Goal: Task Accomplishment & Management: Manage account settings

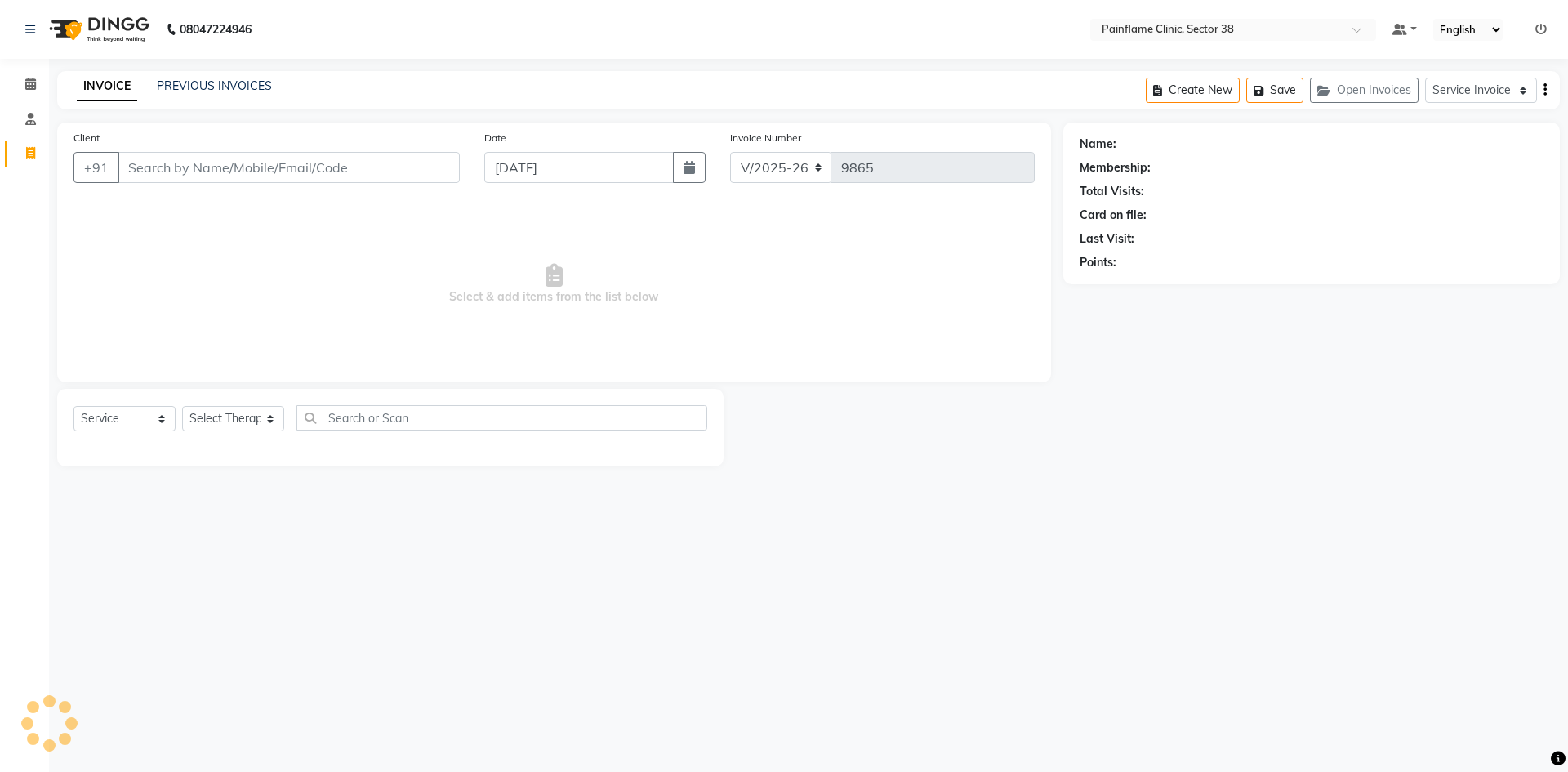
select select "3964"
select select "service"
click at [221, 87] on link "PREVIOUS INVOICES" at bounding box center [215, 85] width 115 height 14
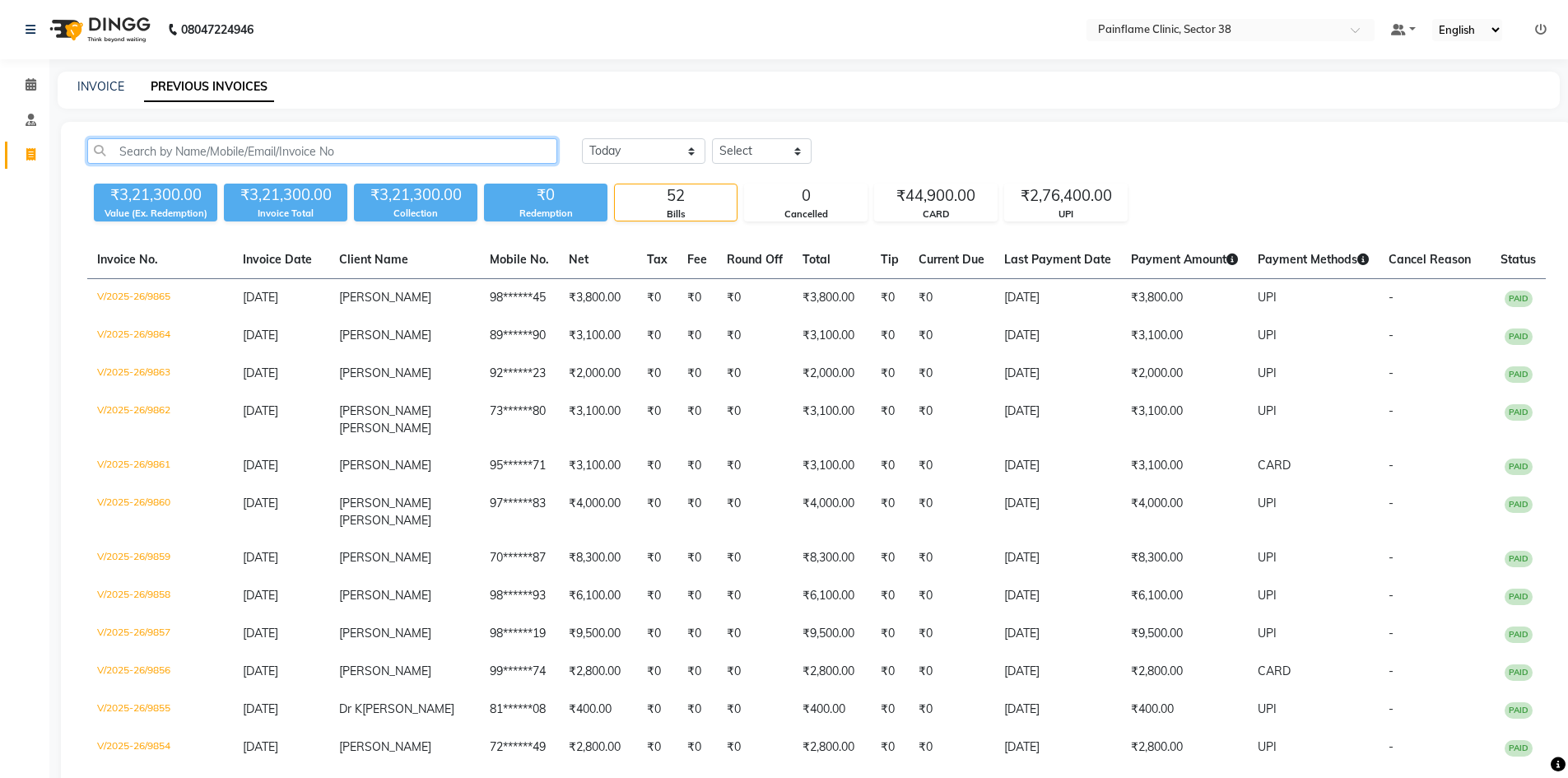
click at [177, 150] on input "text" at bounding box center [321, 151] width 470 height 25
click at [177, 149] on input "text" at bounding box center [321, 151] width 470 height 25
type input "8527867338"
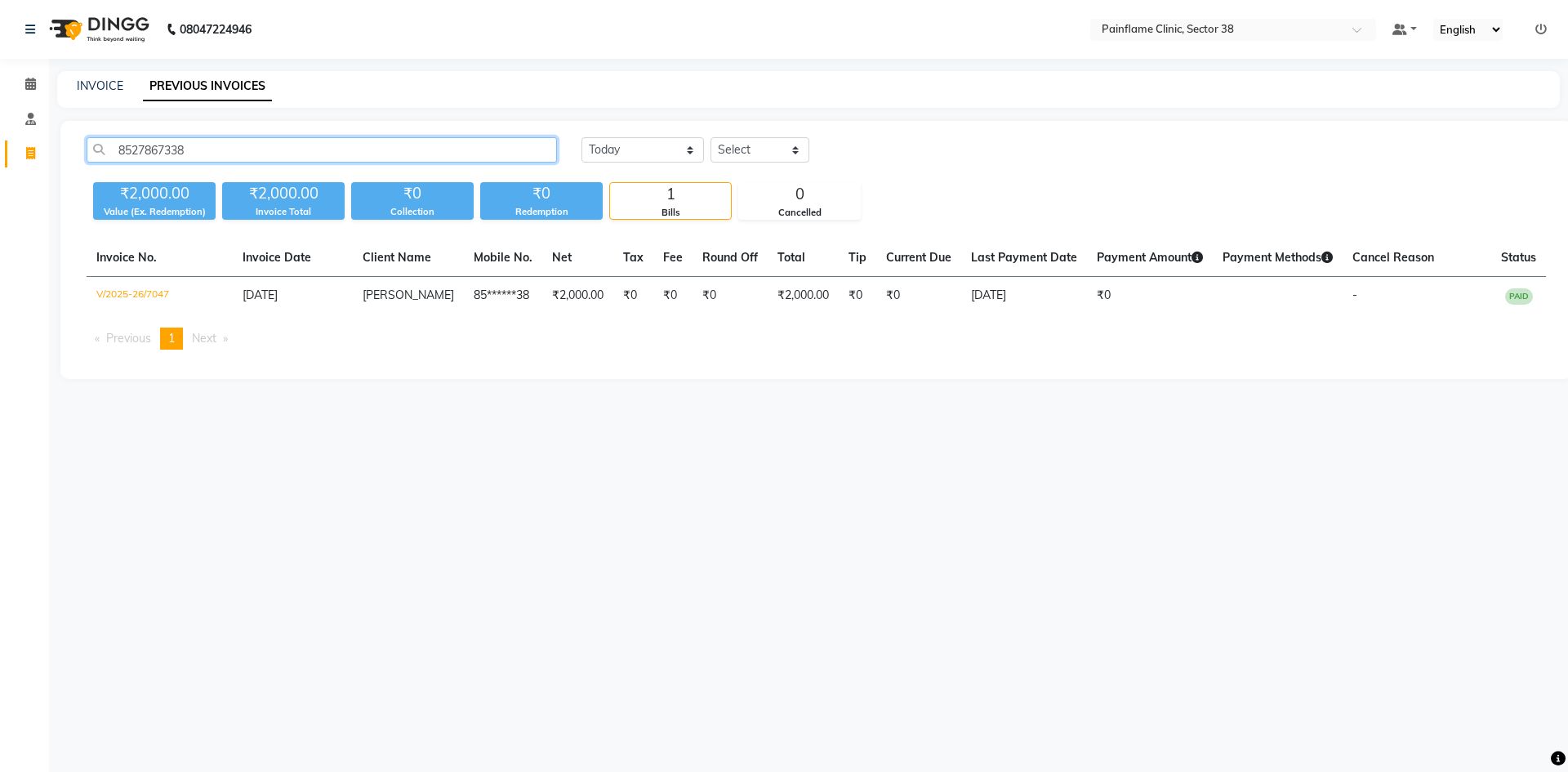
click at [141, 158] on input "8527867338" at bounding box center [322, 150] width 471 height 25
click at [93, 79] on link "INVOICE" at bounding box center [100, 85] width 47 height 14
select select "service"
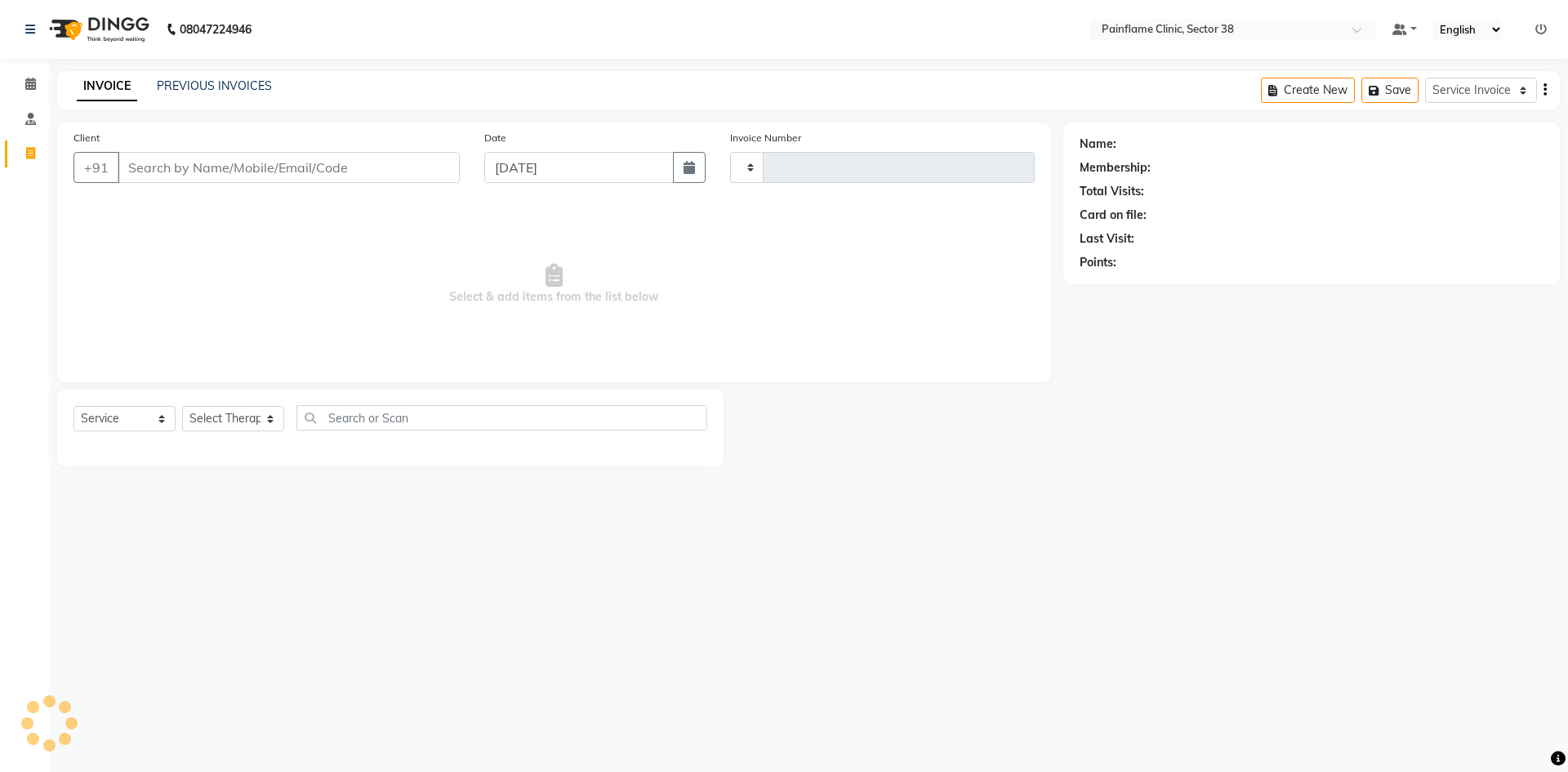
type input "9866"
select select "3964"
click at [160, 164] on input "Client" at bounding box center [288, 167] width 342 height 31
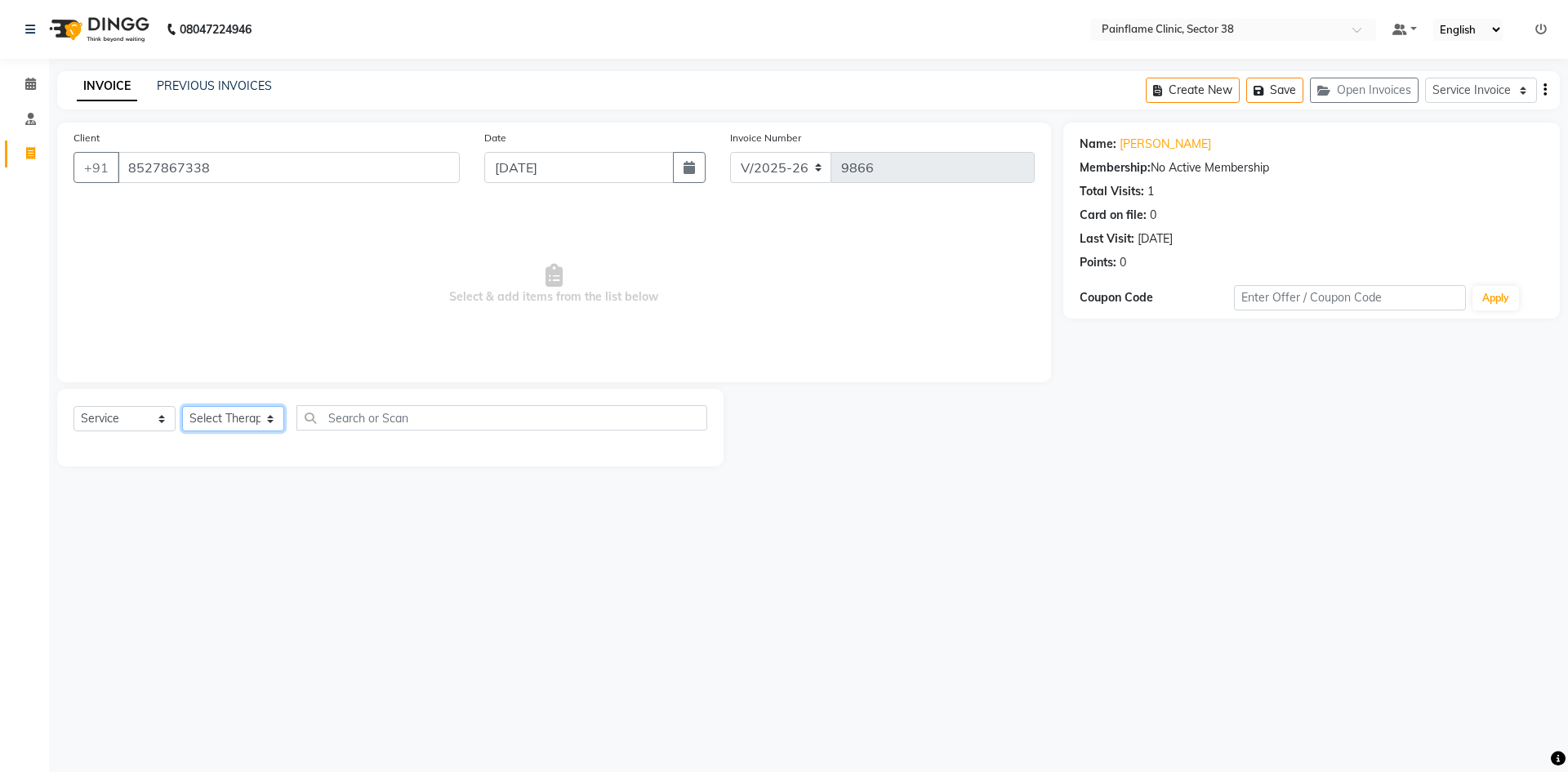
click at [244, 415] on select "Select Therapist [PERSON_NAME] Dr [PERSON_NAME] [PERSON_NAME] Dr [PERSON_NAME] …" at bounding box center [234, 419] width 102 height 25
click at [257, 173] on input "8527867338" at bounding box center [288, 167] width 342 height 31
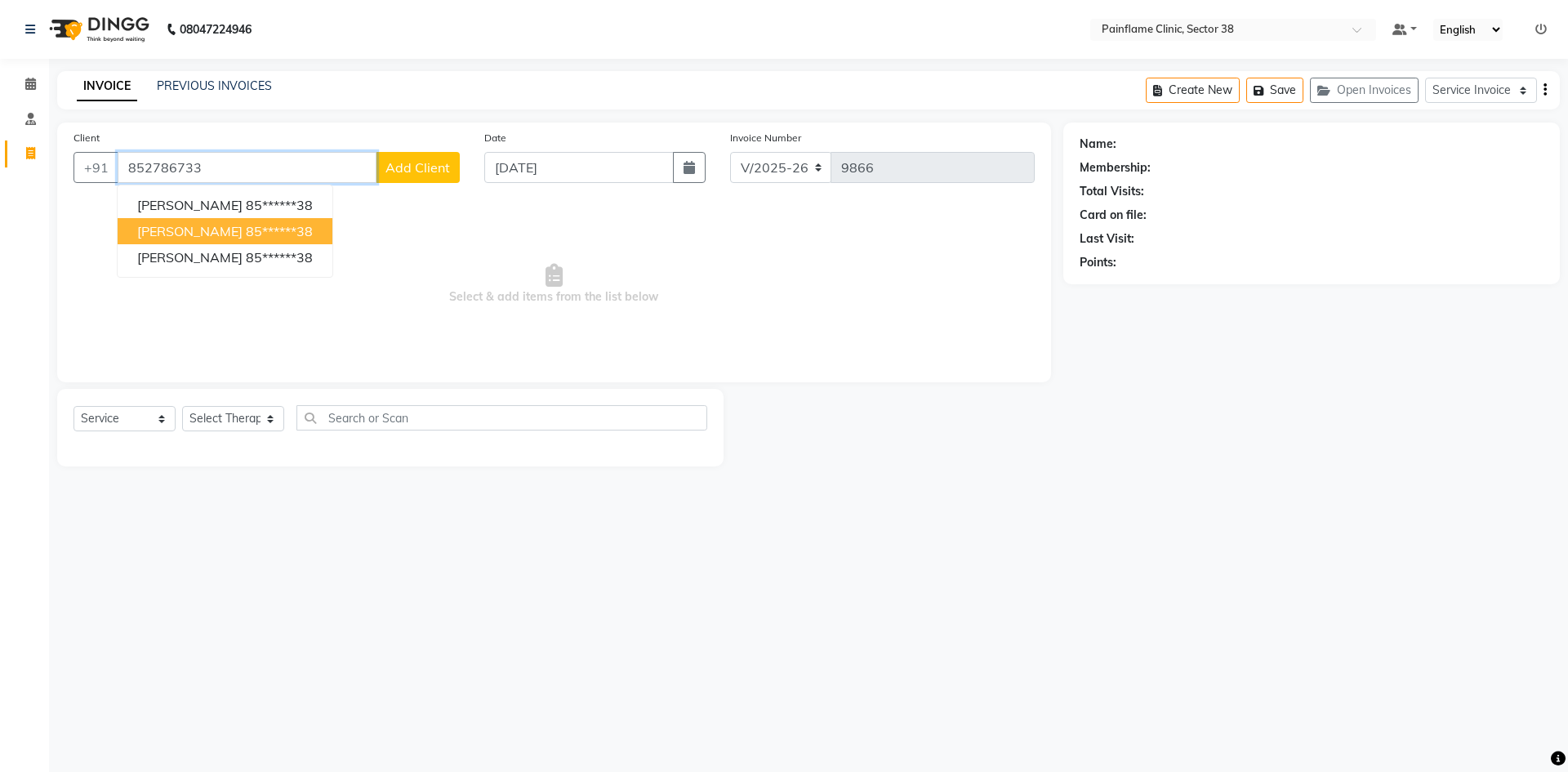
click at [246, 233] on ngb-highlight "85******38" at bounding box center [279, 231] width 67 height 16
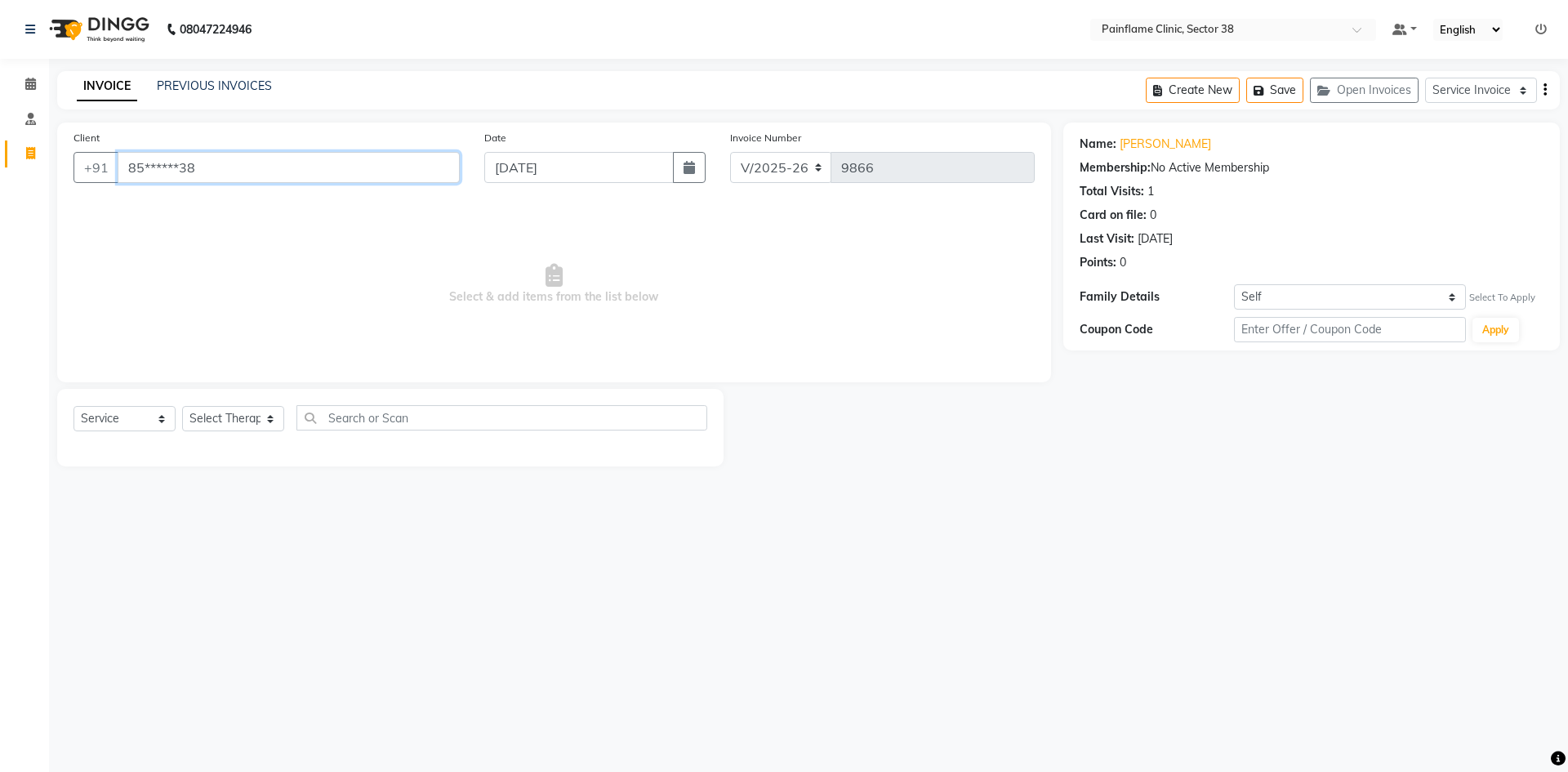
drag, startPoint x: 235, startPoint y: 157, endPoint x: 25, endPoint y: 168, distance: 210.3
click at [31, 190] on app-home "08047224946 Select Location × Painflame Clinic, Sector 38 Default Panel My Pane…" at bounding box center [784, 245] width 1568 height 491
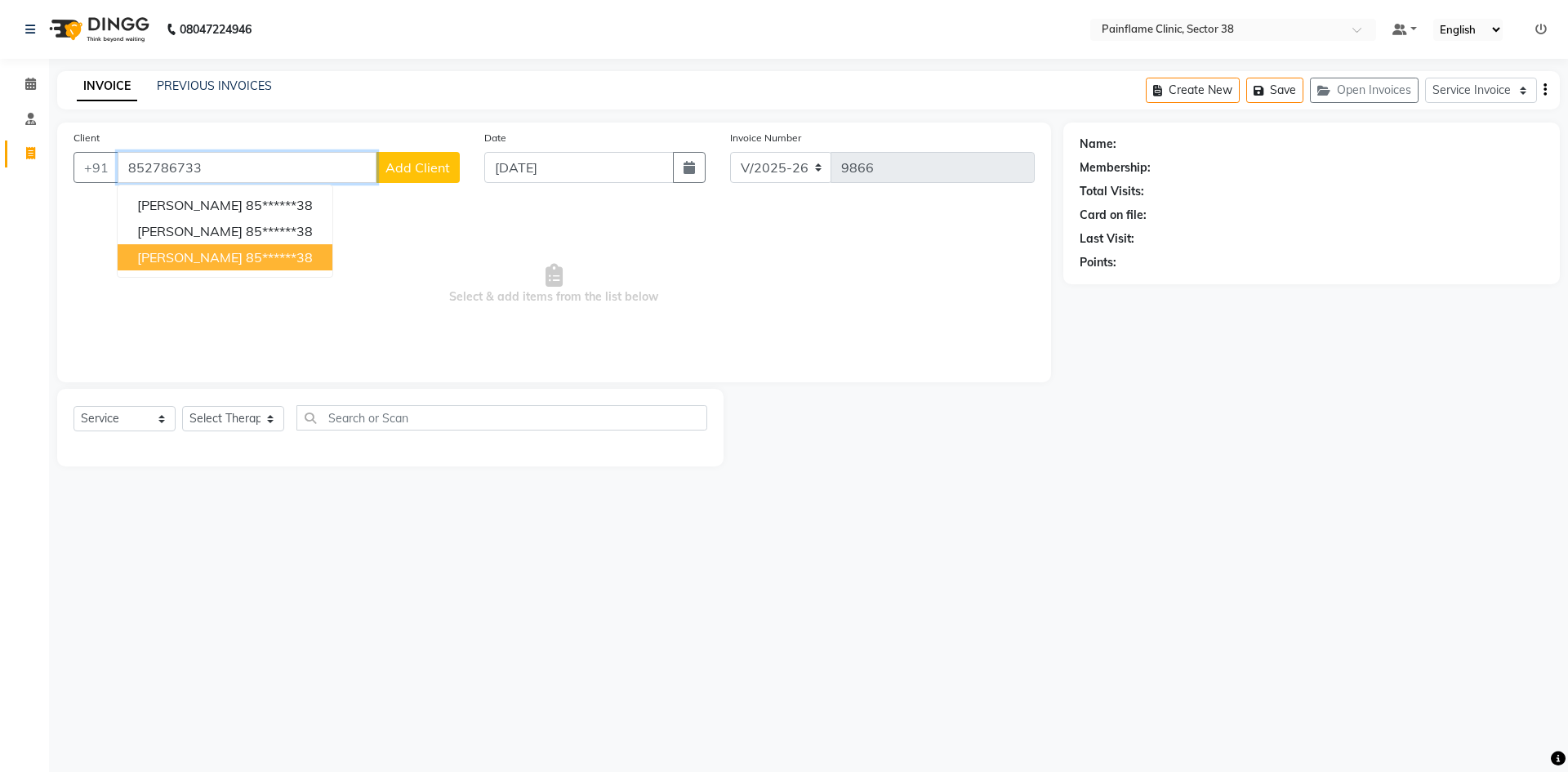
click at [206, 251] on span "[PERSON_NAME]" at bounding box center [190, 257] width 105 height 16
type input "85******38"
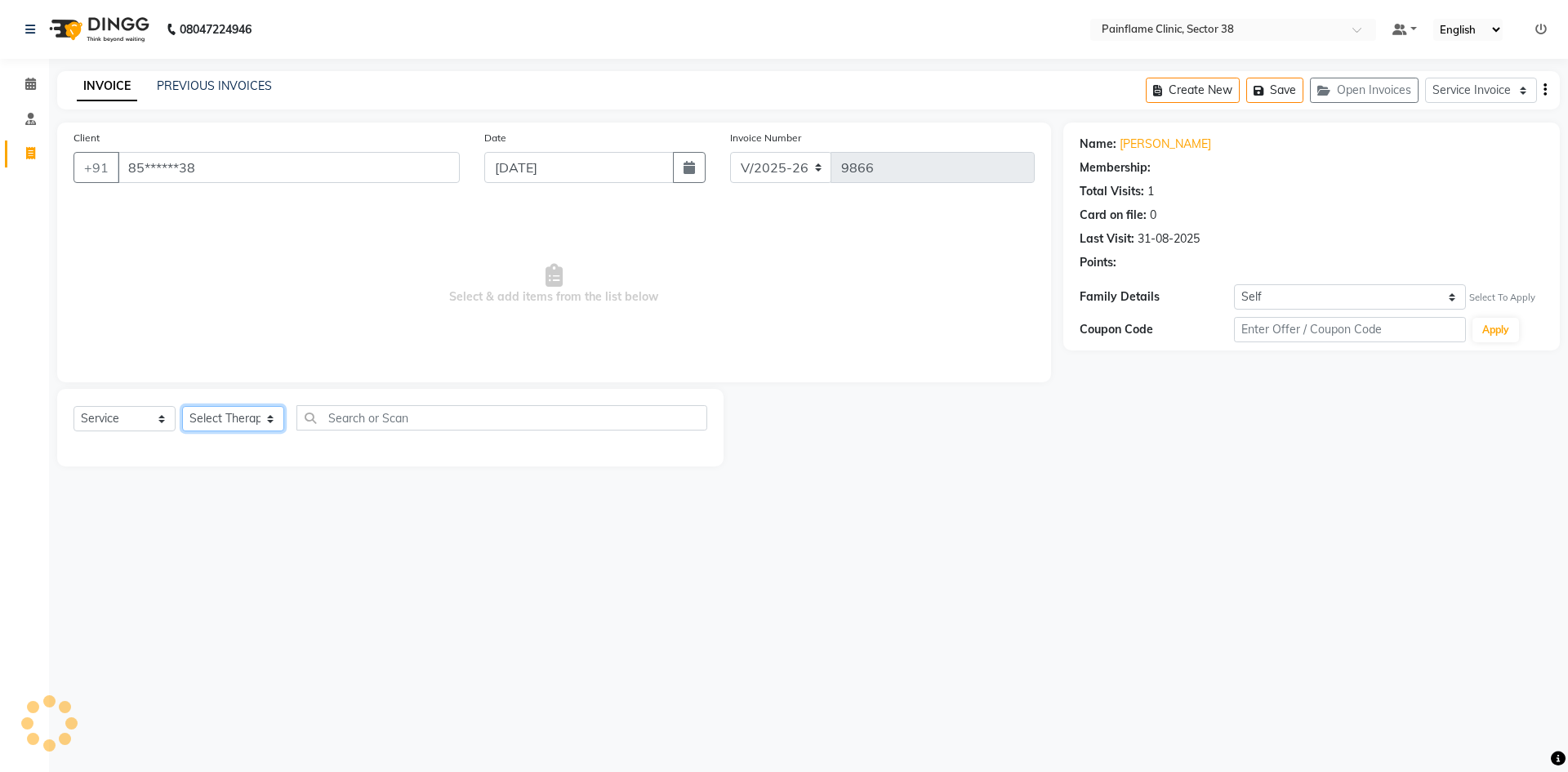
click at [223, 422] on select "Select Therapist [PERSON_NAME] Dr [PERSON_NAME] [PERSON_NAME] Dr [PERSON_NAME] …" at bounding box center [234, 419] width 102 height 25
select select "20216"
click at [182, 406] on select "Select Therapist [PERSON_NAME] Dr [PERSON_NAME] [PERSON_NAME] Dr [PERSON_NAME] …" at bounding box center [234, 419] width 102 height 25
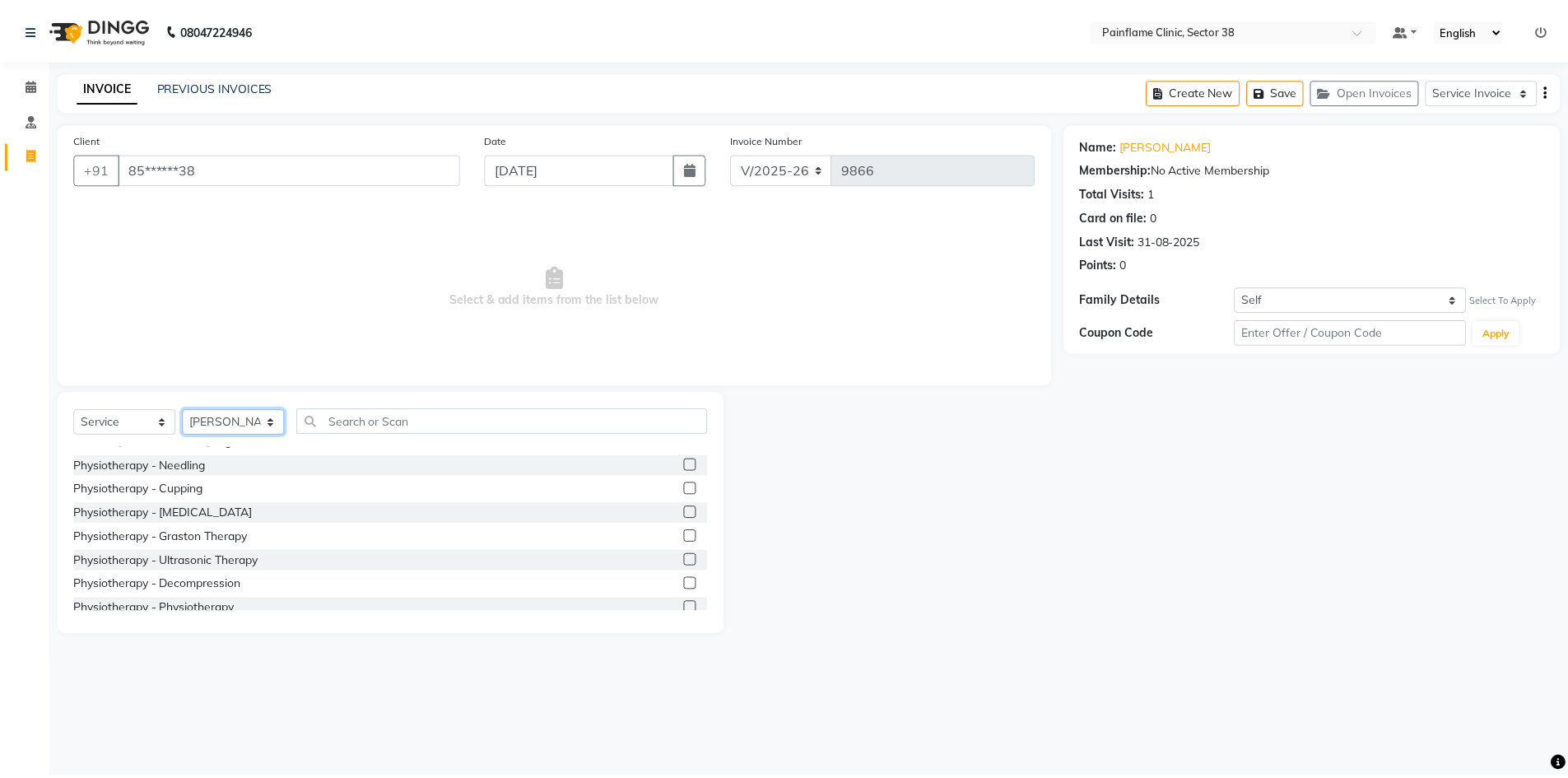
scroll to position [98, 0]
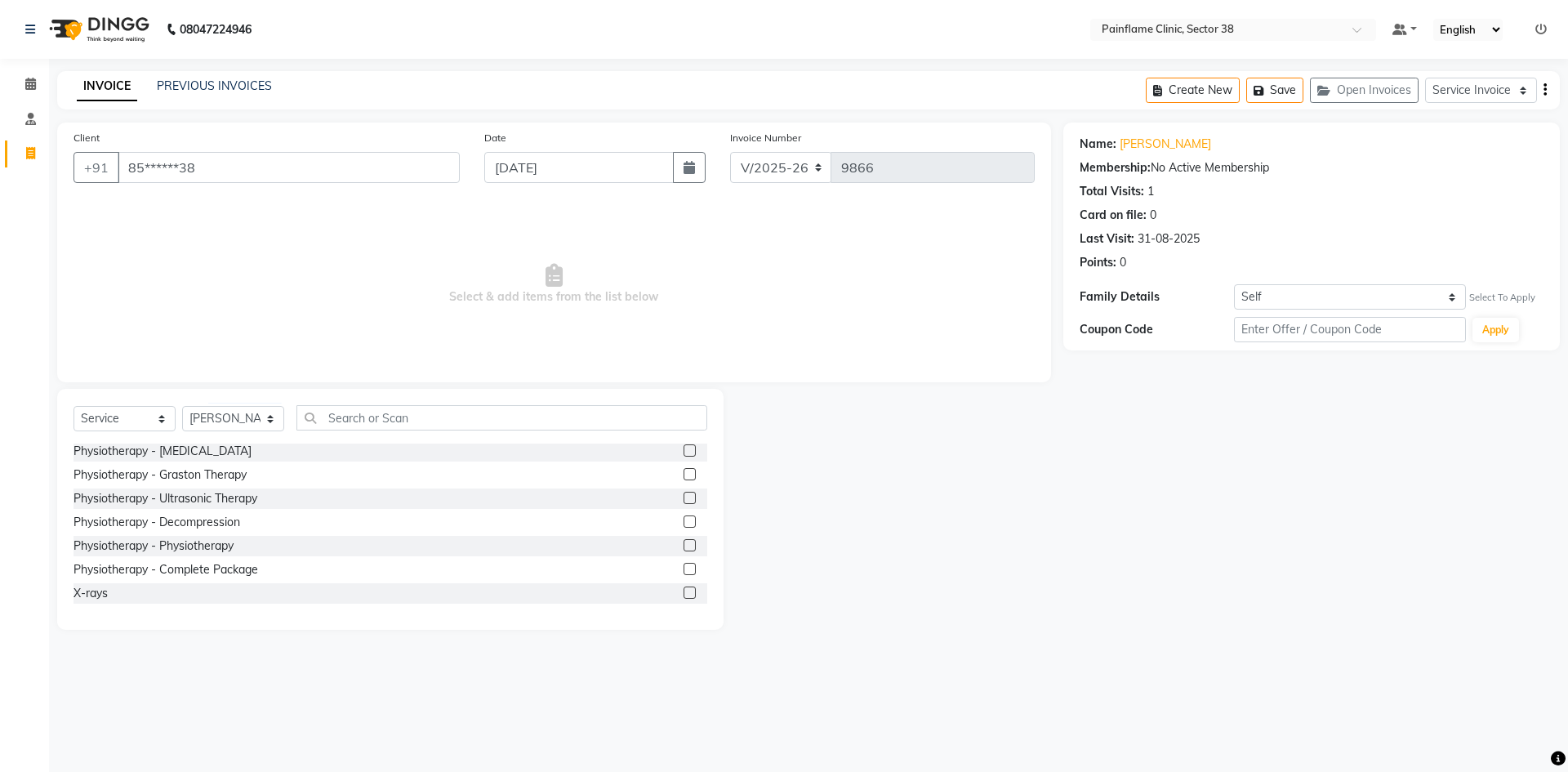
click at [684, 543] on label at bounding box center [690, 546] width 13 height 13
click at [684, 543] on input "checkbox" at bounding box center [689, 546] width 11 height 11
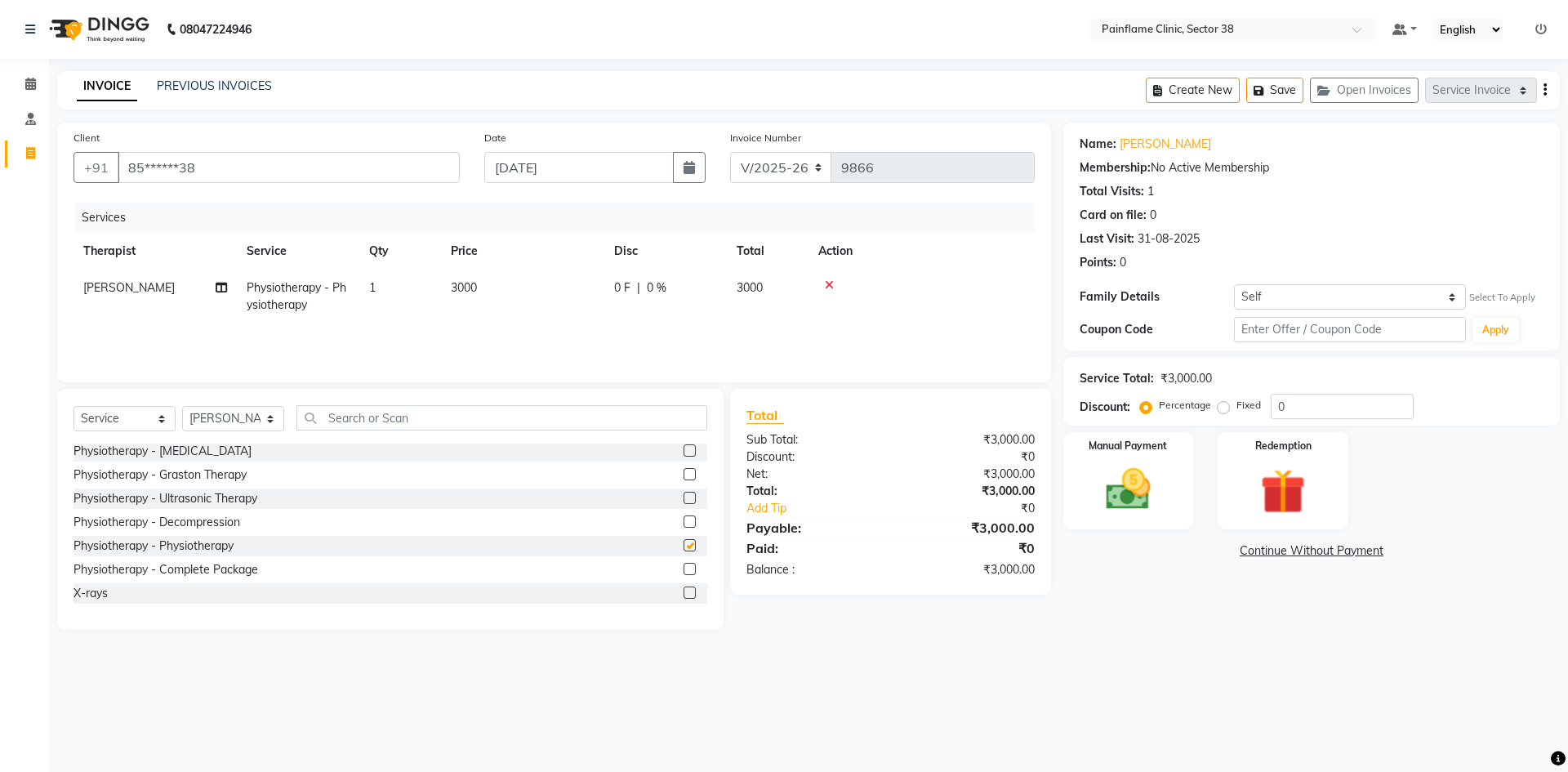
checkbox input "false"
click at [492, 287] on td "3000" at bounding box center [523, 297] width 164 height 54
click at [491, 287] on input "1" at bounding box center [476, 292] width 62 height 25
click at [517, 292] on td "3000" at bounding box center [523, 297] width 164 height 54
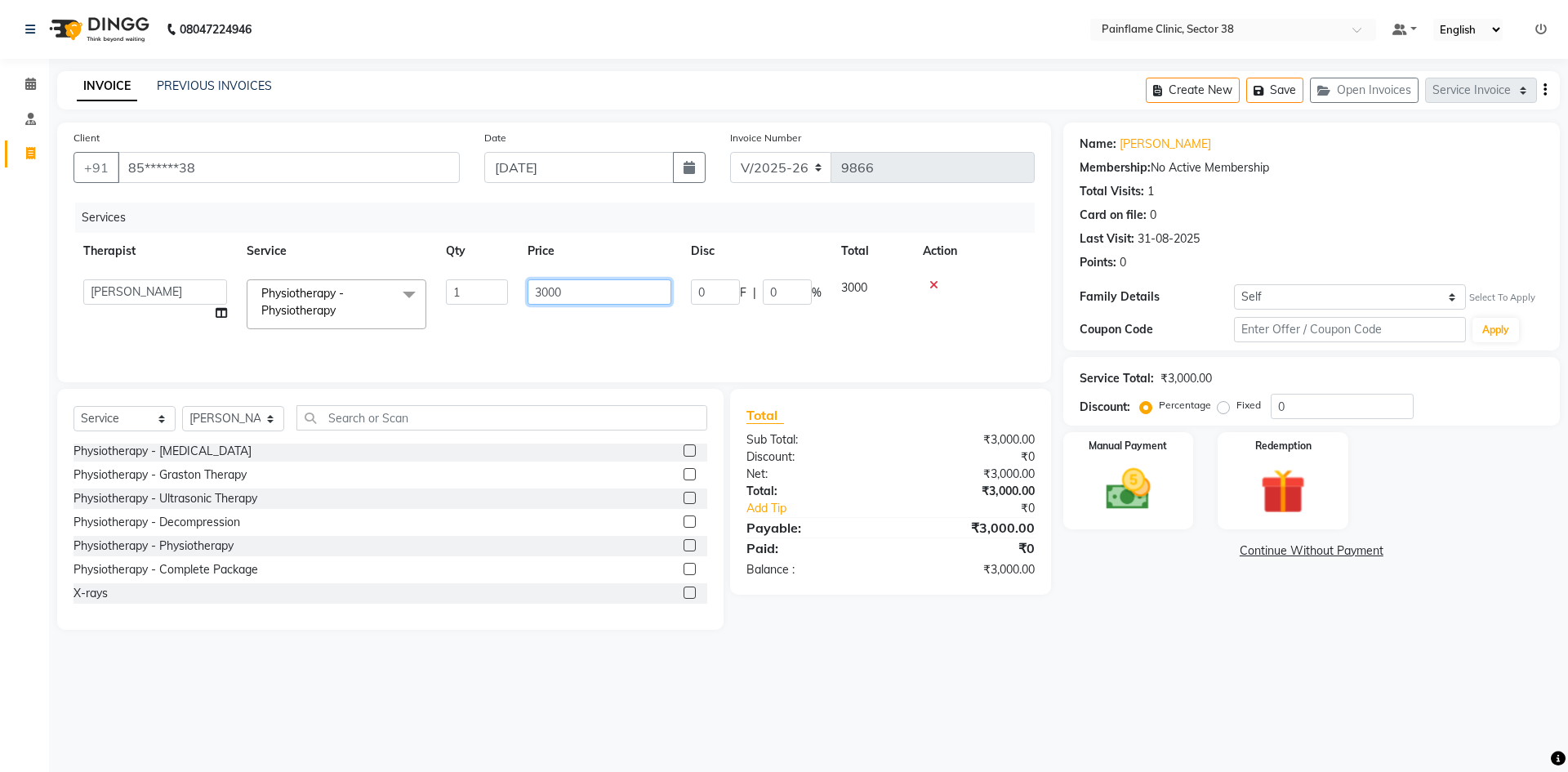
click at [547, 295] on input "3000" at bounding box center [599, 292] width 144 height 25
drag, startPoint x: 547, startPoint y: 295, endPoint x: 541, endPoint y: 282, distance: 14.3
click at [541, 288] on input "3000" at bounding box center [599, 292] width 144 height 25
type input "1500"
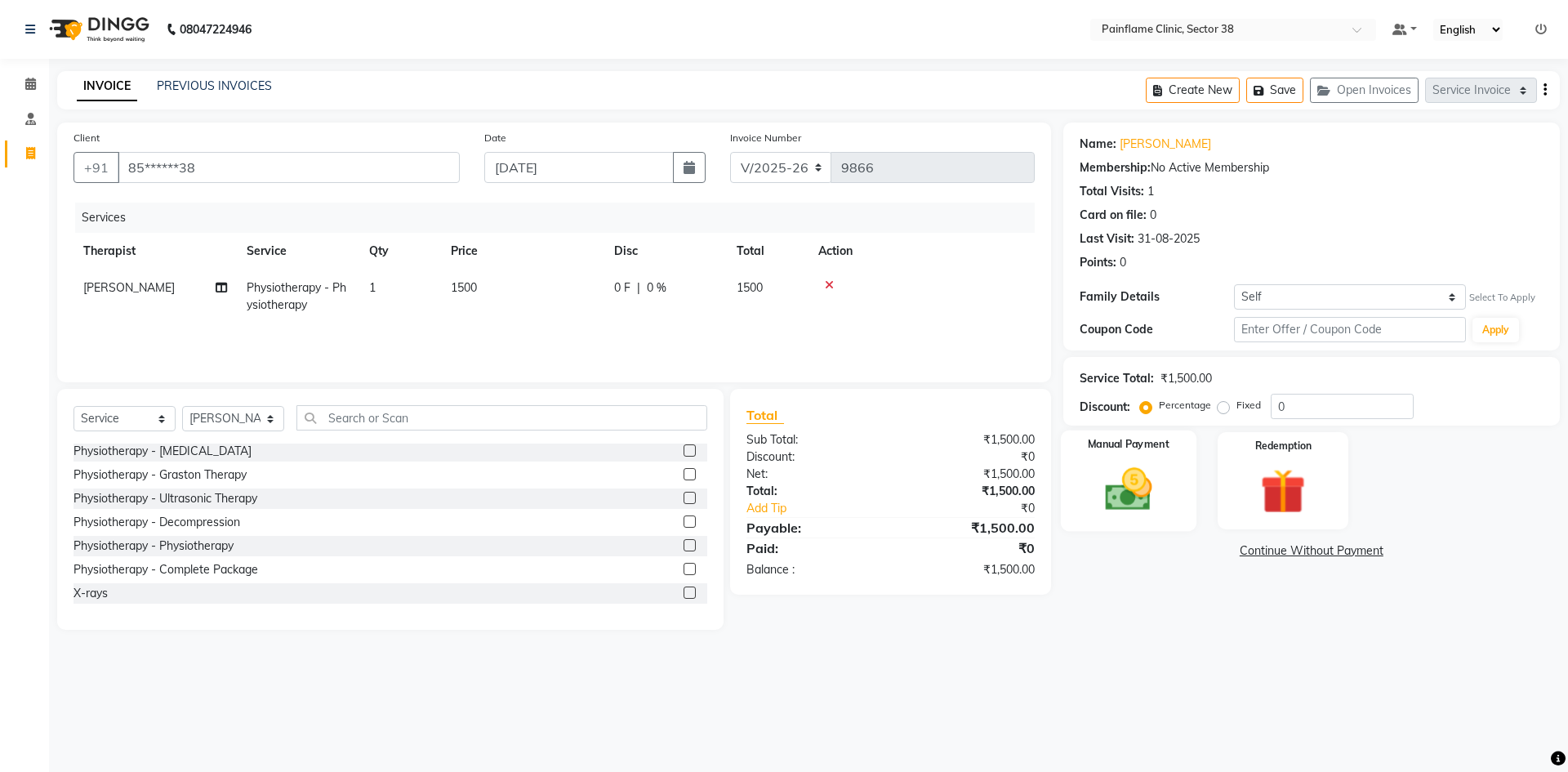
click at [1130, 493] on img at bounding box center [1128, 489] width 76 height 54
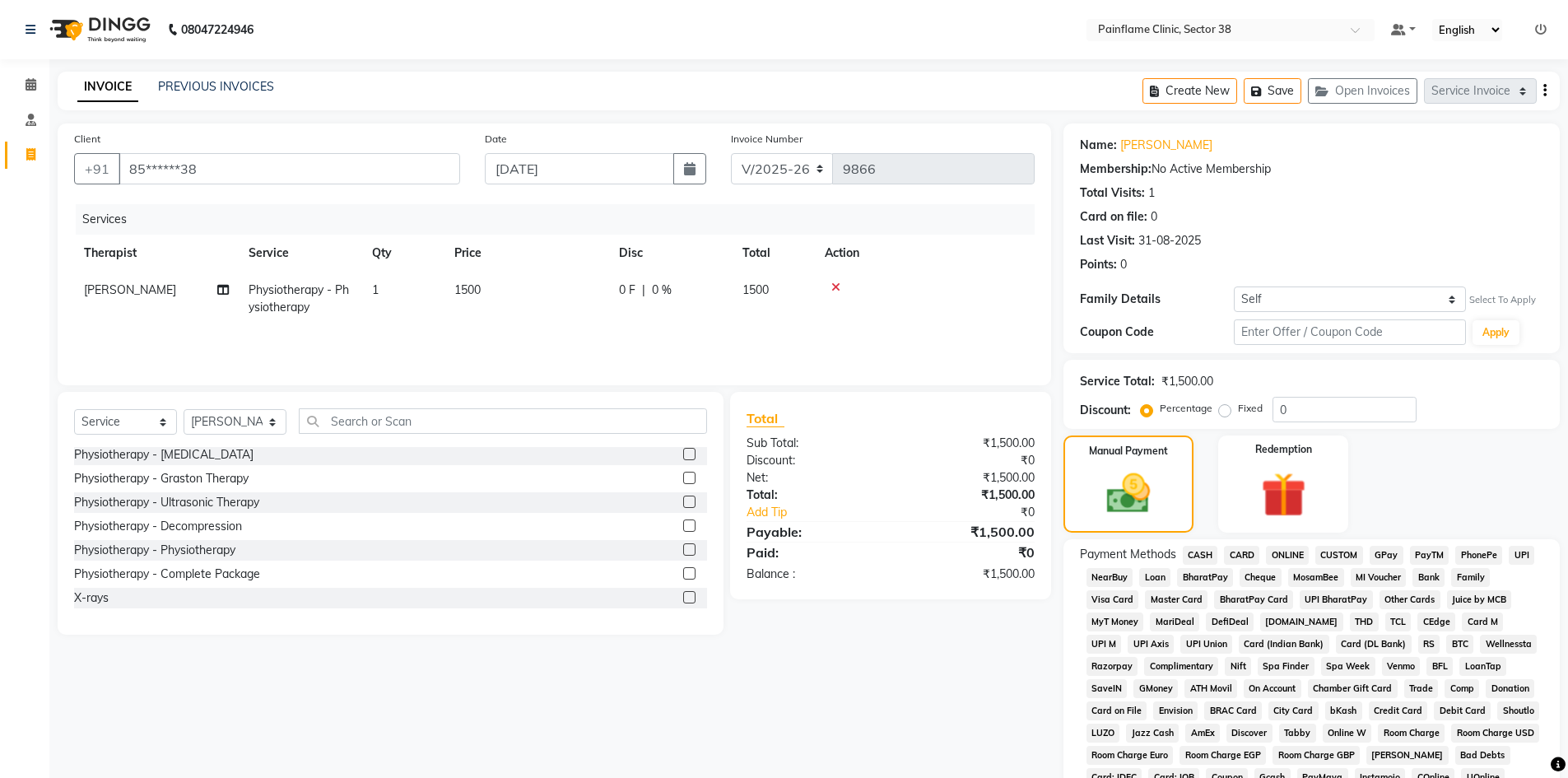
click at [1527, 547] on span "UPI" at bounding box center [1521, 555] width 25 height 19
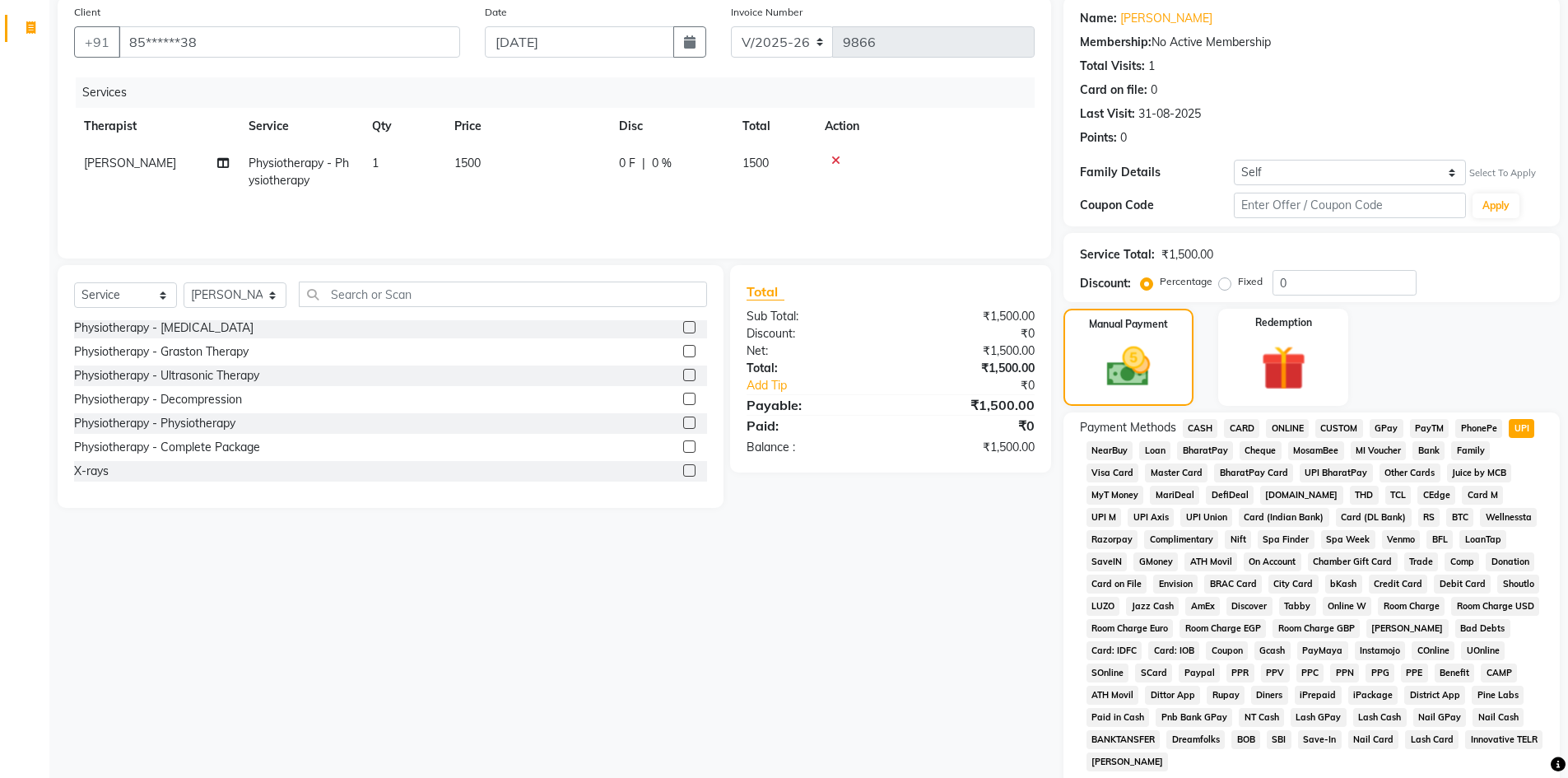
scroll to position [276, 0]
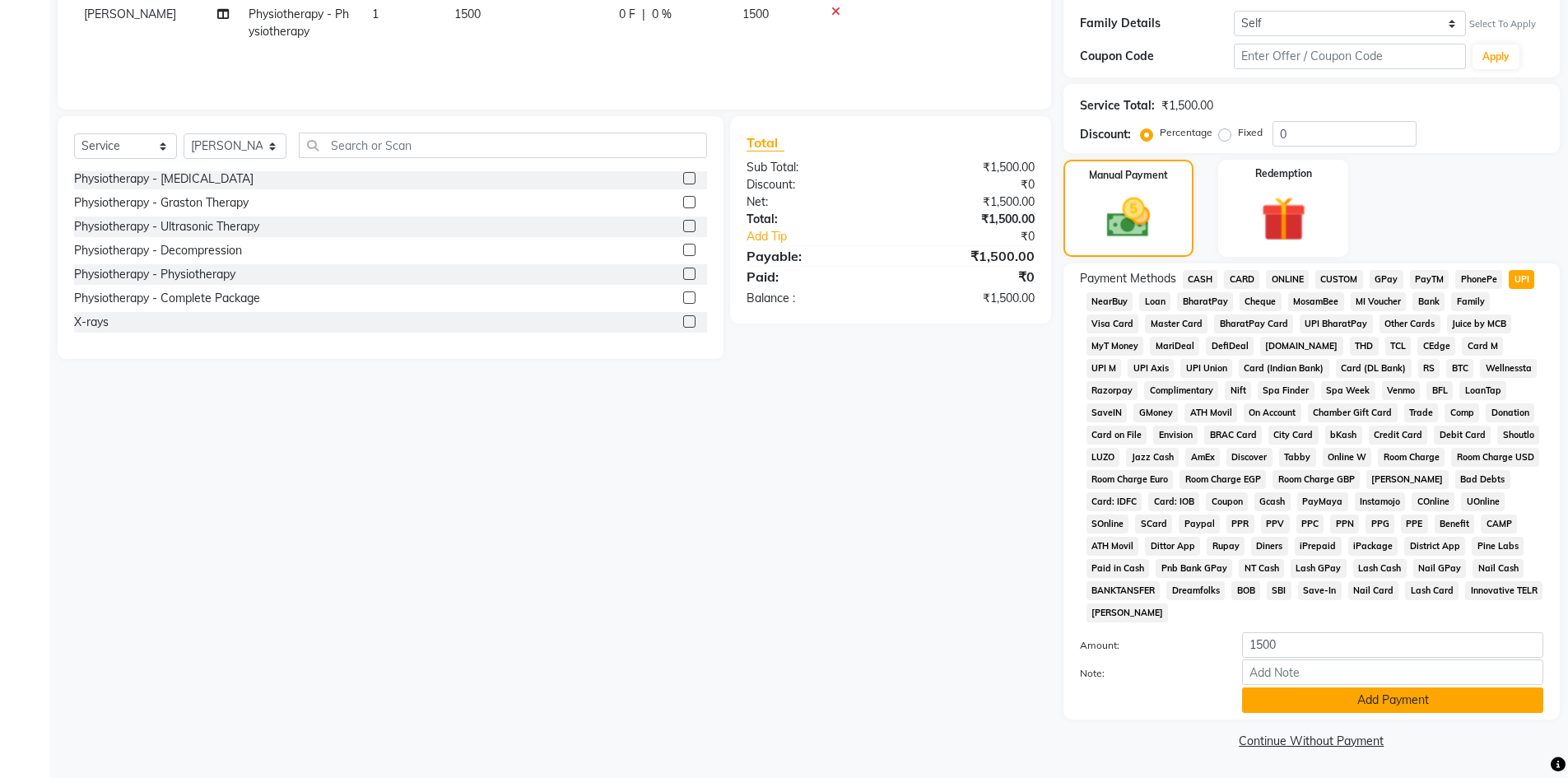
click at [1406, 699] on button "Add Payment" at bounding box center [1392, 700] width 301 height 25
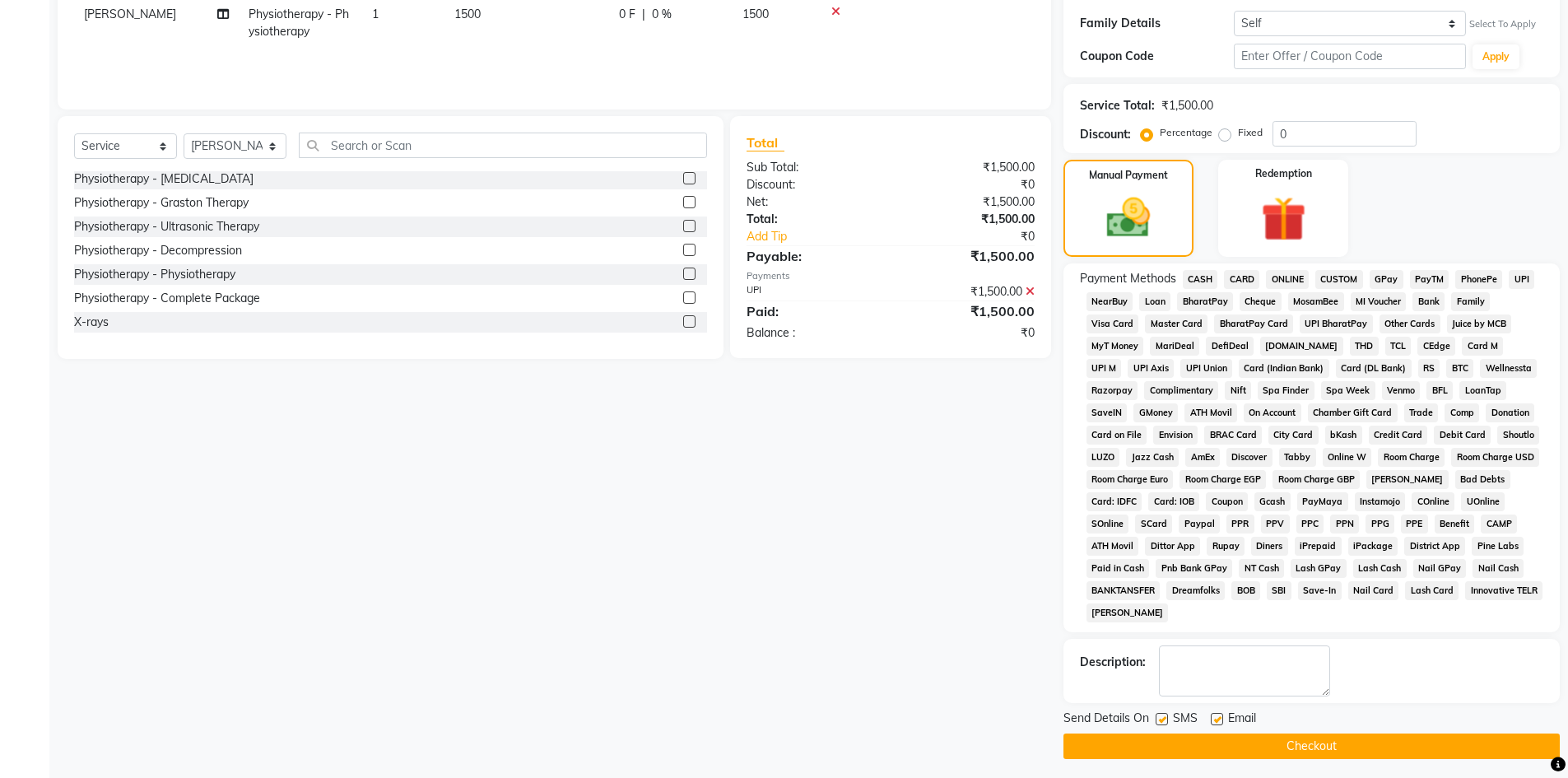
click at [1211, 715] on label at bounding box center [1217, 719] width 13 height 13
click at [1211, 715] on input "checkbox" at bounding box center [1216, 720] width 11 height 11
checkbox input "false"
drag, startPoint x: 1156, startPoint y: 720, endPoint x: 1159, endPoint y: 754, distance: 34.1
click at [1157, 723] on label at bounding box center [1162, 719] width 13 height 13
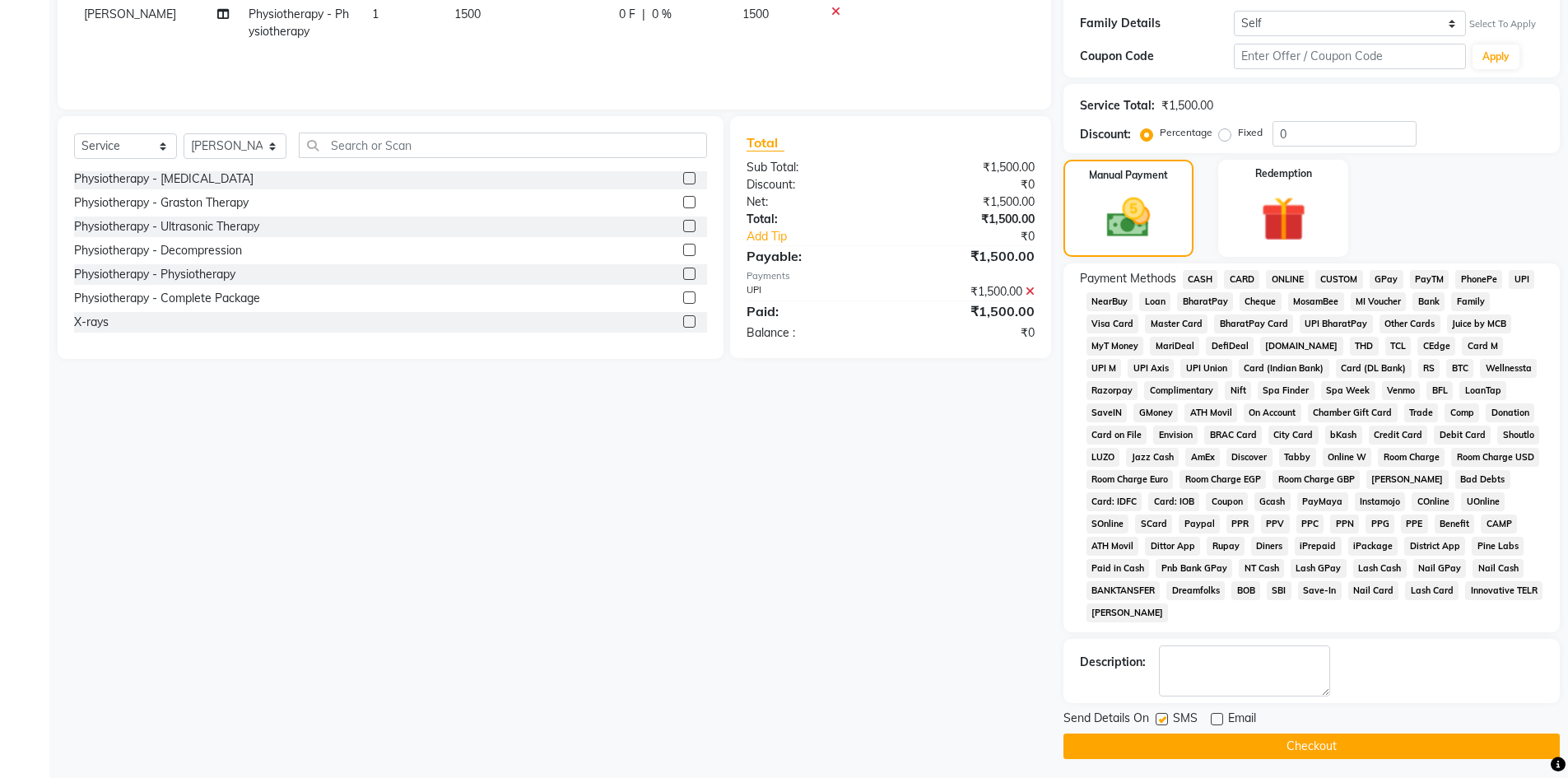
click at [1157, 723] on input "checkbox" at bounding box center [1161, 720] width 11 height 11
checkbox input "false"
click at [1159, 753] on button "Checkout" at bounding box center [1311, 746] width 496 height 25
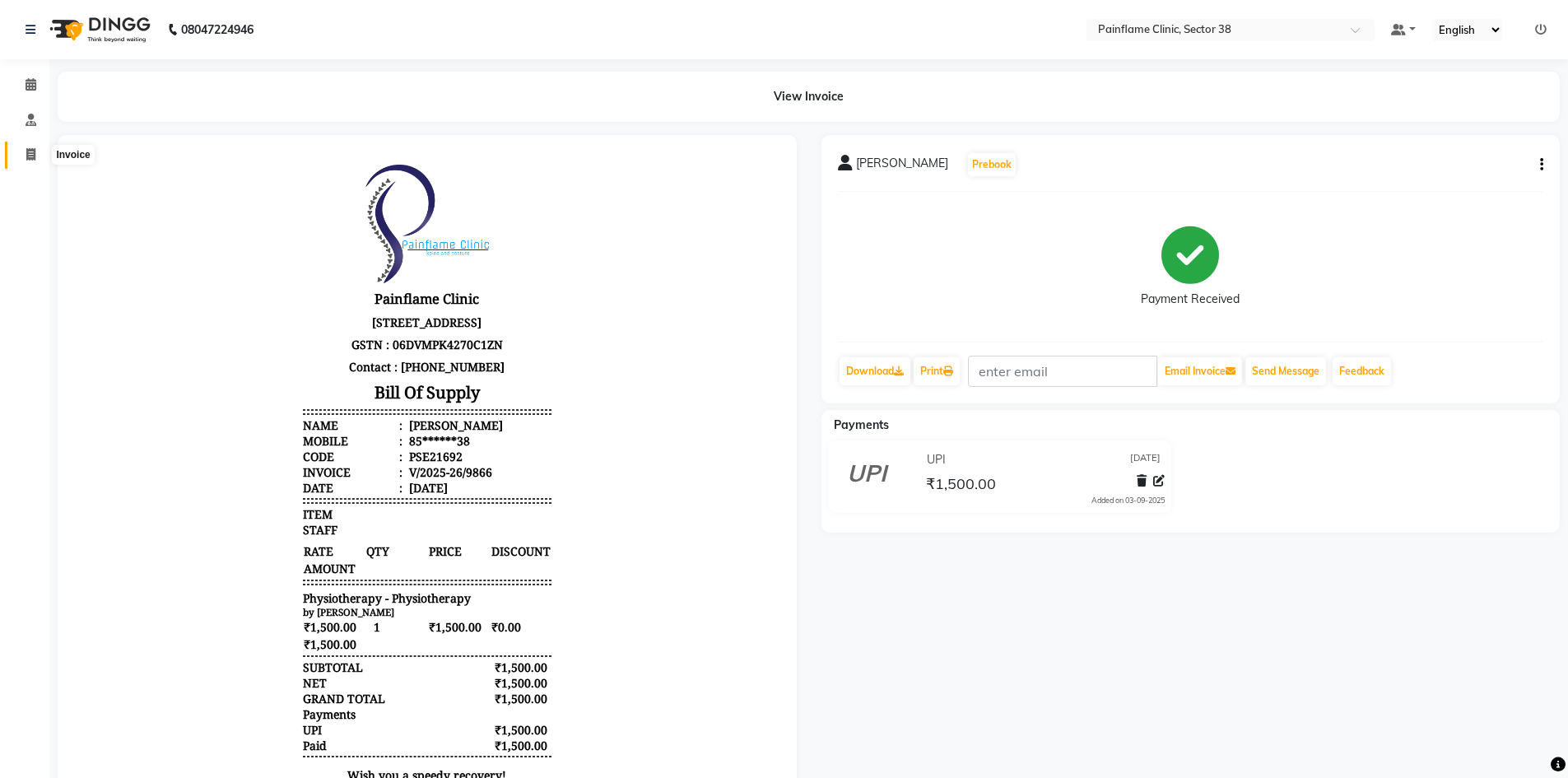
click at [30, 158] on icon at bounding box center [31, 155] width 9 height 13
select select "service"
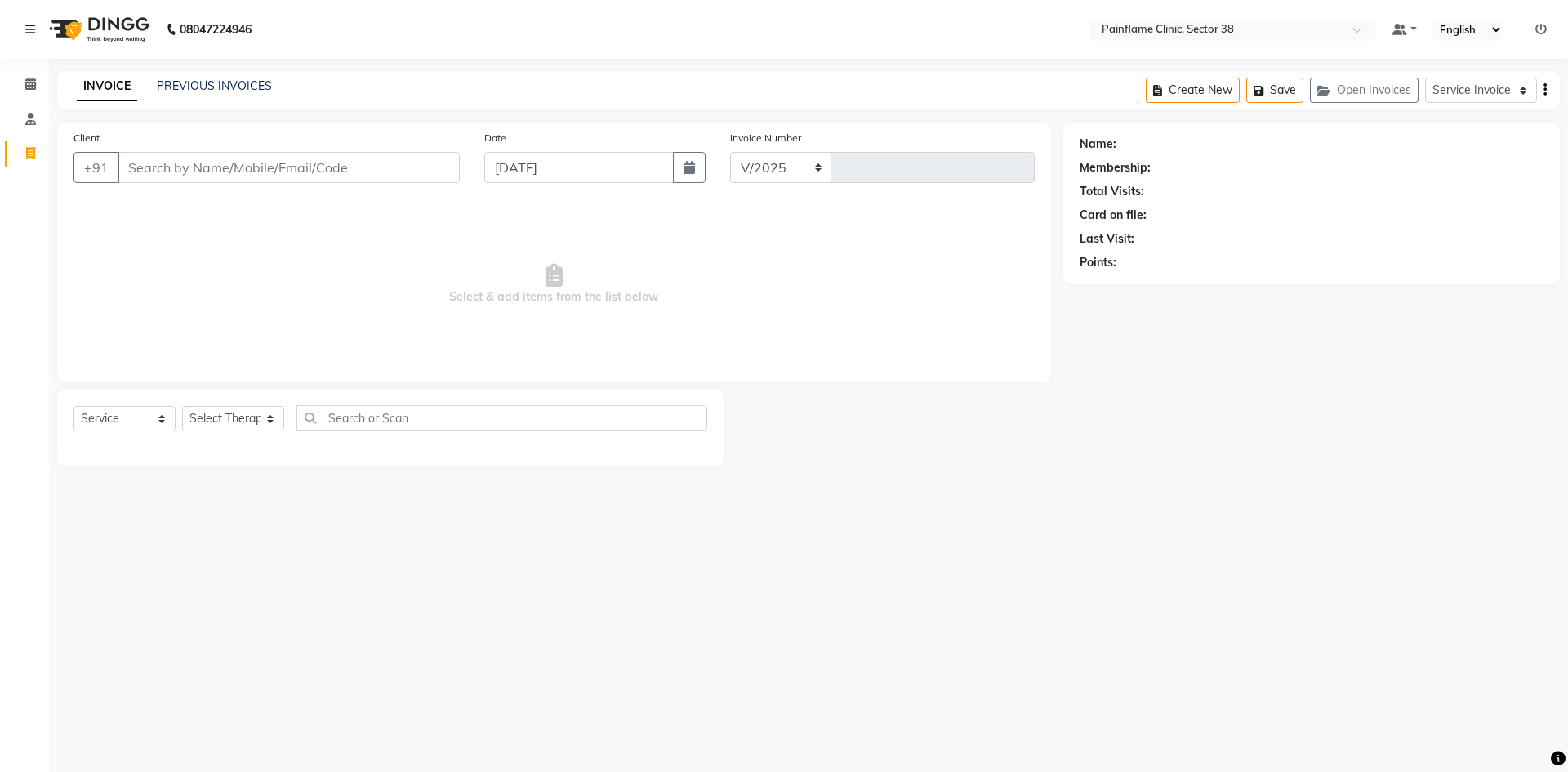
select select "3964"
type input "9867"
click at [175, 166] on input "Client" at bounding box center [288, 167] width 342 height 31
click at [155, 171] on input "Client" at bounding box center [288, 167] width 342 height 31
type input "9953942869"
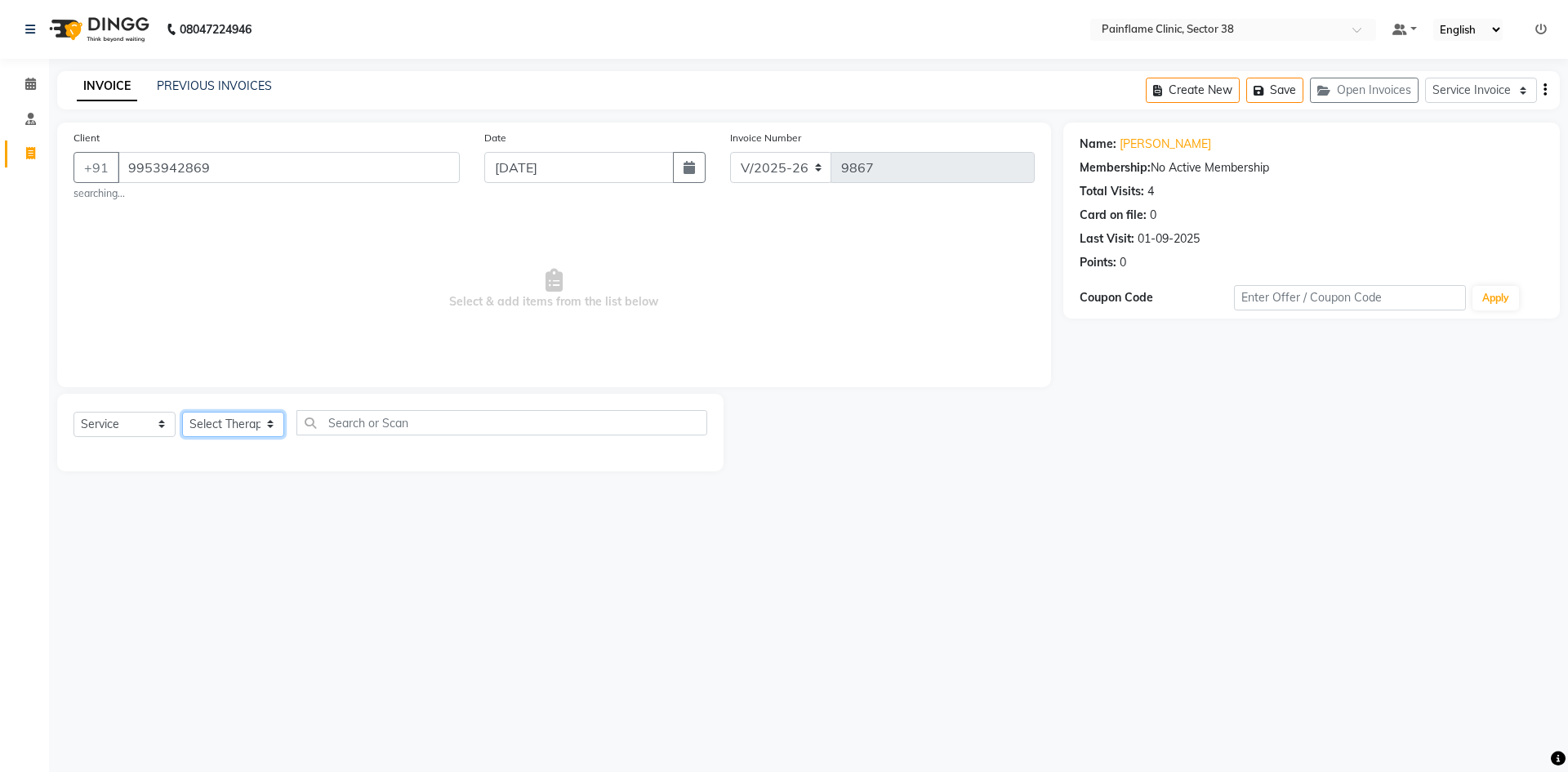
click at [230, 422] on select "Select Therapist [PERSON_NAME] Dr [PERSON_NAME] [PERSON_NAME] Dr [PERSON_NAME] …" at bounding box center [234, 424] width 102 height 25
select select "20216"
click at [182, 412] on select "Select Therapist [PERSON_NAME] Dr [PERSON_NAME] [PERSON_NAME] Dr [PERSON_NAME] …" at bounding box center [234, 424] width 102 height 25
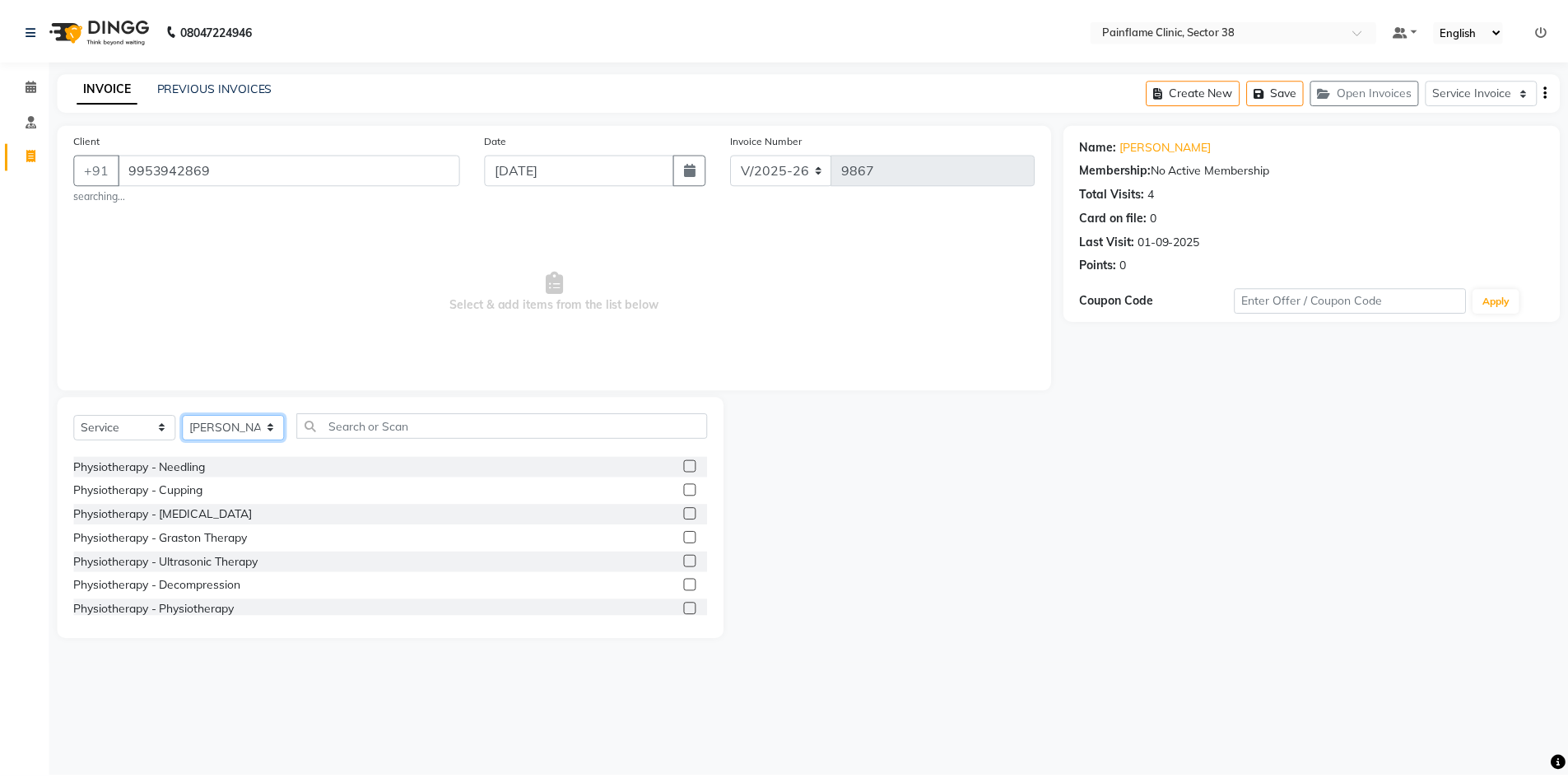
scroll to position [98, 0]
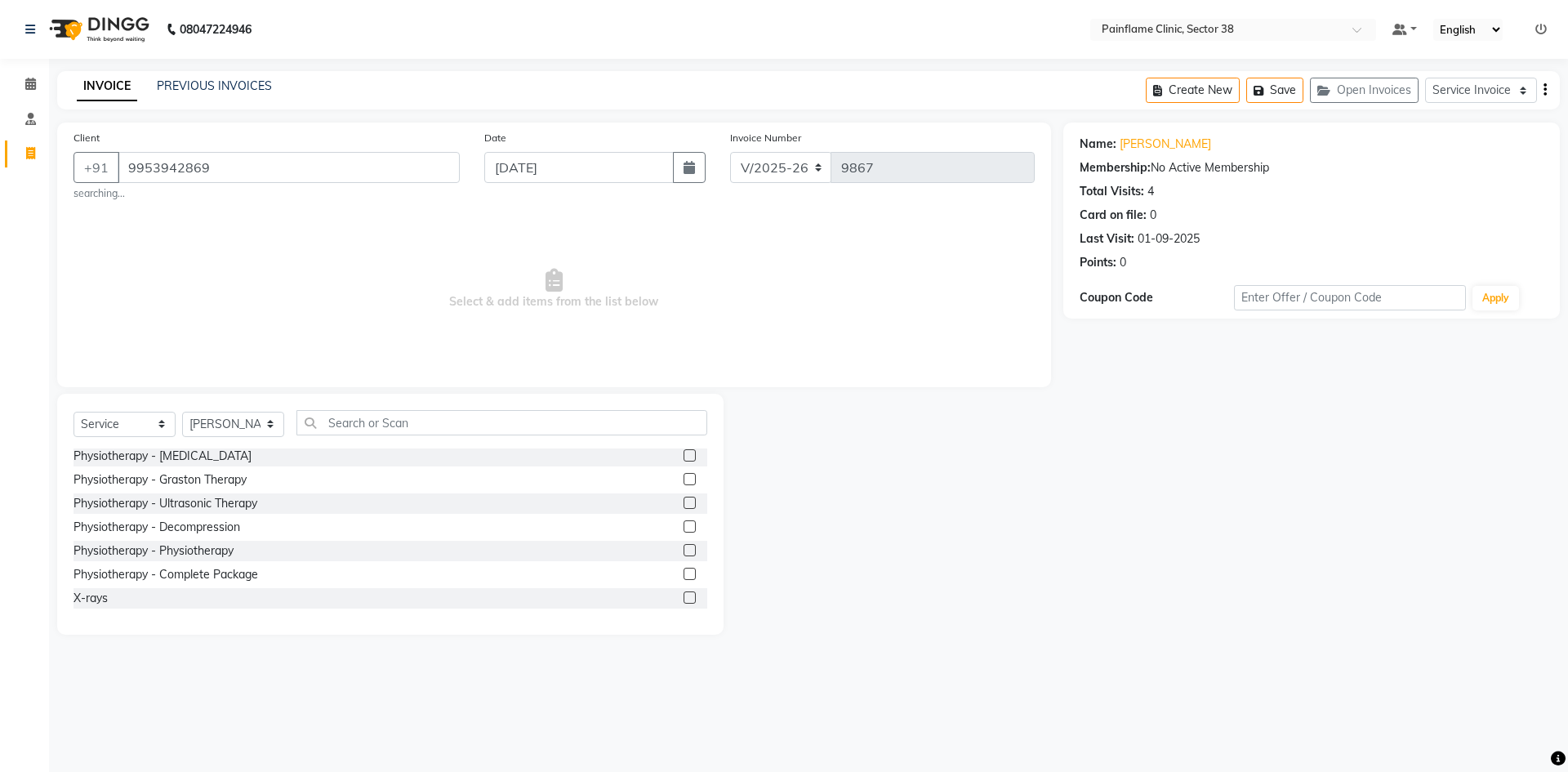
click at [684, 550] on label at bounding box center [690, 550] width 13 height 13
click at [684, 550] on input "checkbox" at bounding box center [689, 551] width 11 height 11
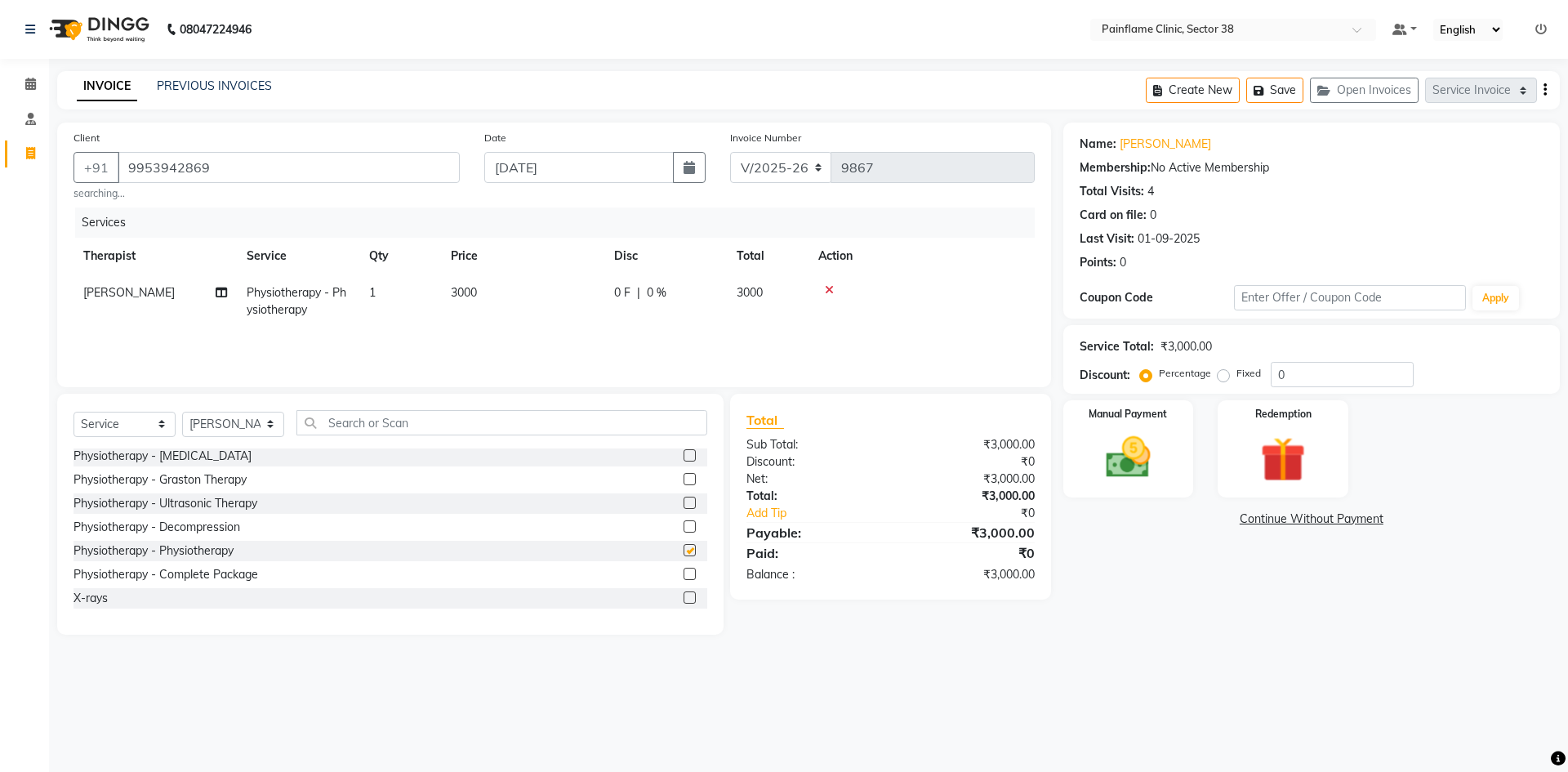
checkbox input "false"
click at [1127, 476] on img at bounding box center [1128, 457] width 76 height 54
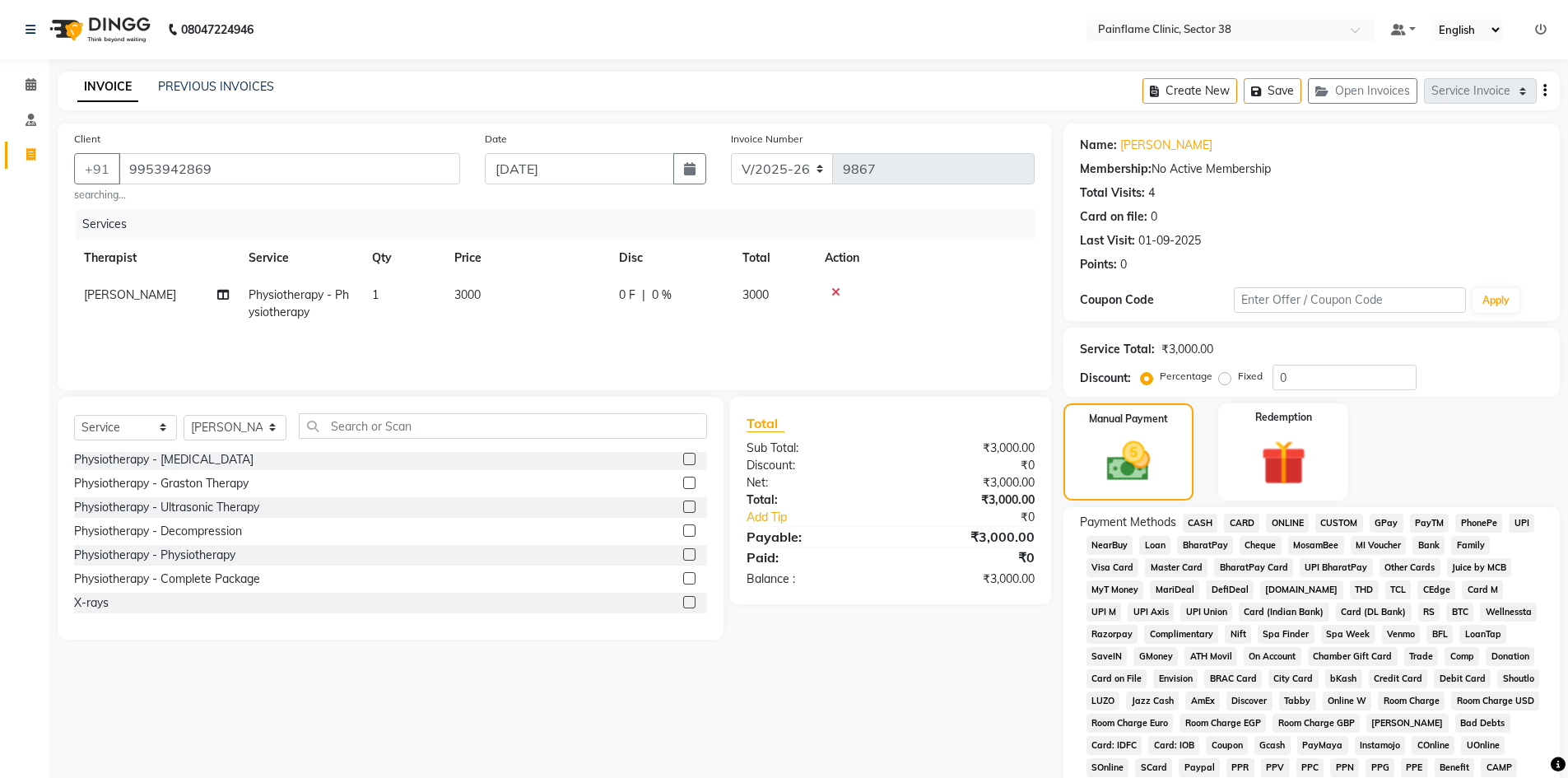
click at [1242, 516] on span "CARD" at bounding box center [1241, 523] width 35 height 19
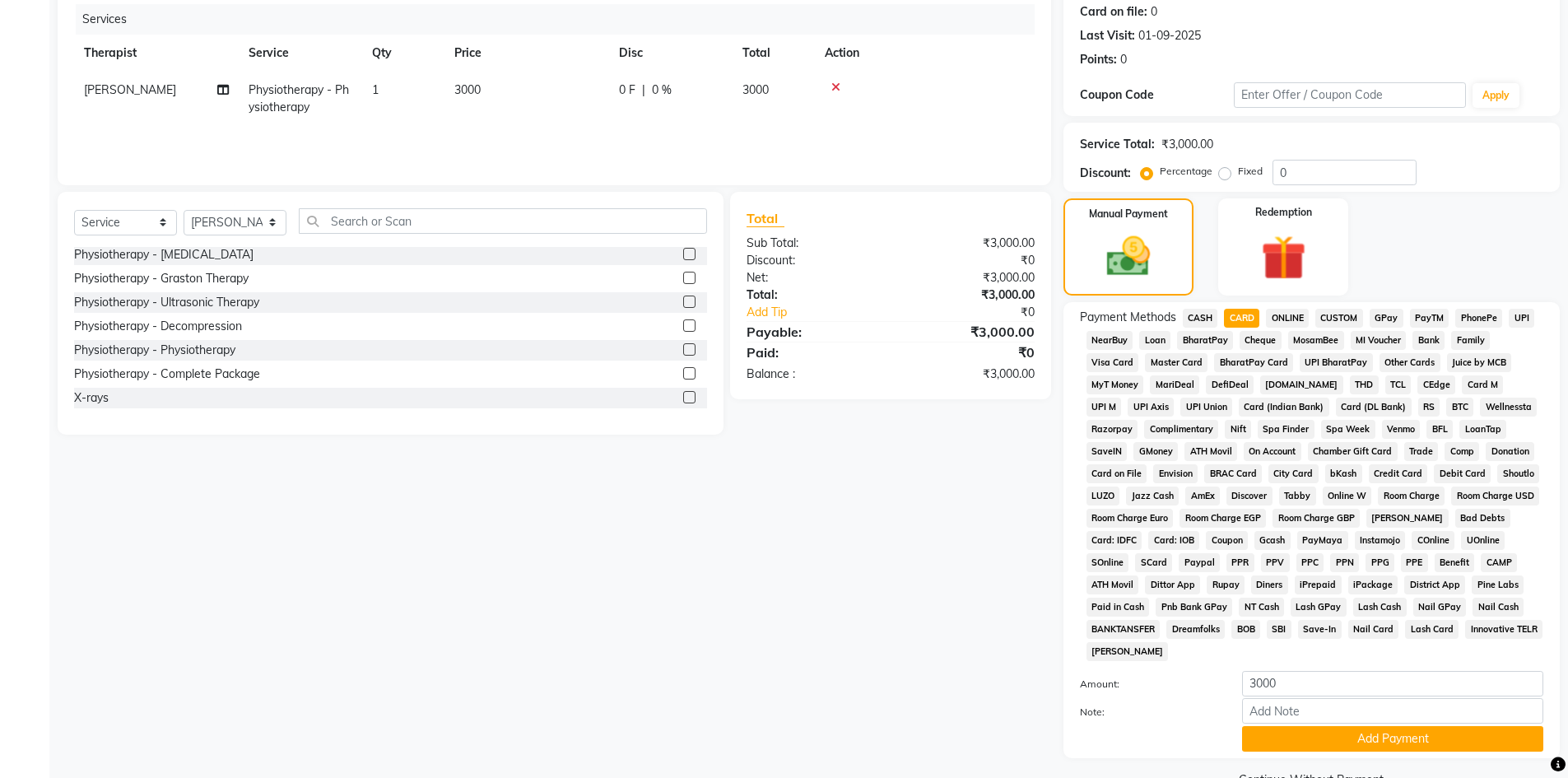
scroll to position [244, 0]
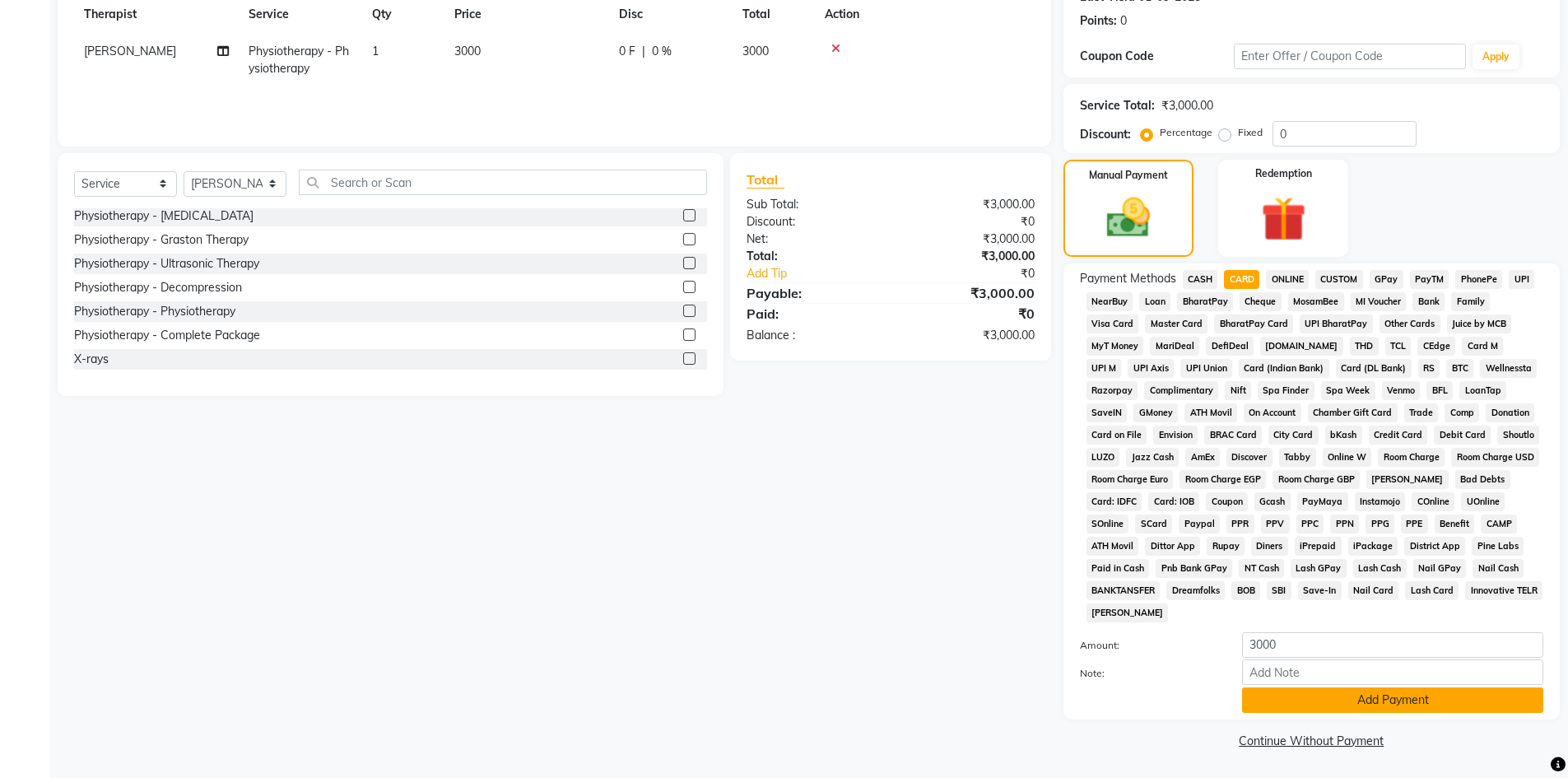
click at [1256, 696] on button "Add Payment" at bounding box center [1392, 700] width 301 height 25
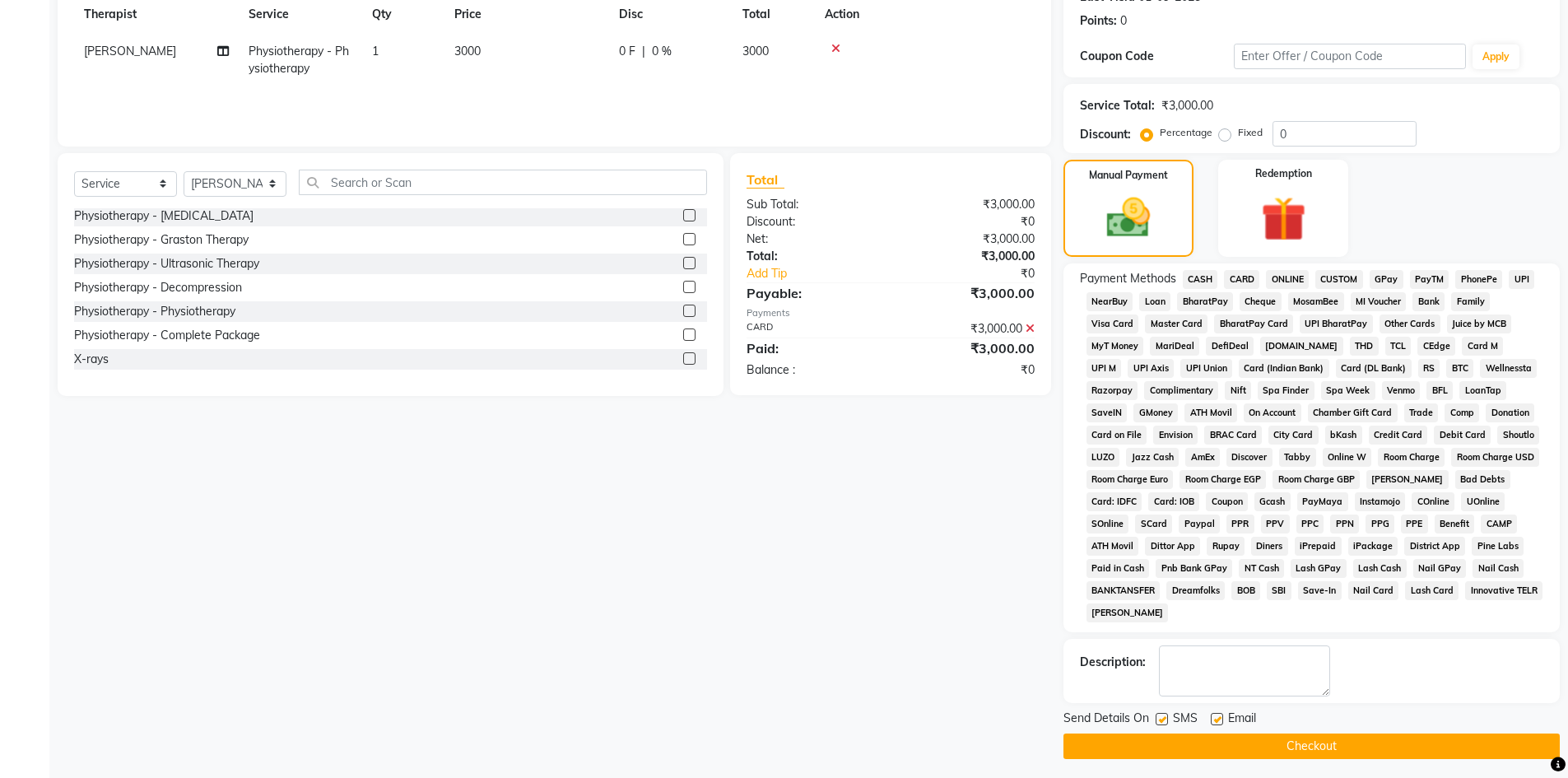
click at [1216, 719] on label at bounding box center [1217, 719] width 13 height 13
click at [1216, 719] on input "checkbox" at bounding box center [1216, 720] width 11 height 11
checkbox input "false"
drag, startPoint x: 1156, startPoint y: 719, endPoint x: 1163, endPoint y: 726, distance: 9.9
click at [1157, 719] on label at bounding box center [1162, 719] width 13 height 13
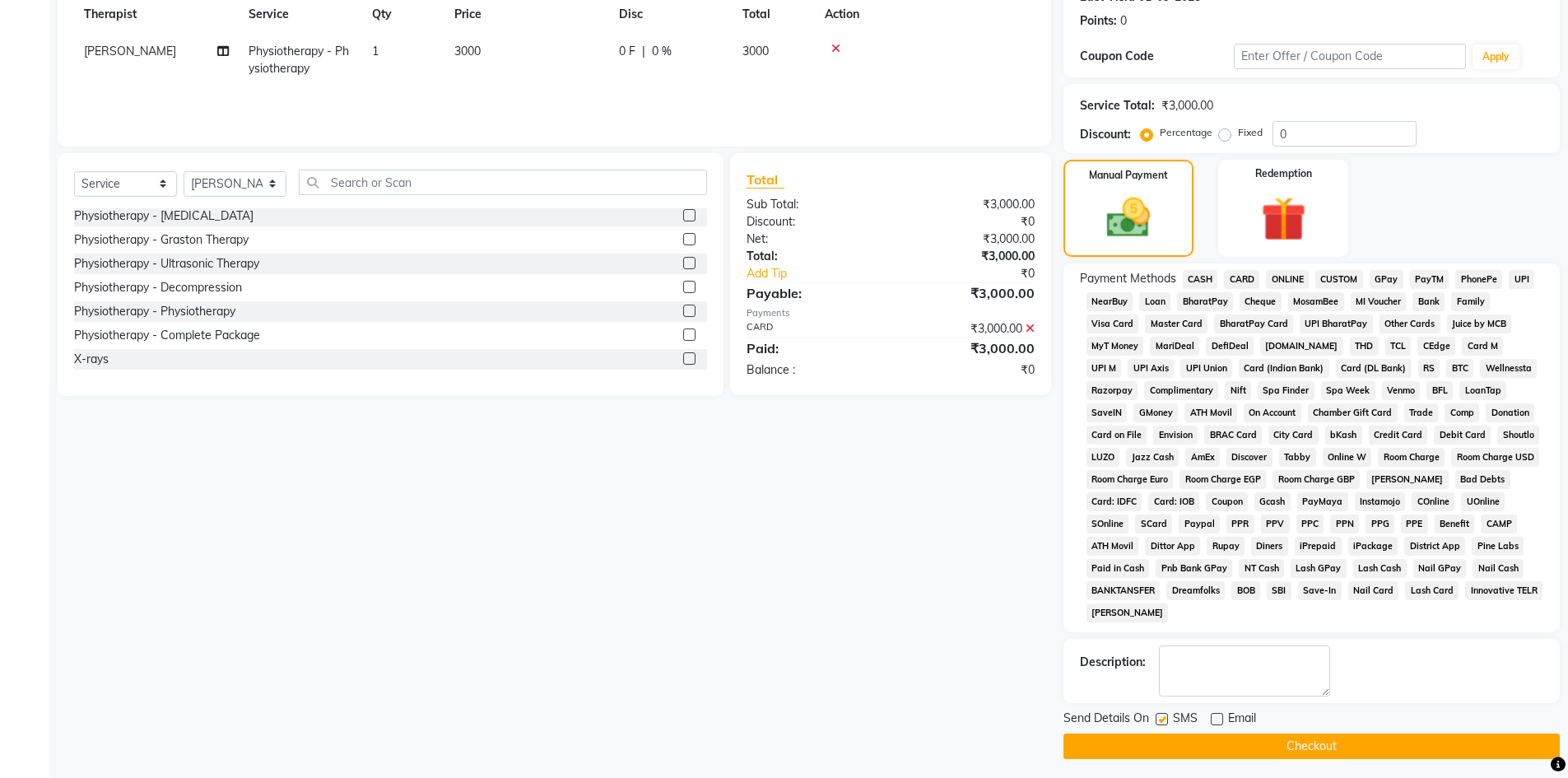
click at [1157, 719] on input "checkbox" at bounding box center [1161, 720] width 11 height 11
checkbox input "false"
click at [1163, 747] on button "Checkout" at bounding box center [1311, 746] width 496 height 25
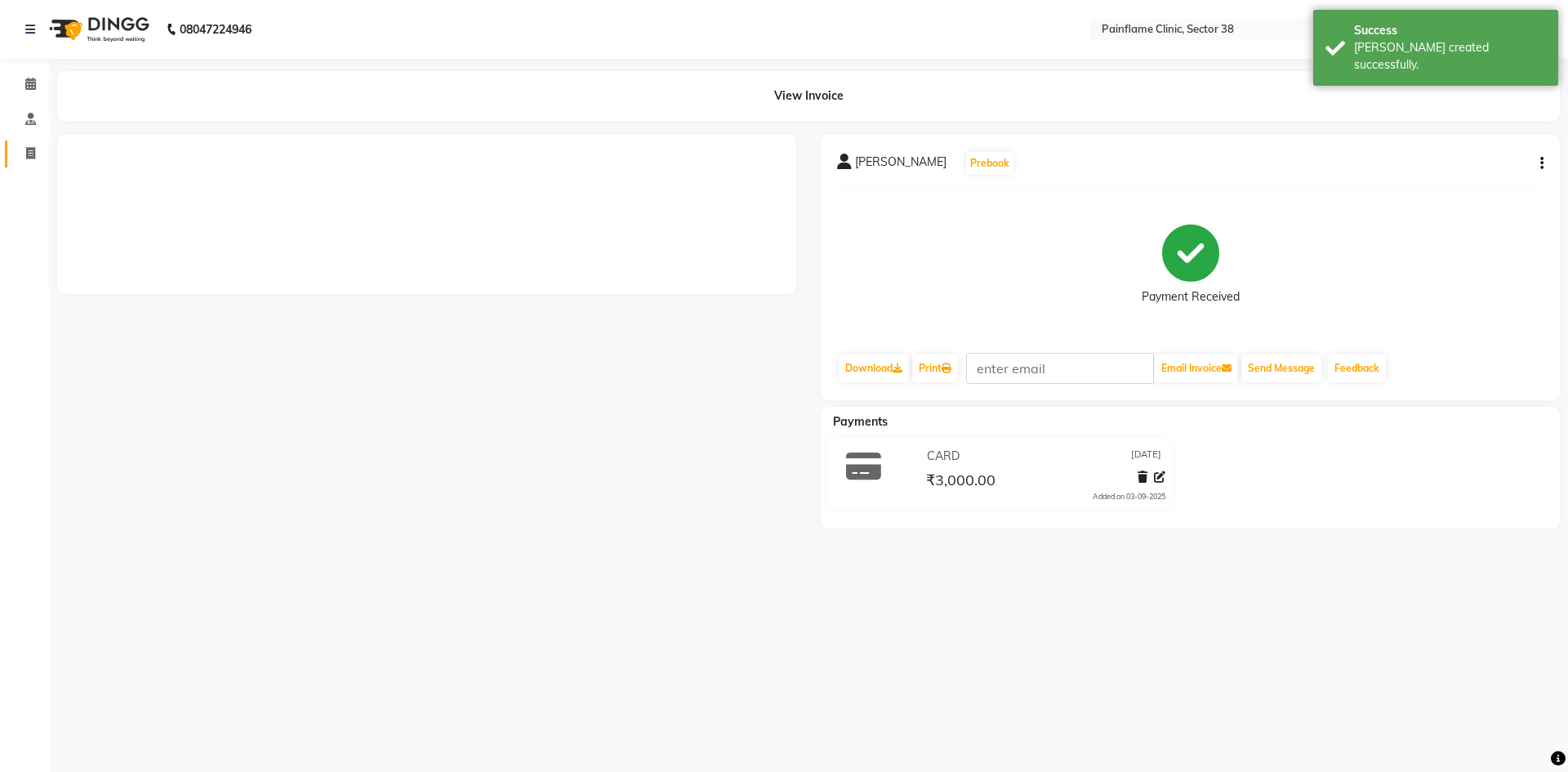
click at [30, 159] on span at bounding box center [31, 154] width 29 height 19
select select "service"
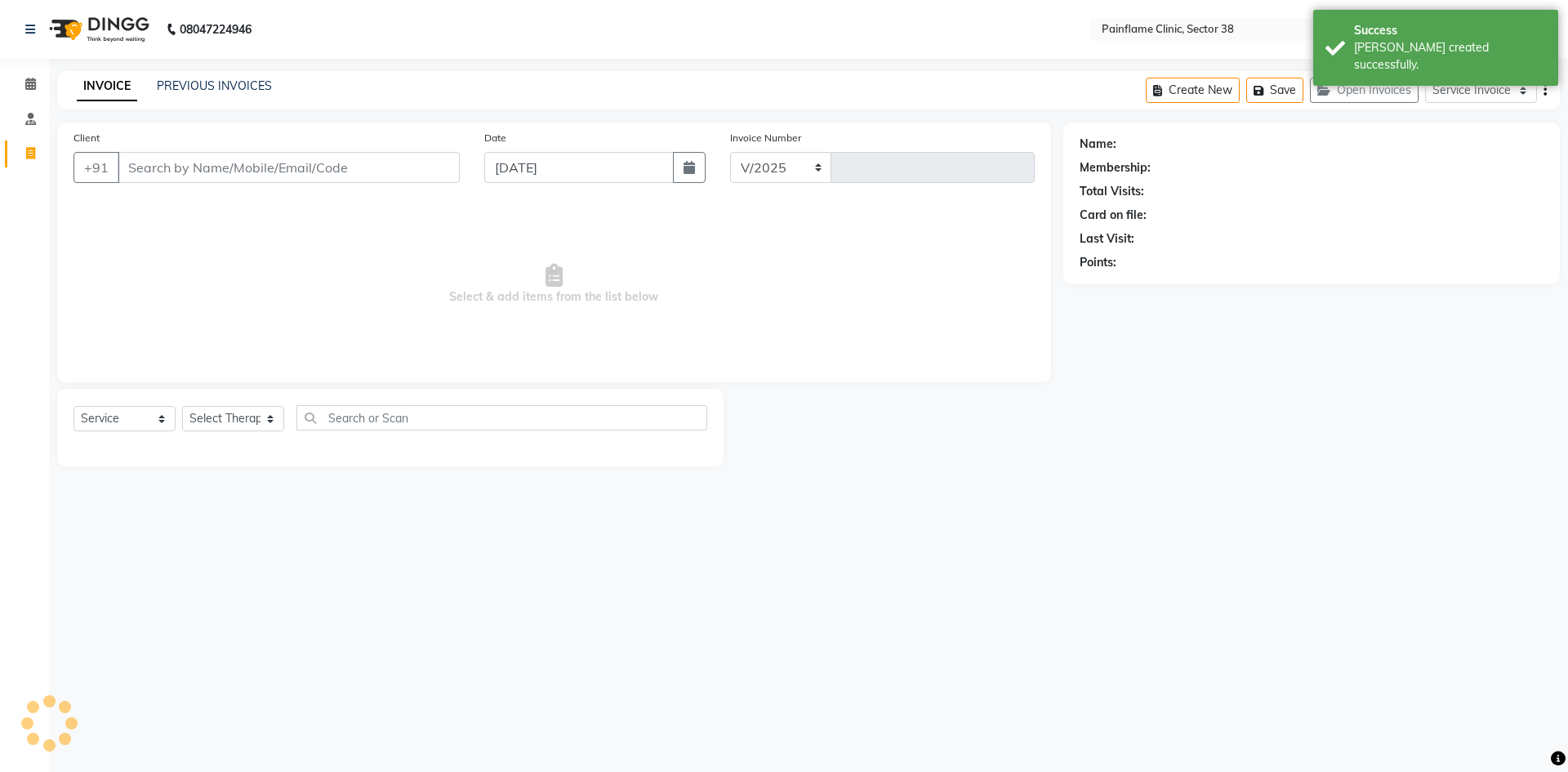
select select "3964"
type input "9868"
click at [261, 170] on input "Client" at bounding box center [288, 167] width 342 height 31
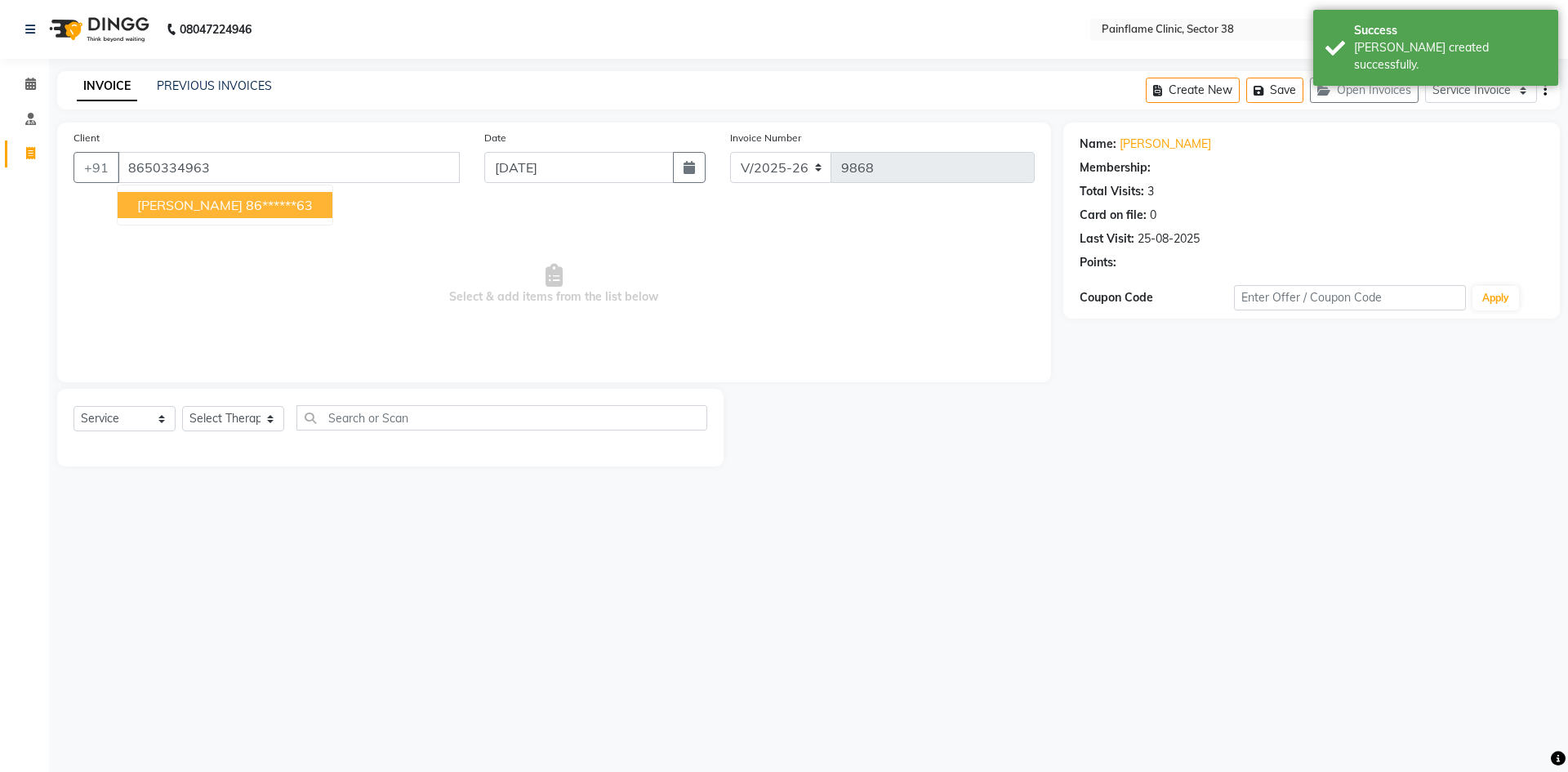
click at [246, 209] on ngb-highlight "86******63" at bounding box center [279, 205] width 67 height 16
type input "86******63"
click at [247, 430] on select "Select Therapist [PERSON_NAME] Dr [PERSON_NAME] [PERSON_NAME] Dr [PERSON_NAME] …" at bounding box center [234, 419] width 102 height 25
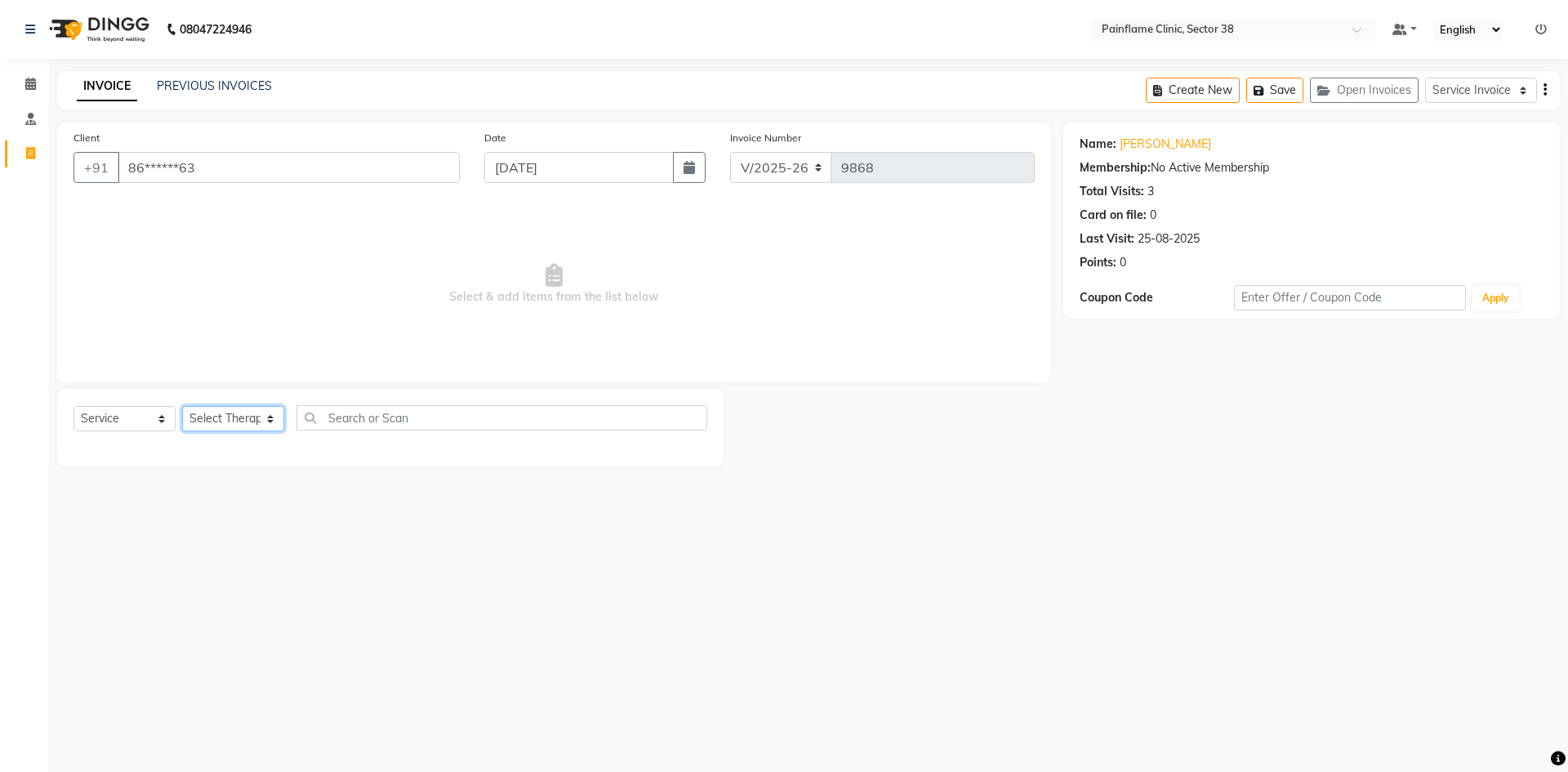
select select "20216"
click at [182, 406] on select "Select Therapist [PERSON_NAME] Dr [PERSON_NAME] [PERSON_NAME] Dr [PERSON_NAME] …" at bounding box center [234, 419] width 102 height 25
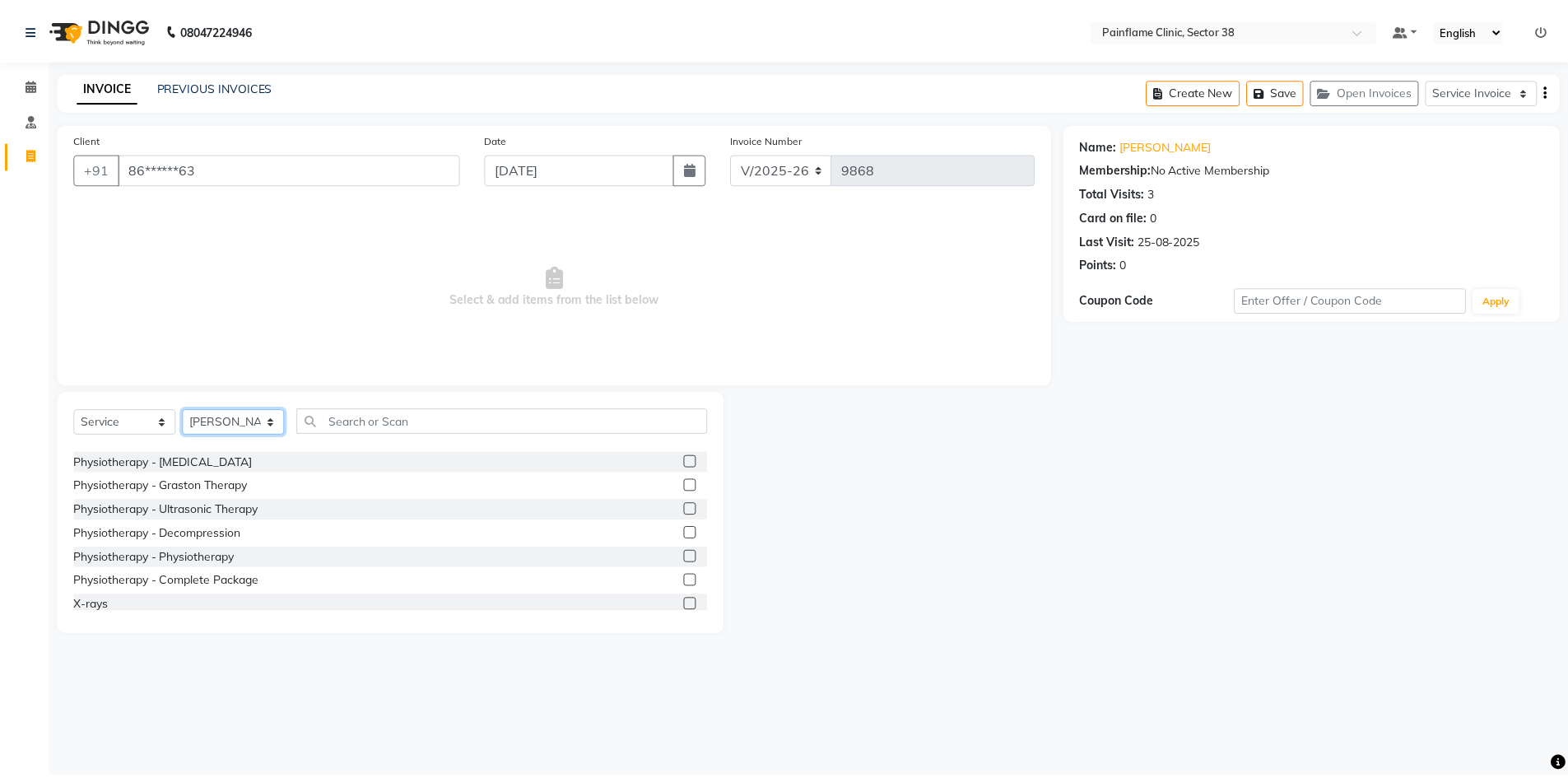
scroll to position [98, 0]
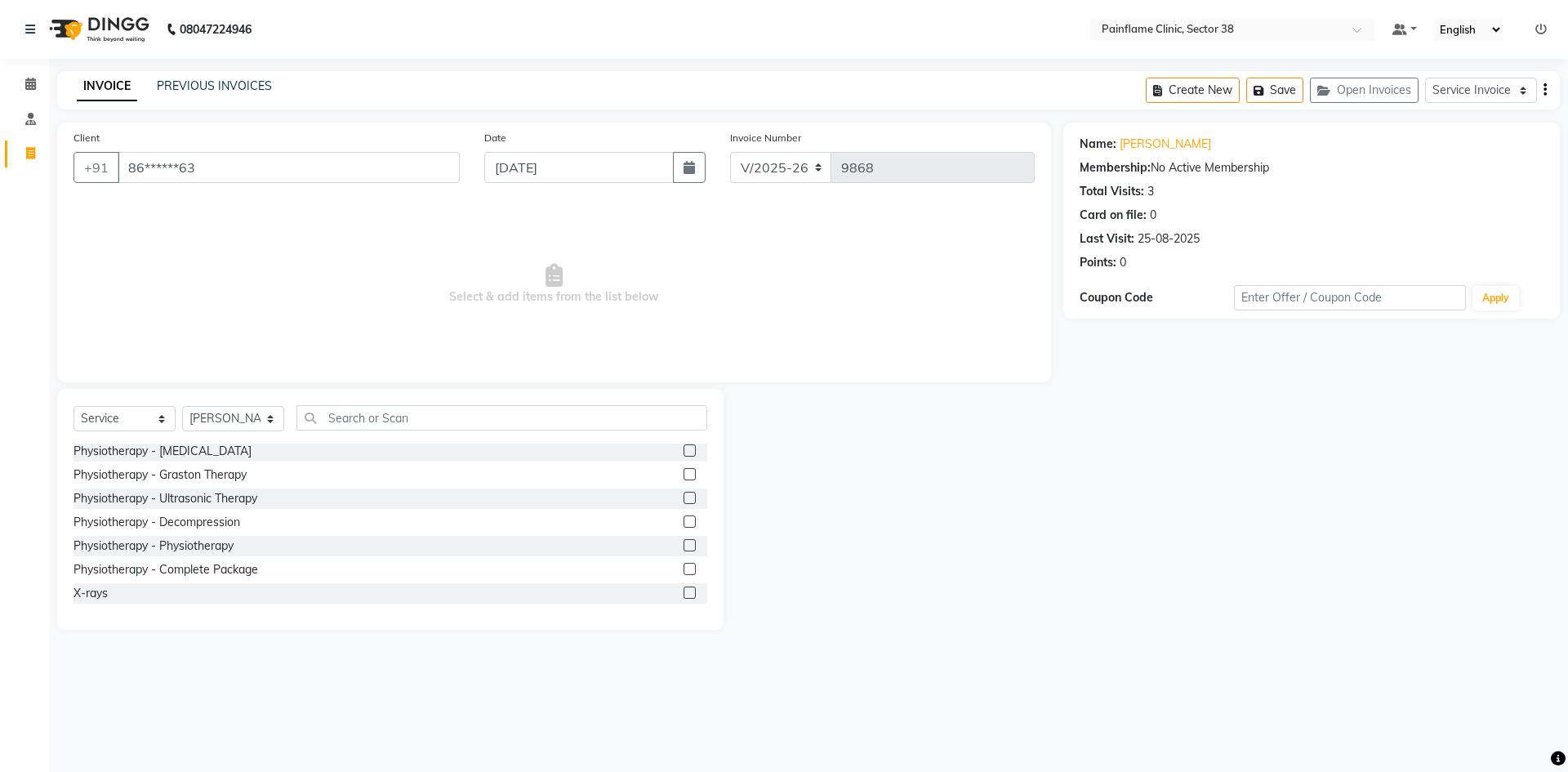
drag, startPoint x: 674, startPoint y: 543, endPoint x: 501, endPoint y: 342, distance: 265.2
click at [684, 538] on div at bounding box center [695, 546] width 23 height 21
click at [684, 539] on label at bounding box center [690, 546] width 13 height 13
click at [684, 541] on input "checkbox" at bounding box center [689, 546] width 11 height 11
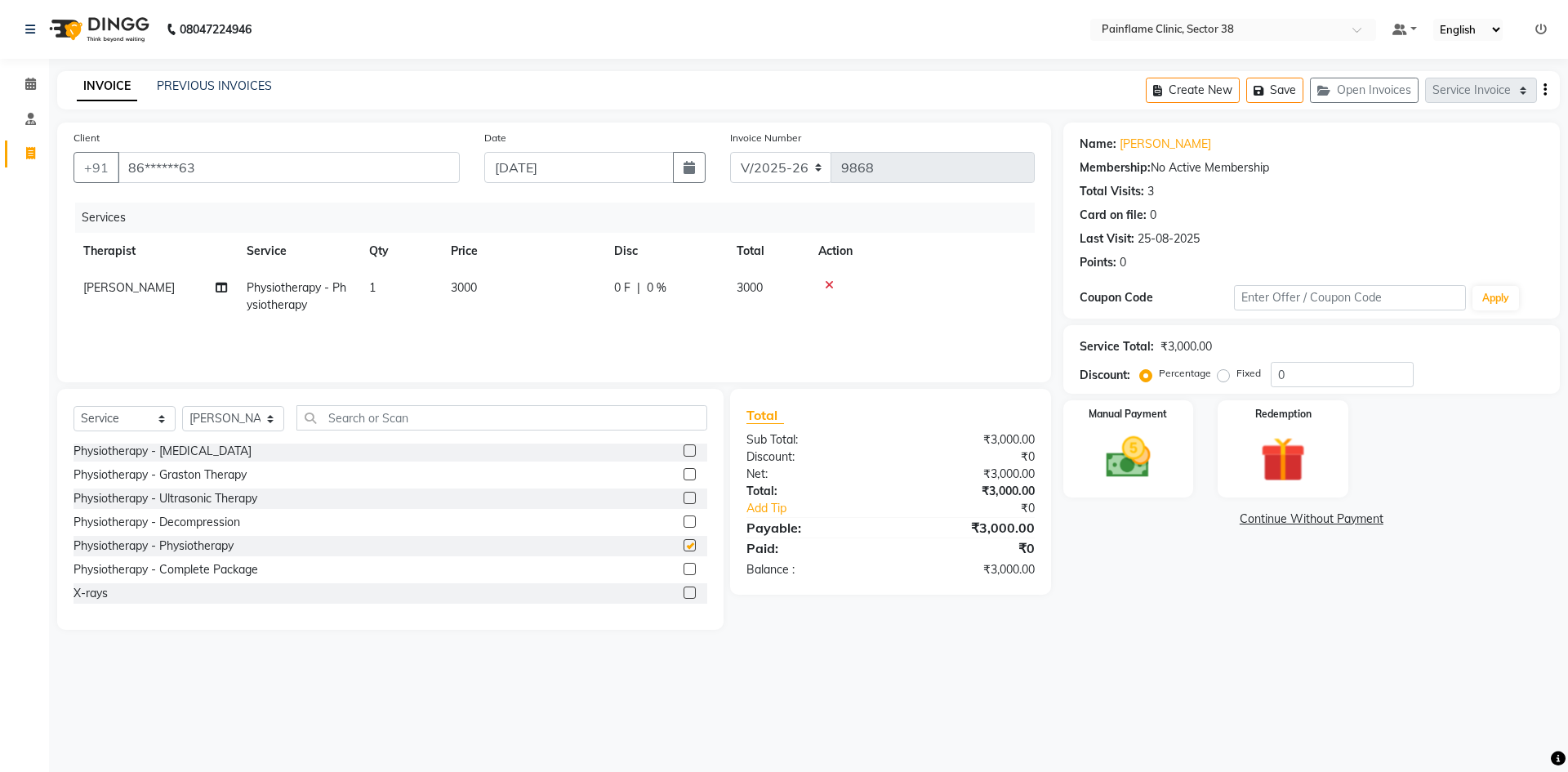
checkbox input "false"
drag, startPoint x: 509, startPoint y: 277, endPoint x: 527, endPoint y: 289, distance: 21.6
click at [510, 284] on td "3000" at bounding box center [523, 297] width 164 height 54
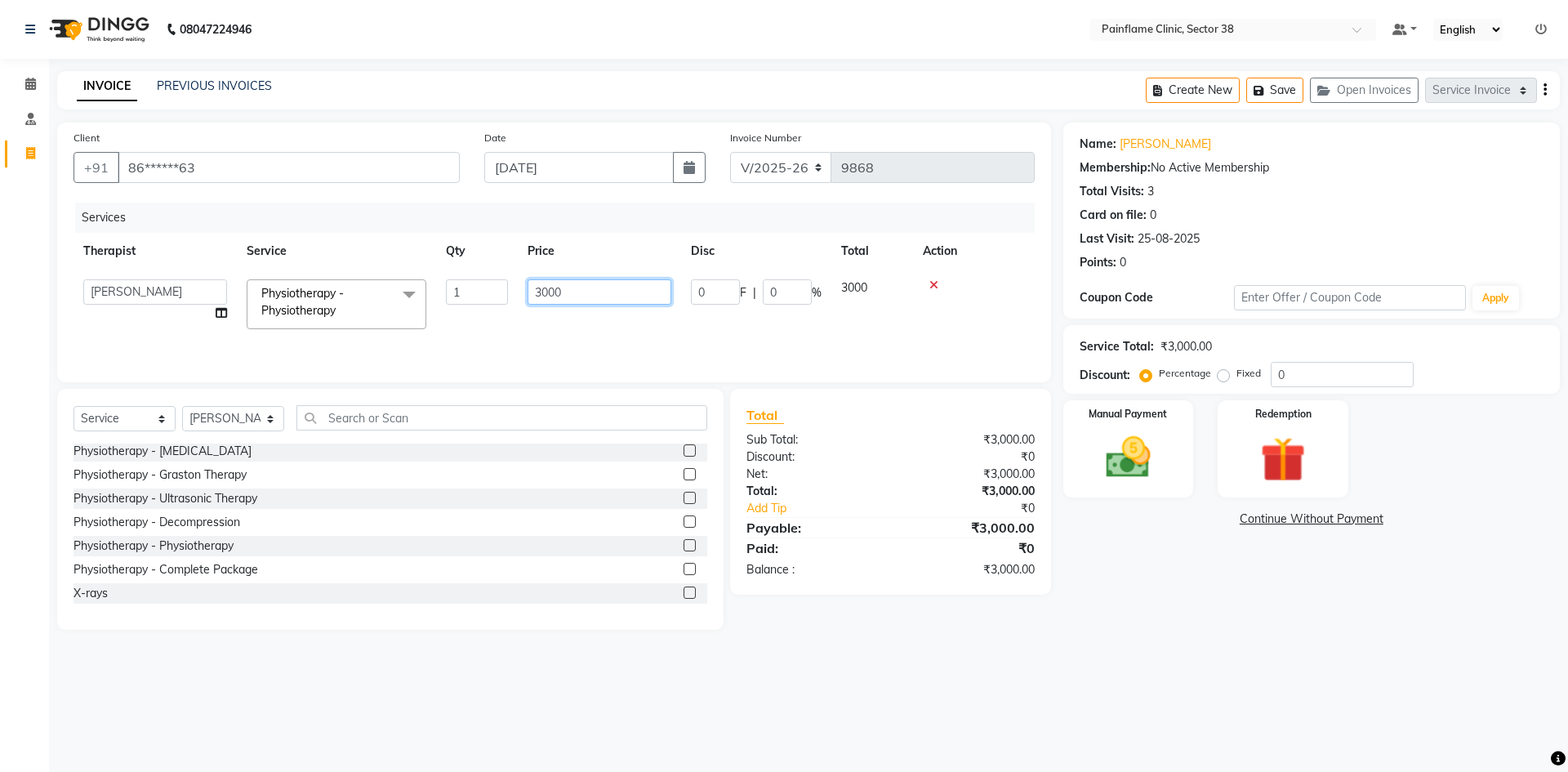
drag, startPoint x: 541, startPoint y: 294, endPoint x: 381, endPoint y: 313, distance: 161.1
click at [387, 313] on tr "[PERSON_NAME] Dr [PERSON_NAME] [PERSON_NAME] Dr [PERSON_NAME] Dr. Suraj [PERSON…" at bounding box center [554, 304] width 961 height 69
type input "2500"
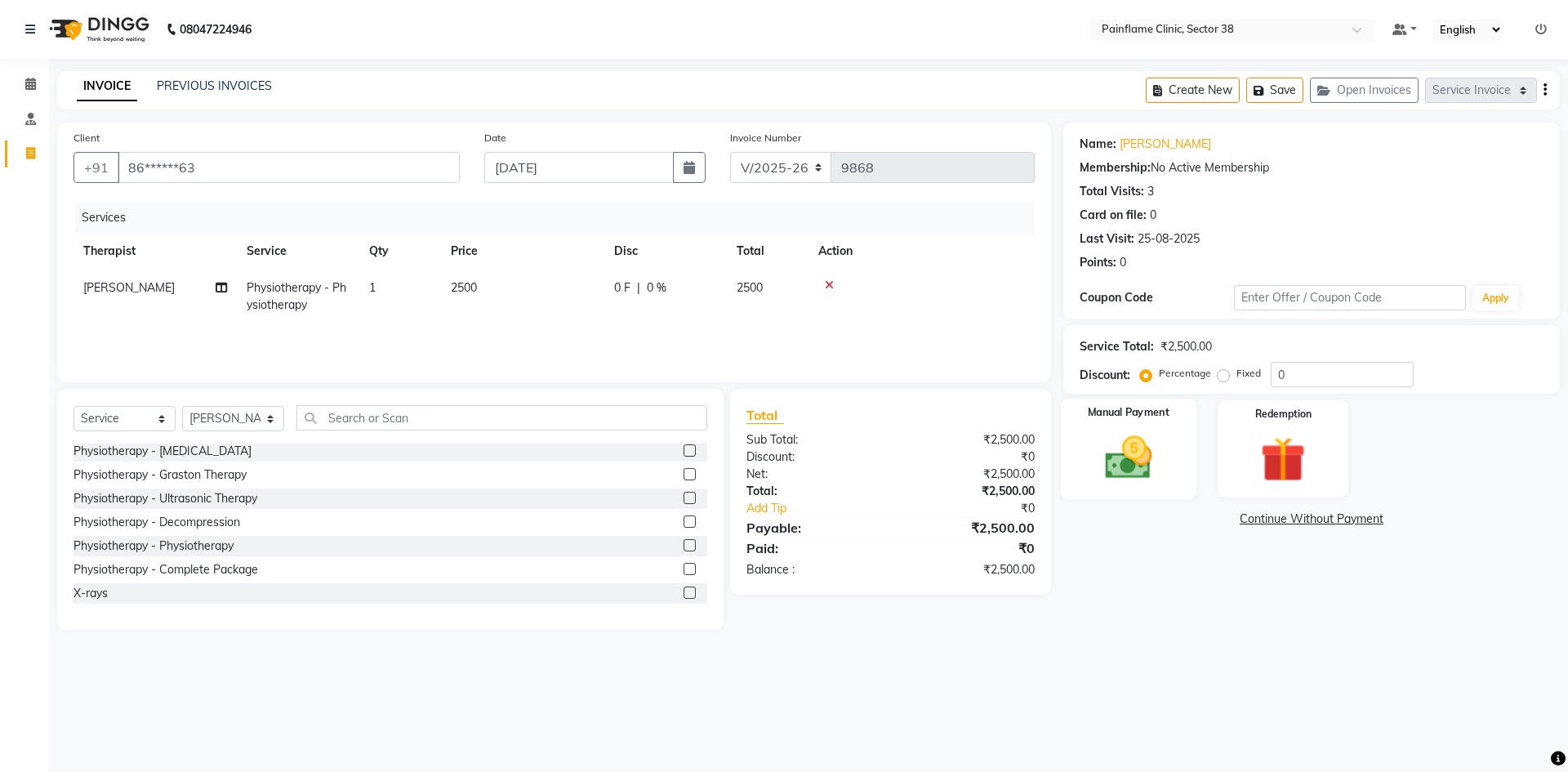
click at [1133, 475] on img at bounding box center [1128, 457] width 76 height 54
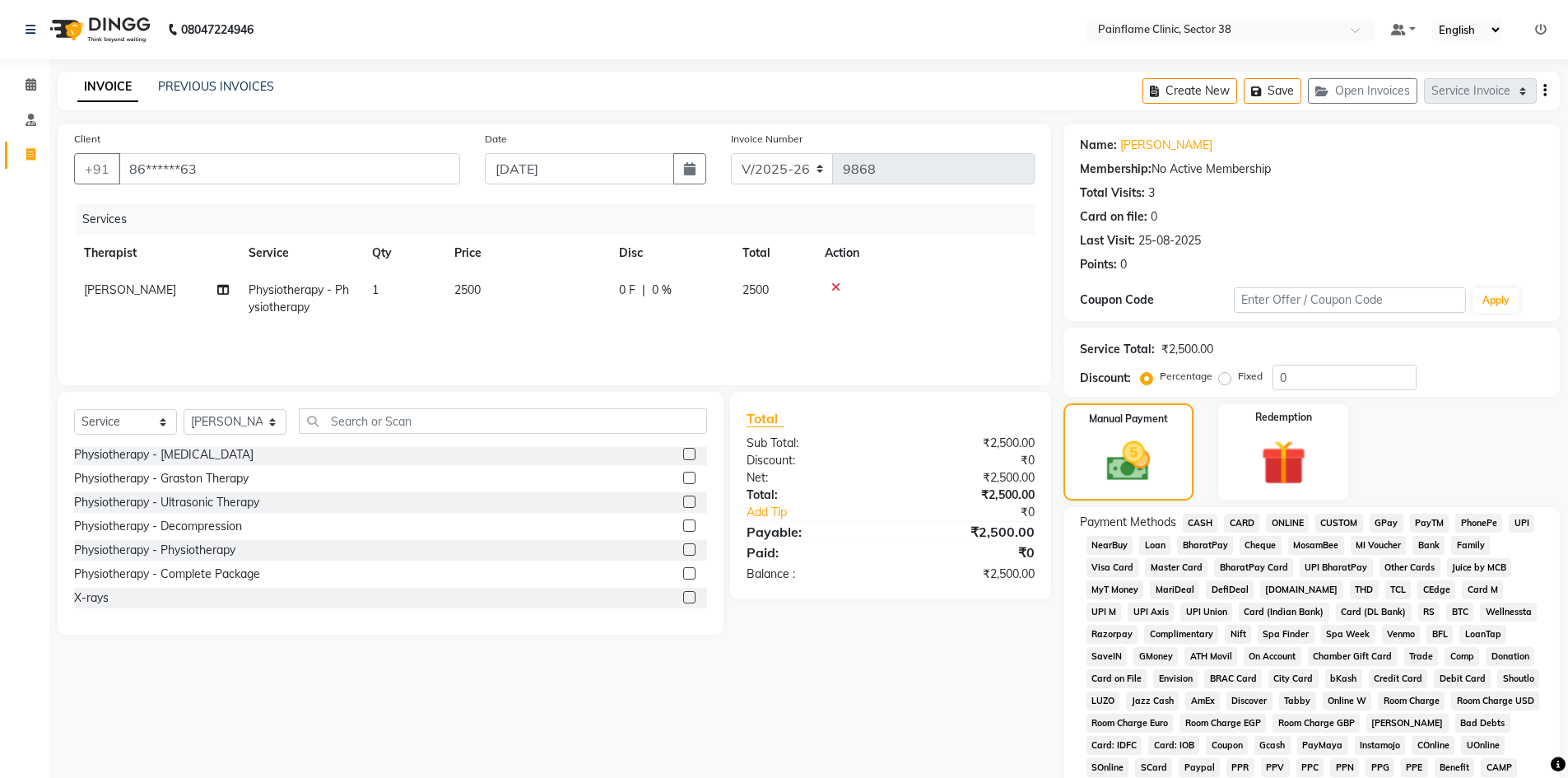
click at [1511, 519] on span "UPI" at bounding box center [1521, 523] width 25 height 19
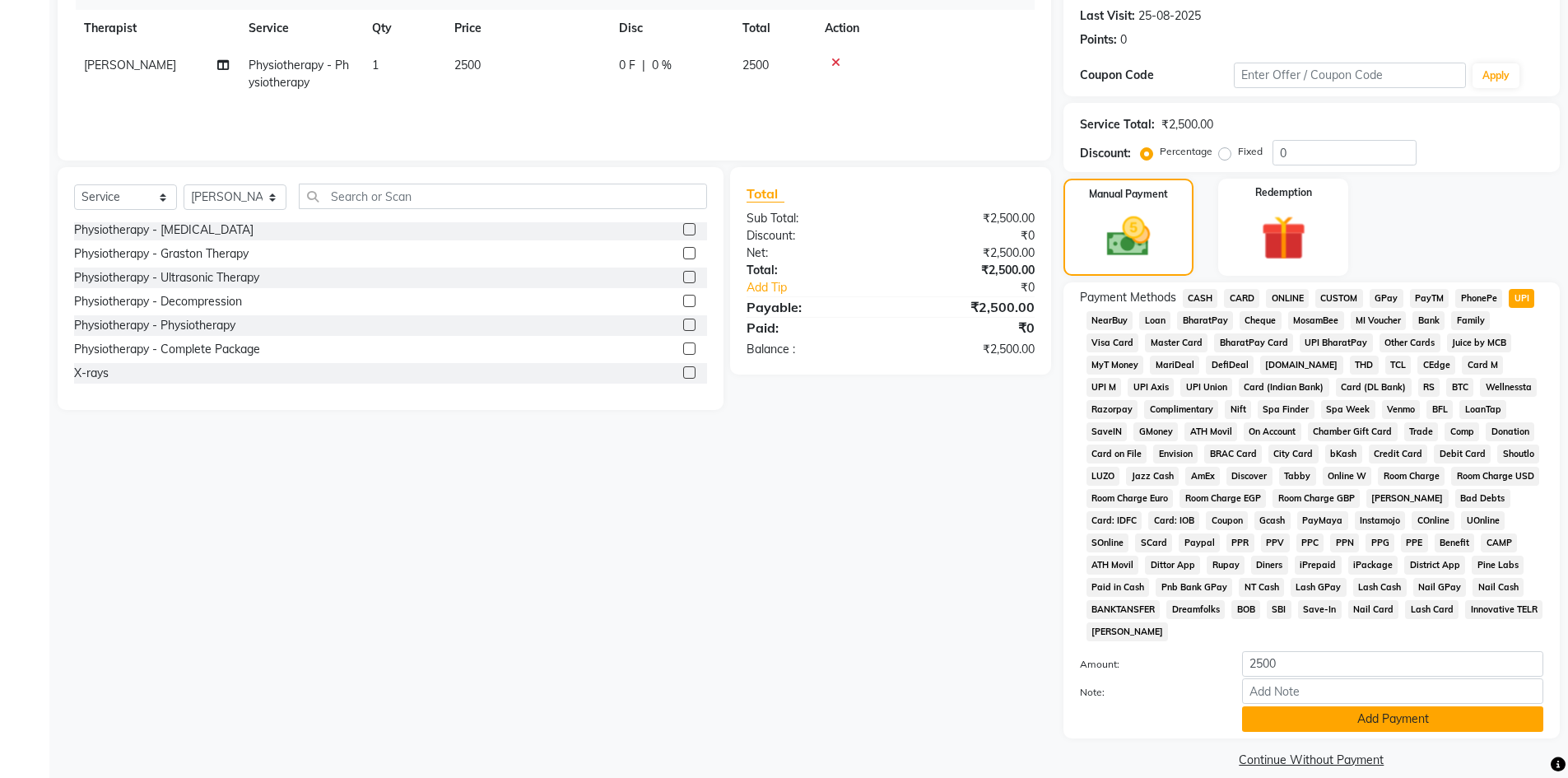
scroll to position [244, 0]
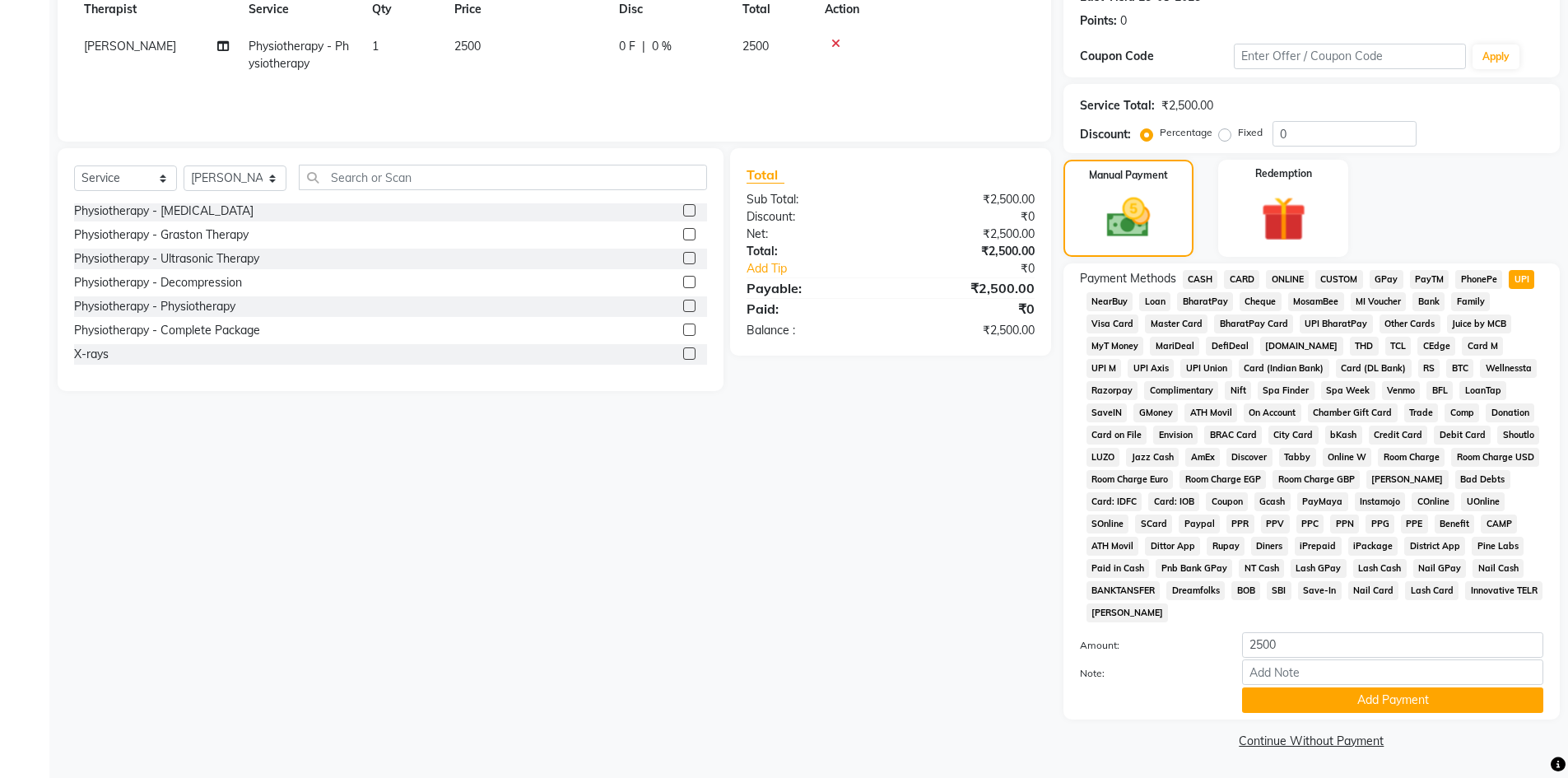
drag, startPoint x: 1349, startPoint y: 696, endPoint x: 1246, endPoint y: 704, distance: 103.3
click at [1348, 696] on button "Add Payment" at bounding box center [1392, 700] width 301 height 25
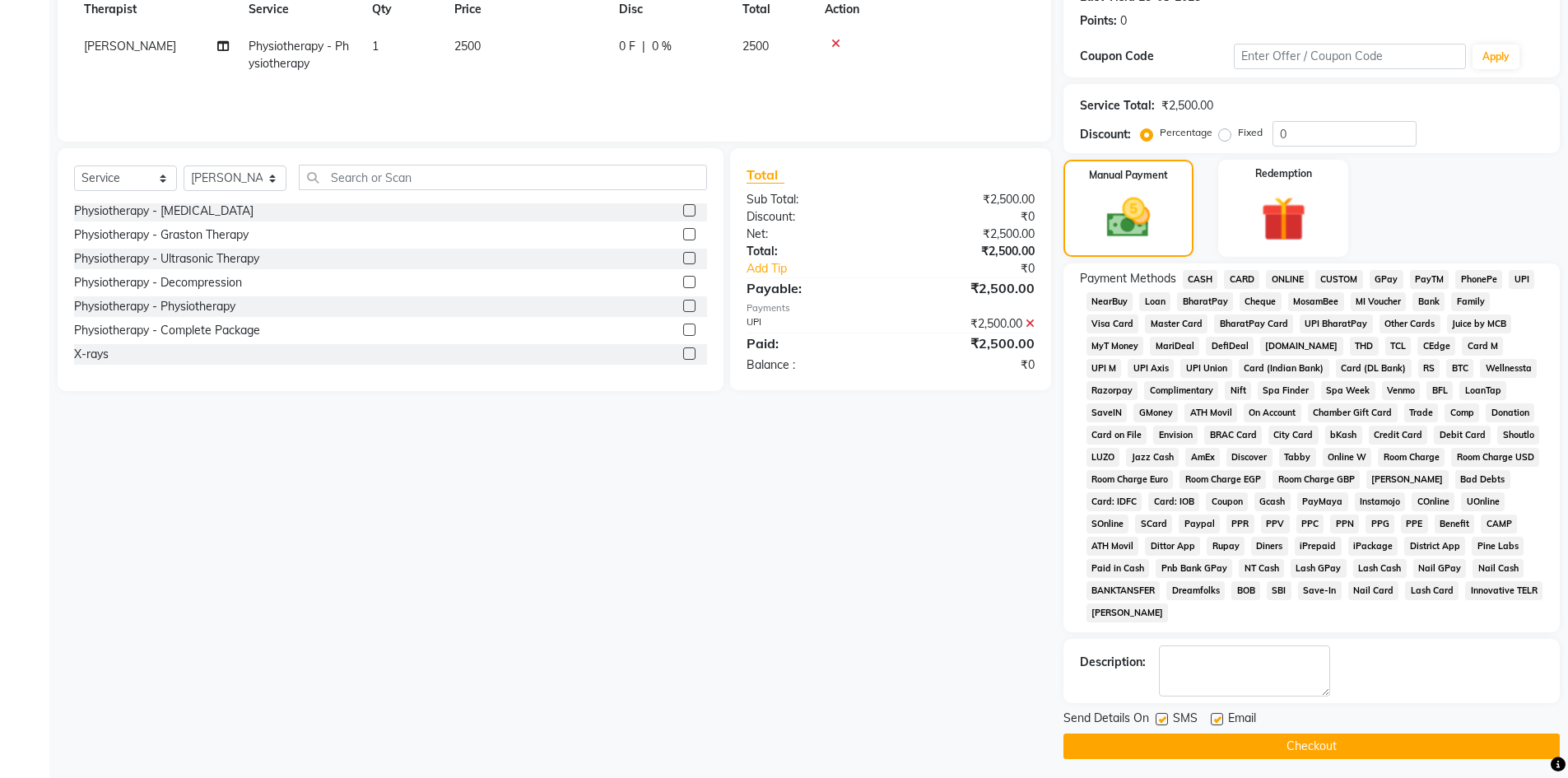
click at [1162, 717] on label at bounding box center [1162, 719] width 13 height 13
click at [1162, 717] on input "checkbox" at bounding box center [1161, 720] width 11 height 11
checkbox input "false"
drag, startPoint x: 1216, startPoint y: 719, endPoint x: 1217, endPoint y: 742, distance: 23.0
click at [1215, 719] on label at bounding box center [1217, 719] width 13 height 13
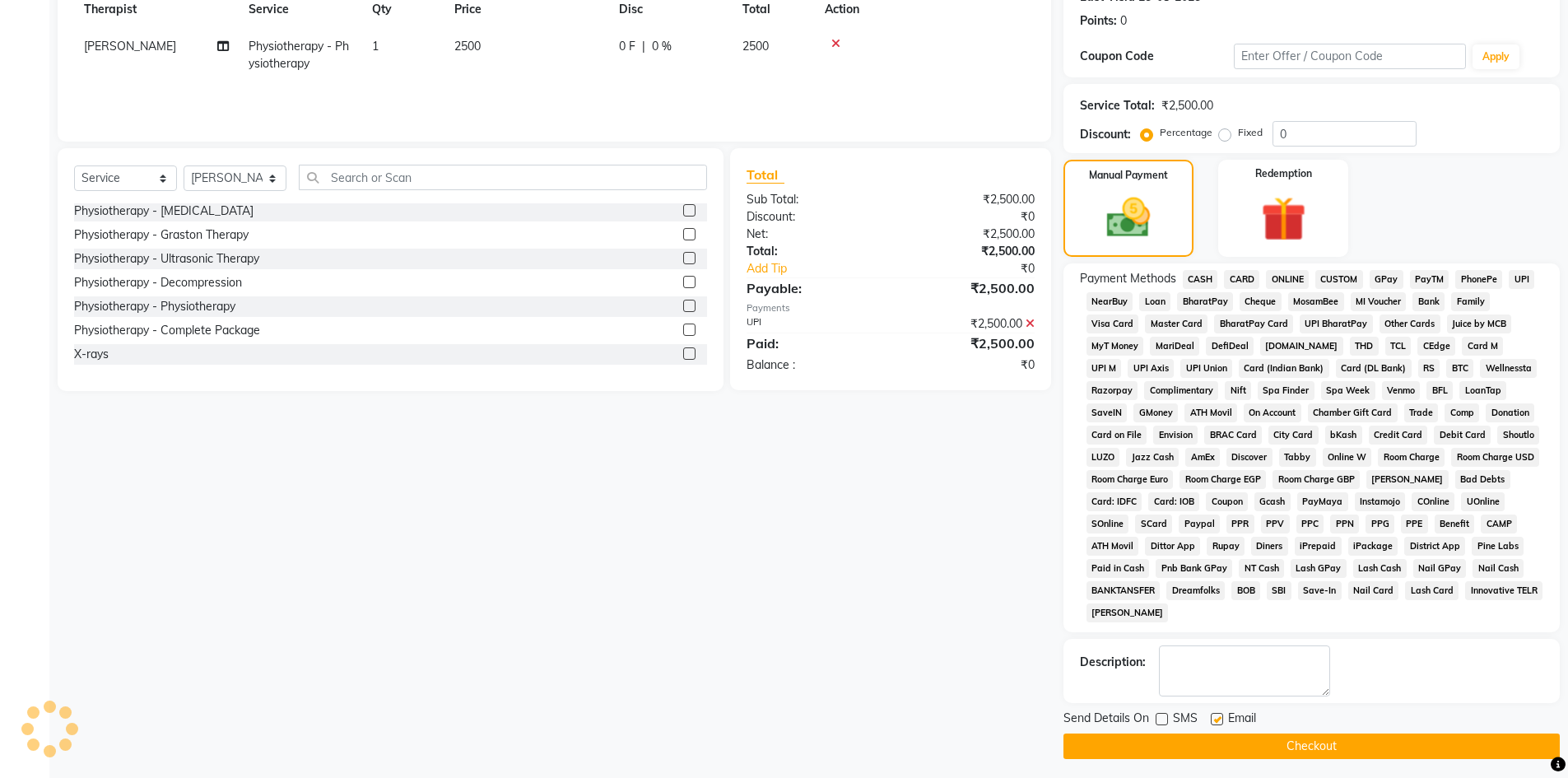
click at [1215, 719] on input "checkbox" at bounding box center [1216, 720] width 11 height 11
checkbox input "false"
click at [1217, 742] on button "Checkout" at bounding box center [1311, 746] width 496 height 25
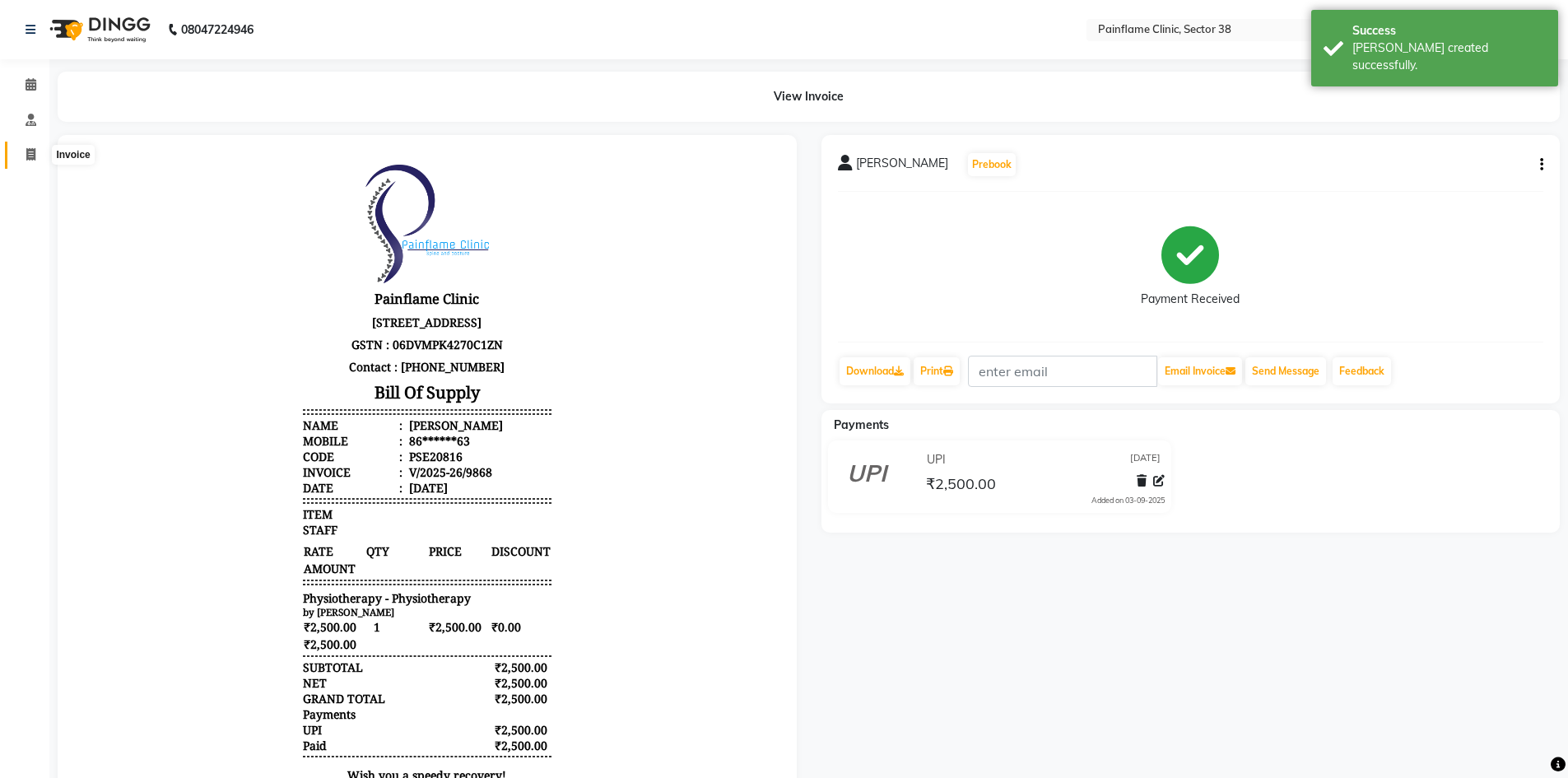
click at [32, 158] on icon at bounding box center [31, 155] width 9 height 13
select select "service"
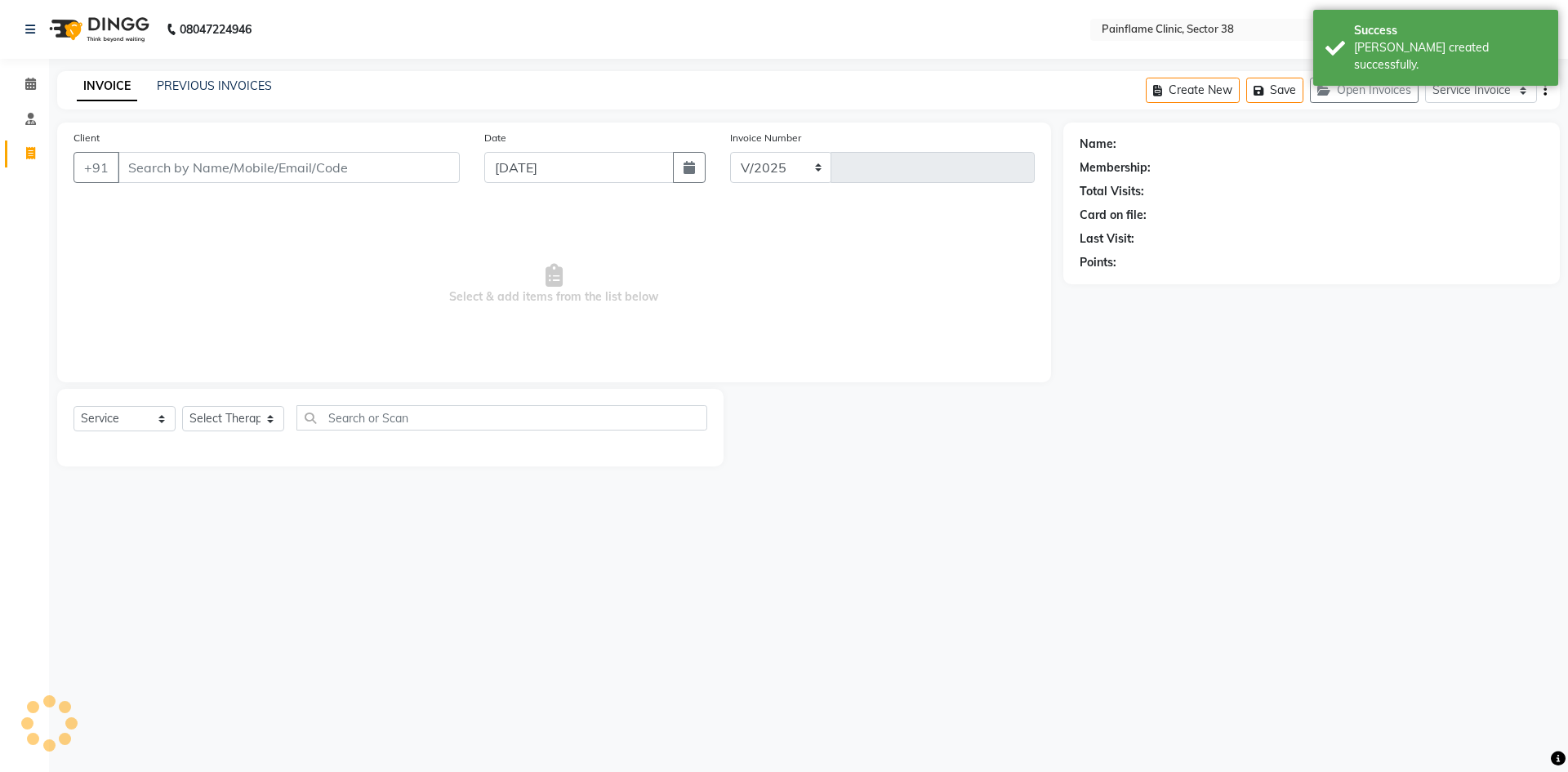
select select "3964"
type input "9869"
click at [245, 175] on input "Client" at bounding box center [288, 167] width 342 height 31
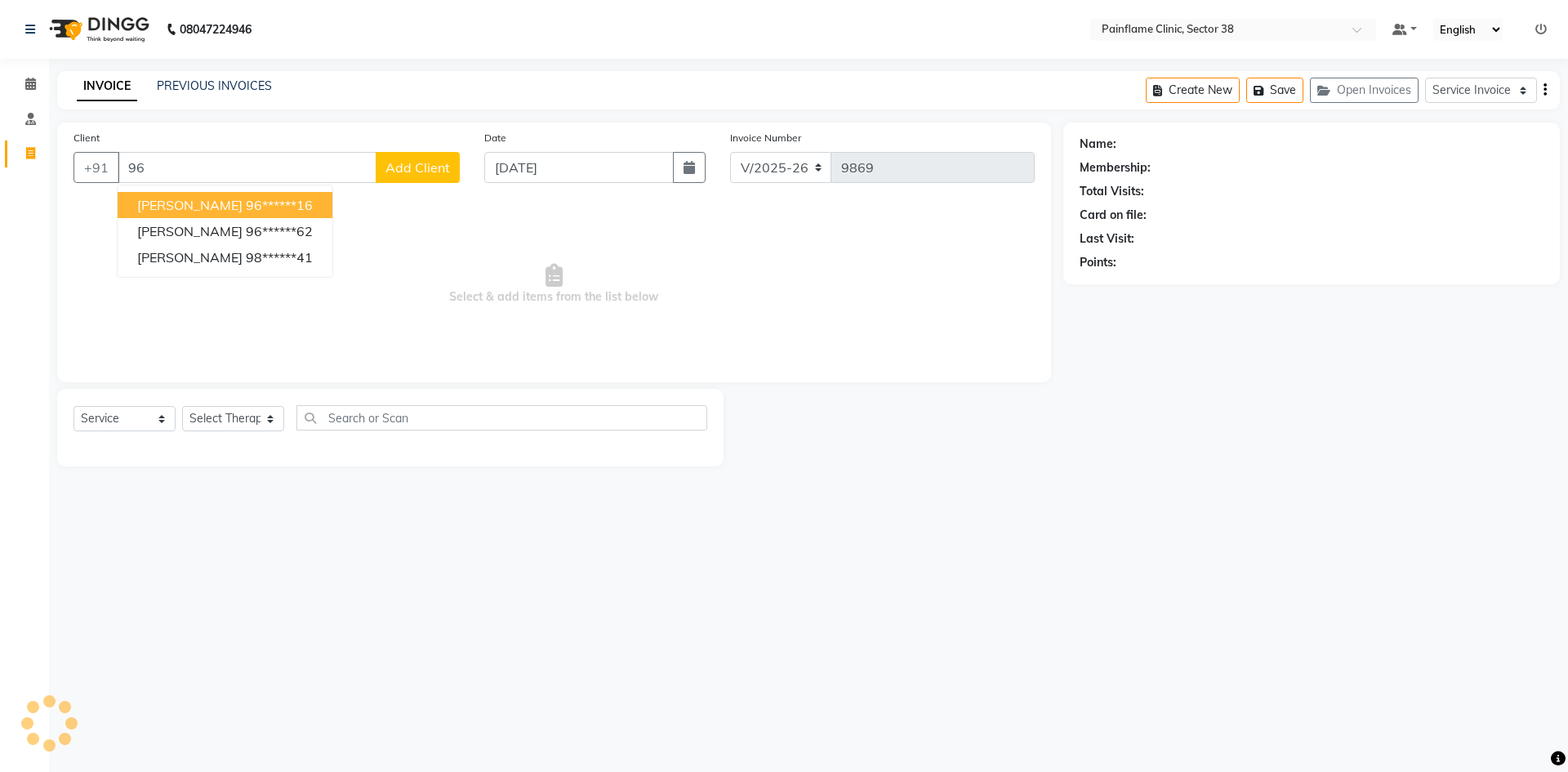
type input "9"
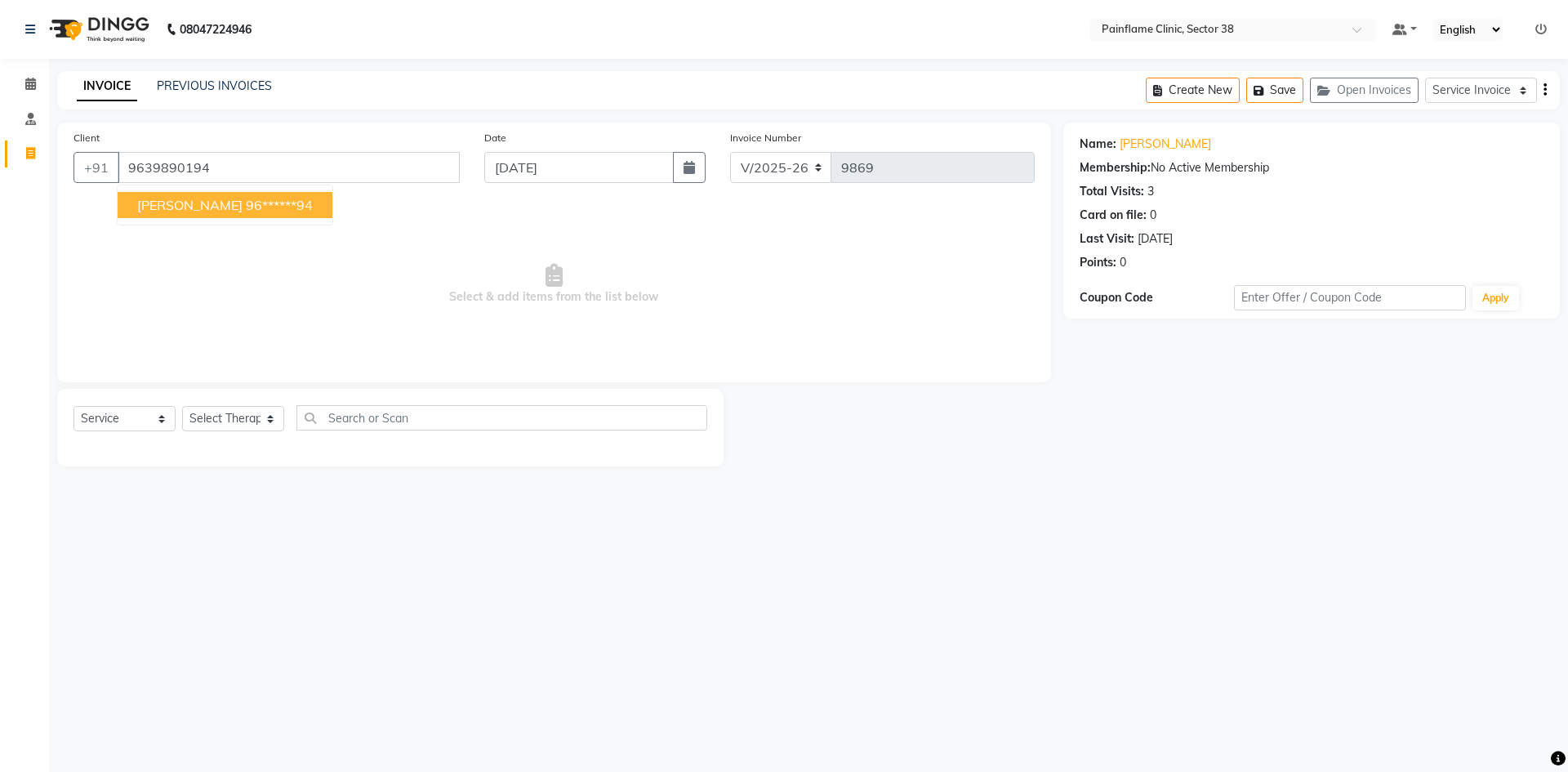
drag, startPoint x: 231, startPoint y: 211, endPoint x: 234, endPoint y: 220, distance: 9.5
click at [233, 217] on button "[PERSON_NAME] 96******94" at bounding box center [225, 205] width 215 height 26
type input "96******94"
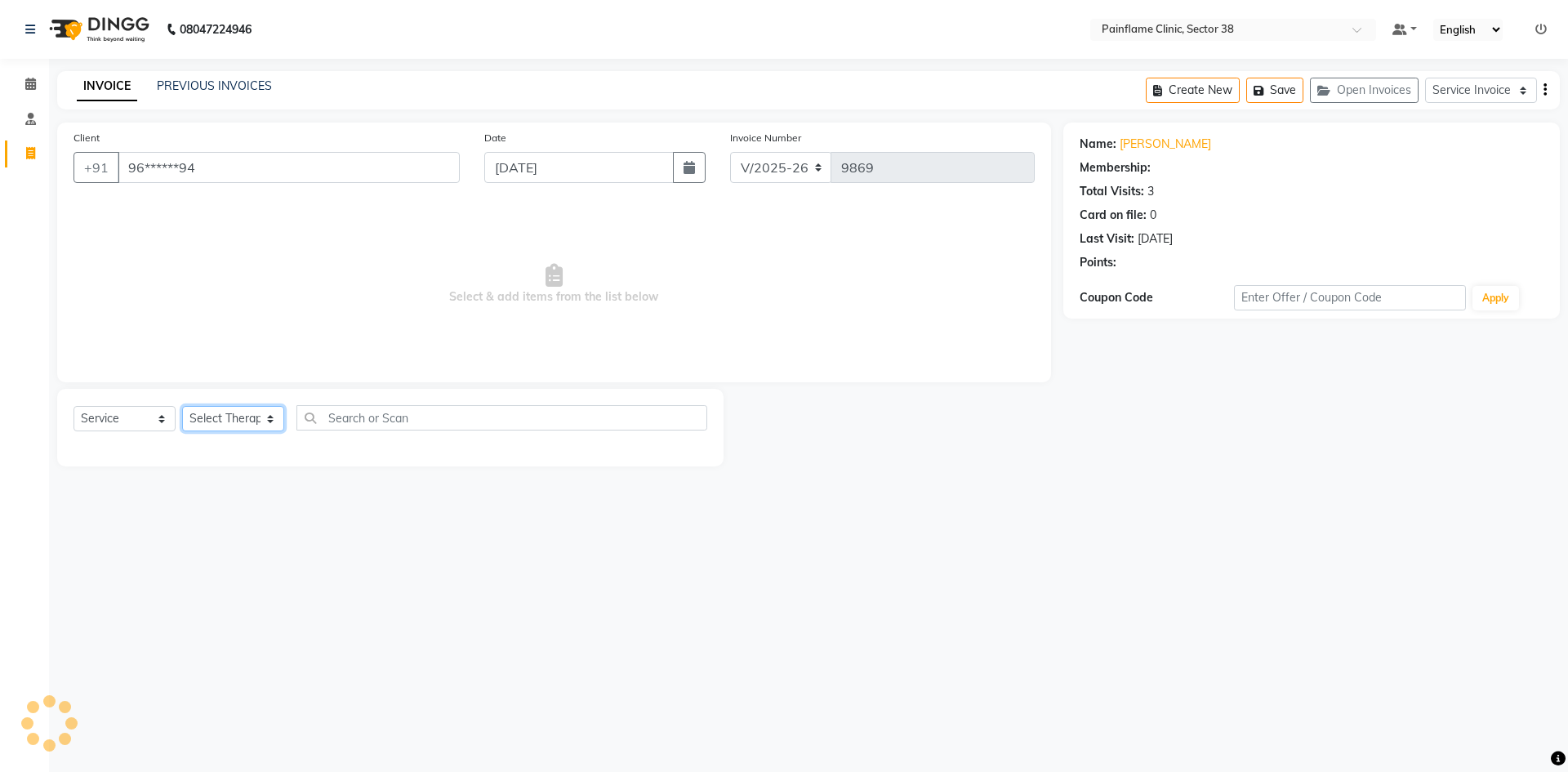
drag, startPoint x: 254, startPoint y: 416, endPoint x: 255, endPoint y: 425, distance: 9.1
click at [254, 417] on select "Select Therapist [PERSON_NAME] Dr [PERSON_NAME] [PERSON_NAME] Dr [PERSON_NAME] …" at bounding box center [234, 419] width 102 height 25
select select "20216"
click at [182, 406] on select "Select Therapist [PERSON_NAME] Dr [PERSON_NAME] [PERSON_NAME] Dr [PERSON_NAME] …" at bounding box center [234, 419] width 102 height 25
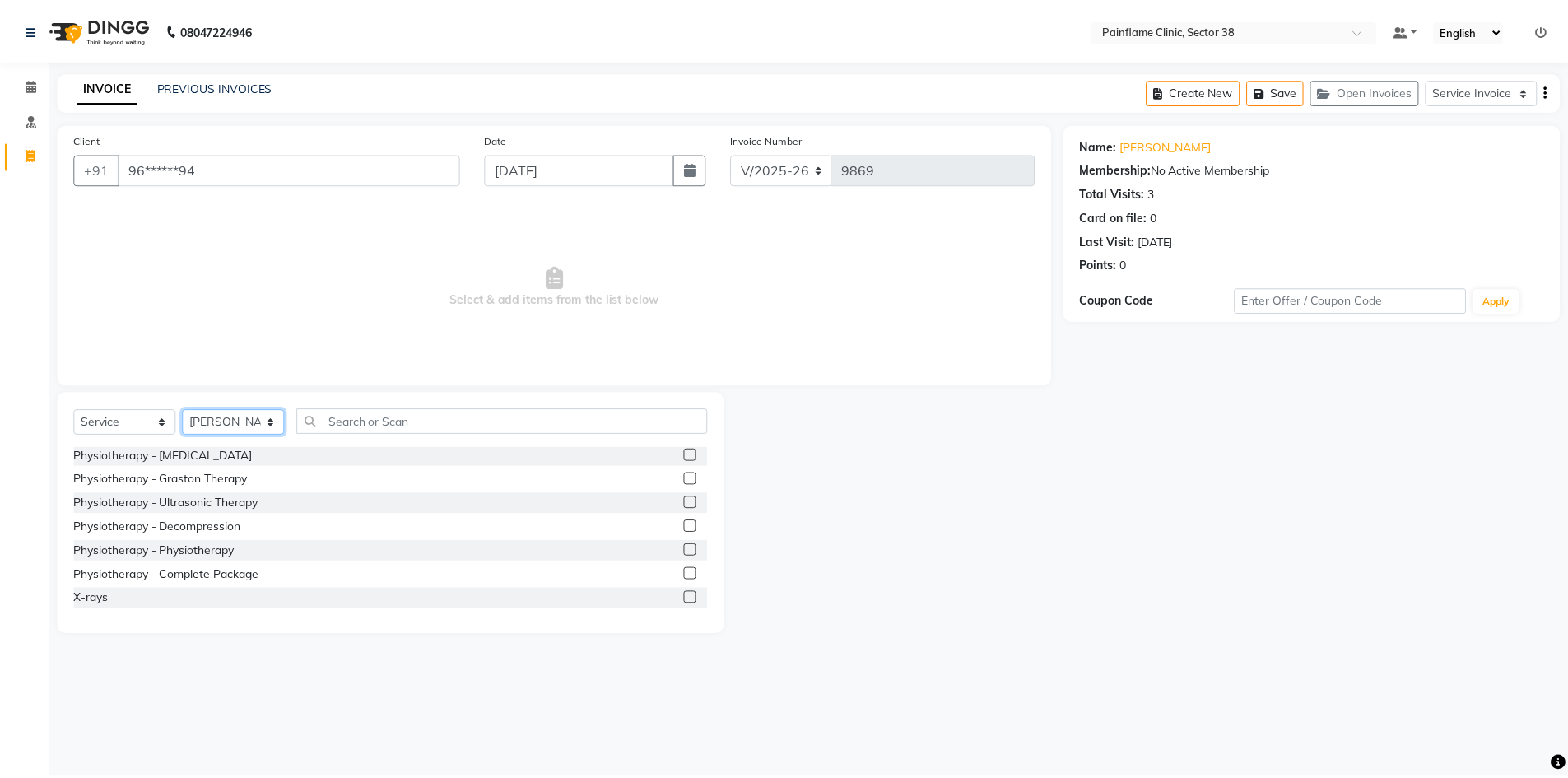
scroll to position [98, 0]
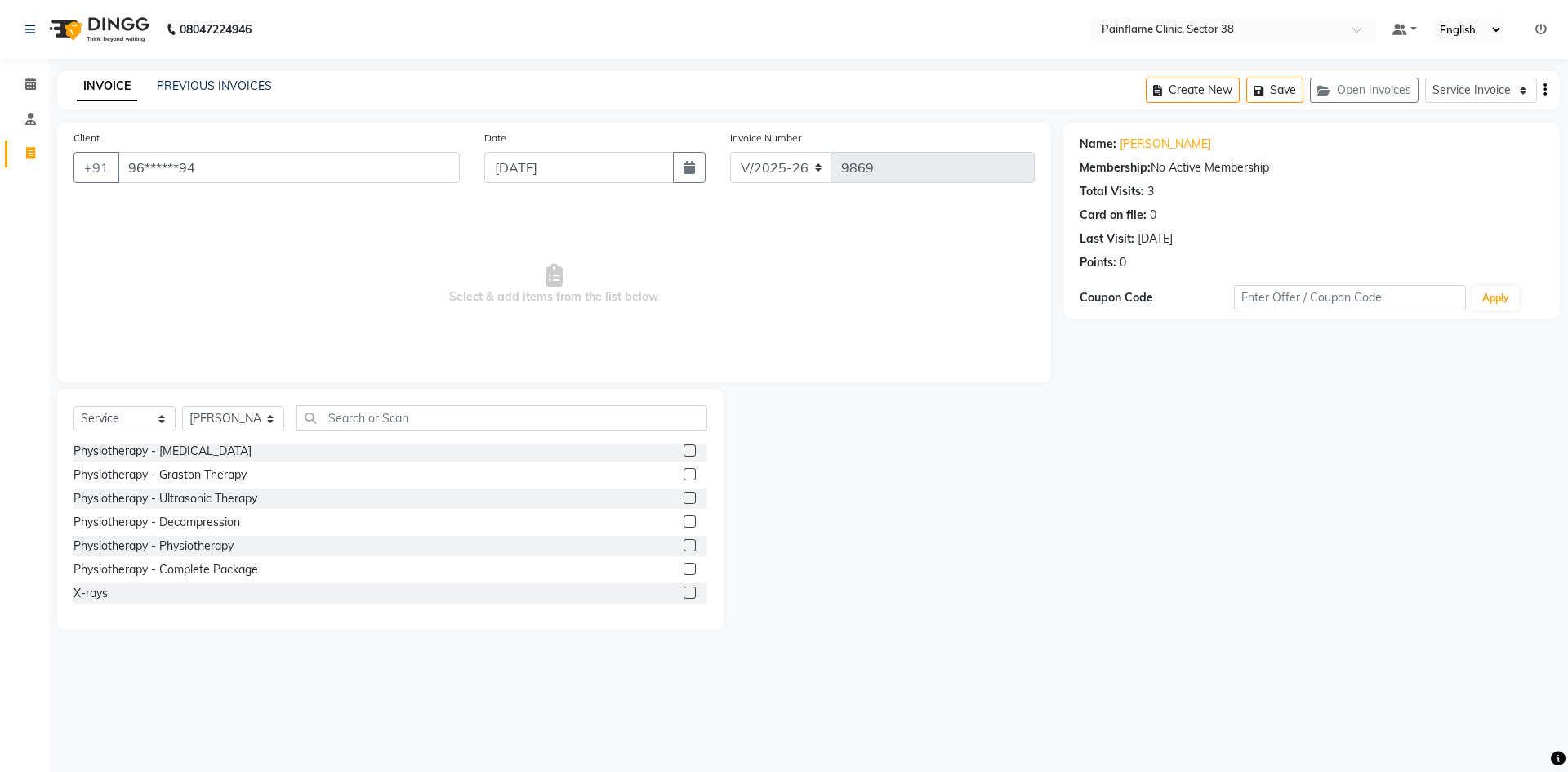
click at [670, 559] on div "Full Body [MEDICAL_DATA] alignment General [MEDICAL_DATA] alignment Physiothera…" at bounding box center [390, 526] width 633 height 164
click at [684, 561] on div at bounding box center [695, 570] width 23 height 21
drag, startPoint x: 684, startPoint y: 562, endPoint x: 678, endPoint y: 569, distance: 9.2
click at [684, 569] on div at bounding box center [695, 570] width 23 height 21
click at [684, 569] on label at bounding box center [690, 569] width 13 height 13
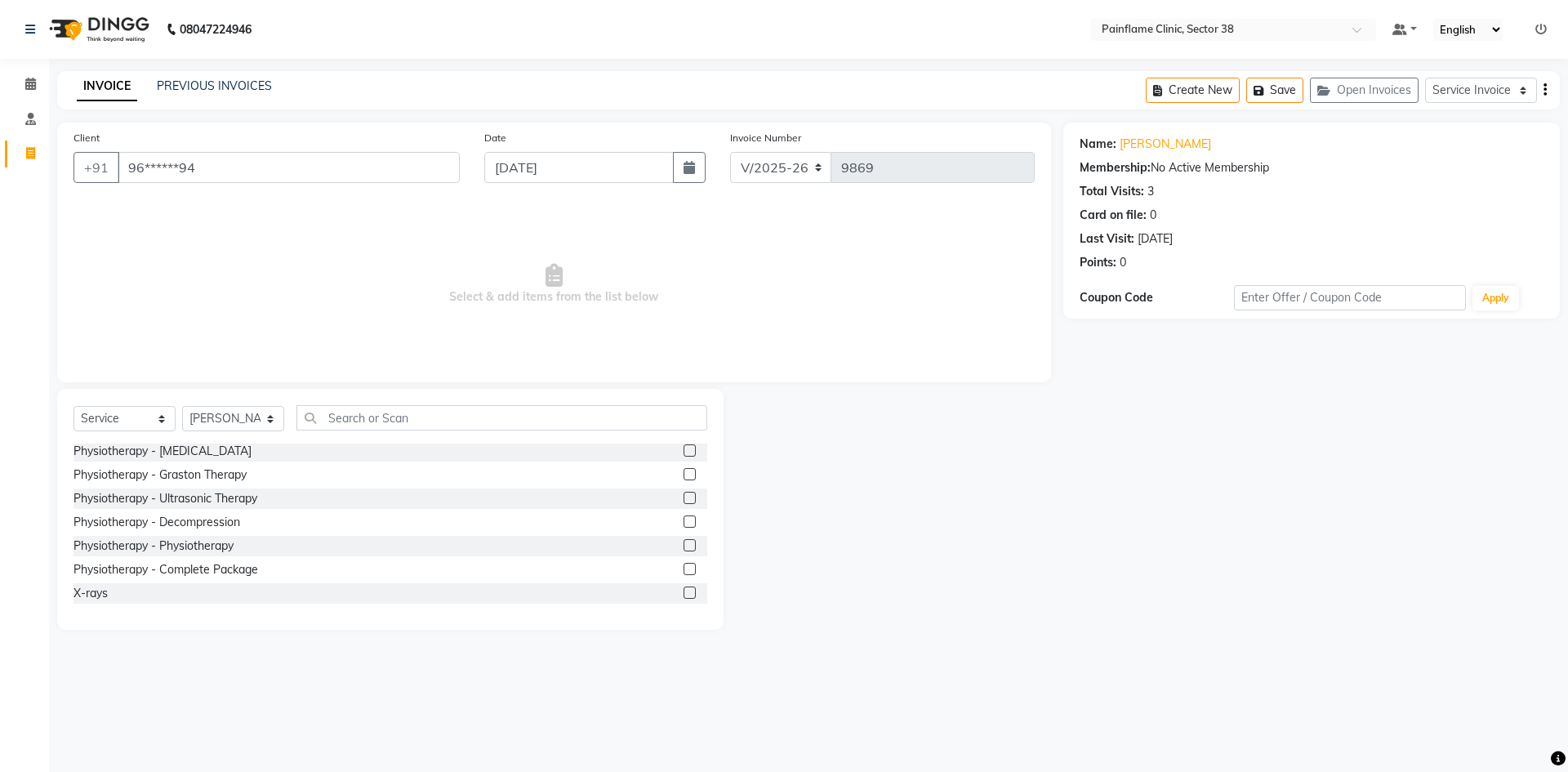
click at [684, 569] on input "checkbox" at bounding box center [689, 570] width 11 height 11
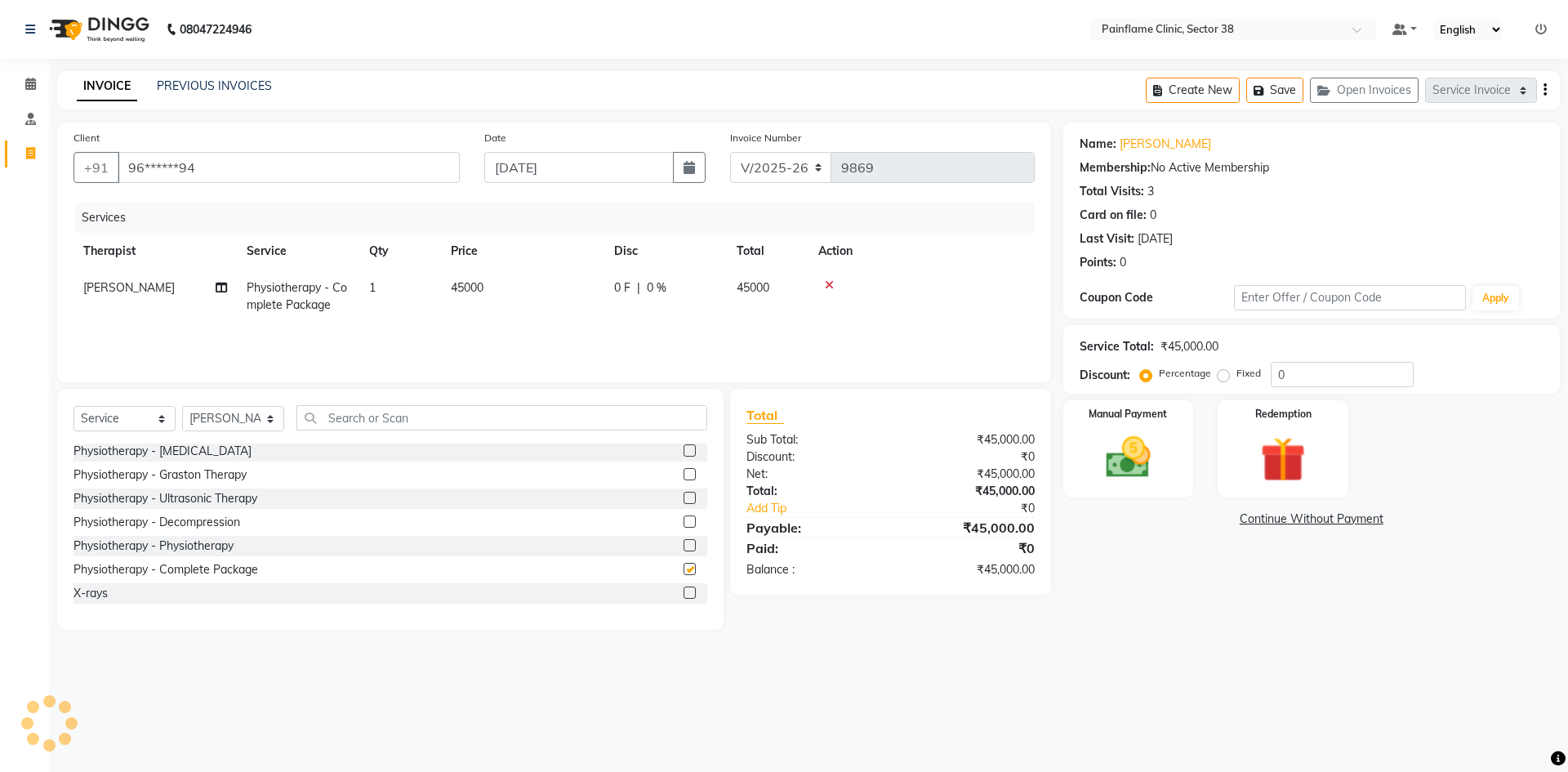
checkbox input "false"
click at [489, 297] on td "45000" at bounding box center [523, 297] width 164 height 54
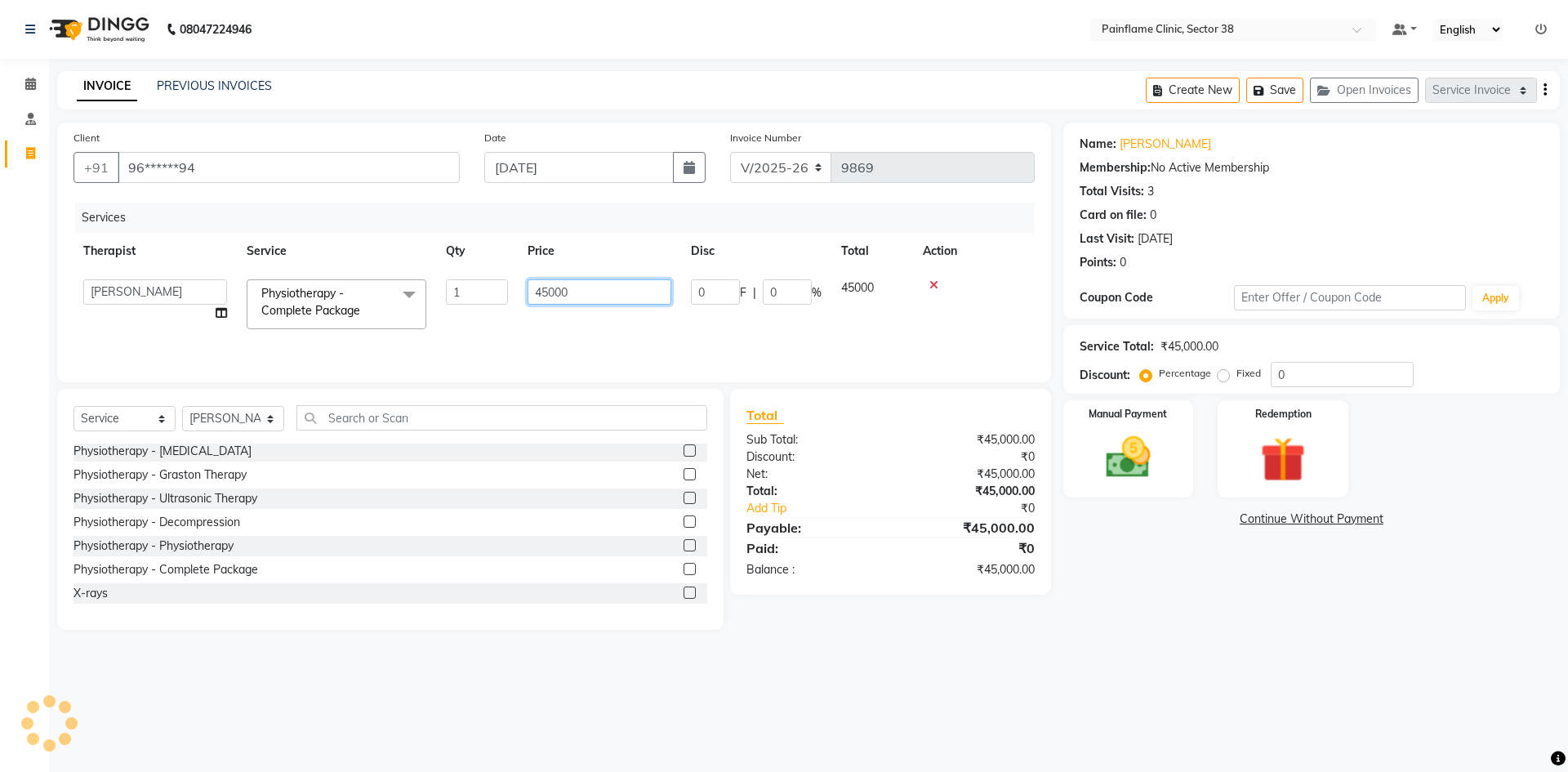
drag, startPoint x: 547, startPoint y: 290, endPoint x: 290, endPoint y: 309, distance: 257.7
click at [291, 309] on tr "[PERSON_NAME] Dr [PERSON_NAME] [PERSON_NAME] Dr [PERSON_NAME] Dr. Suraj [PERSON…" at bounding box center [554, 304] width 961 height 69
type input "9000"
click at [1121, 479] on img at bounding box center [1128, 457] width 76 height 54
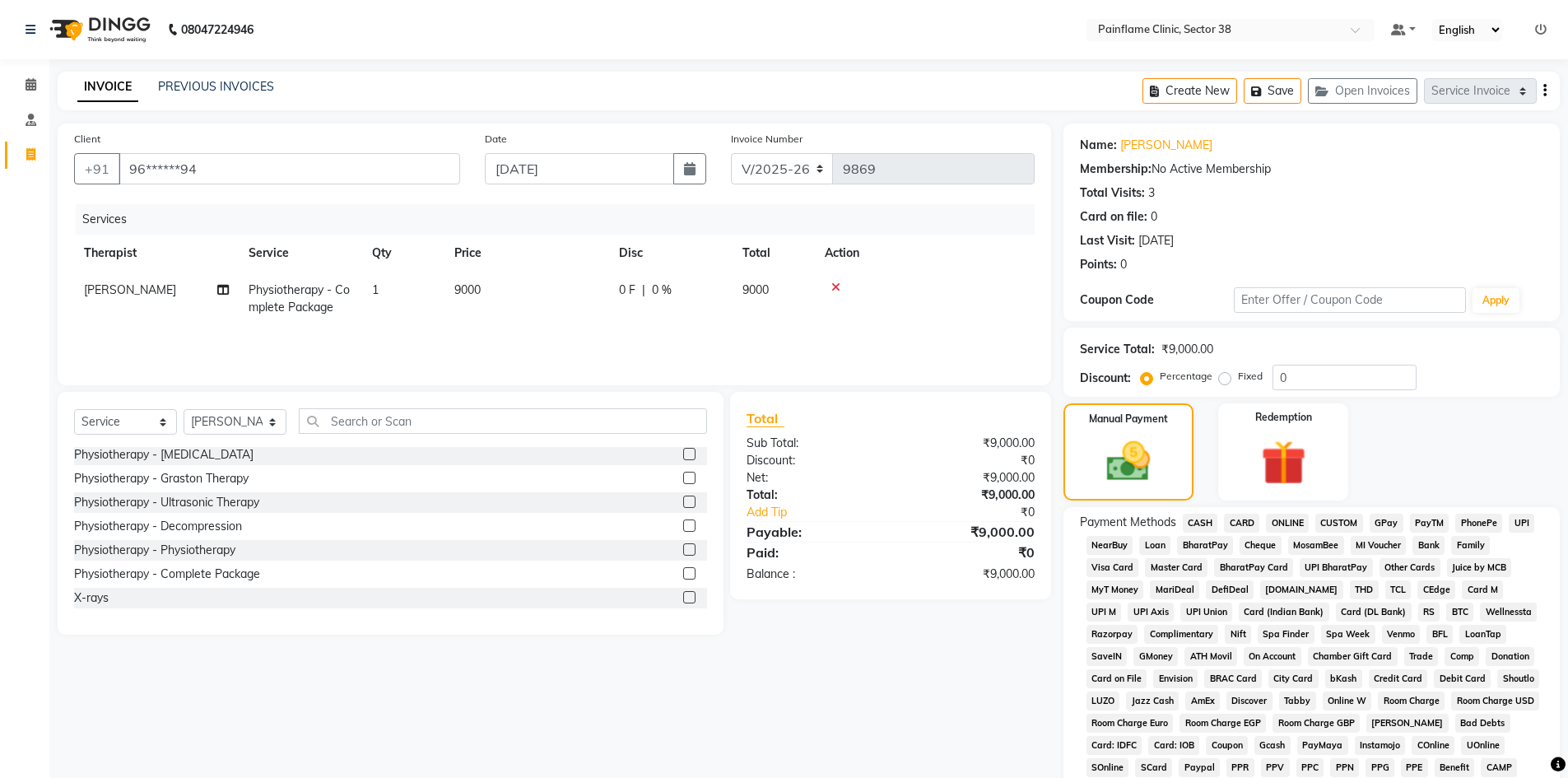
click at [1517, 519] on span "UPI" at bounding box center [1521, 523] width 25 height 19
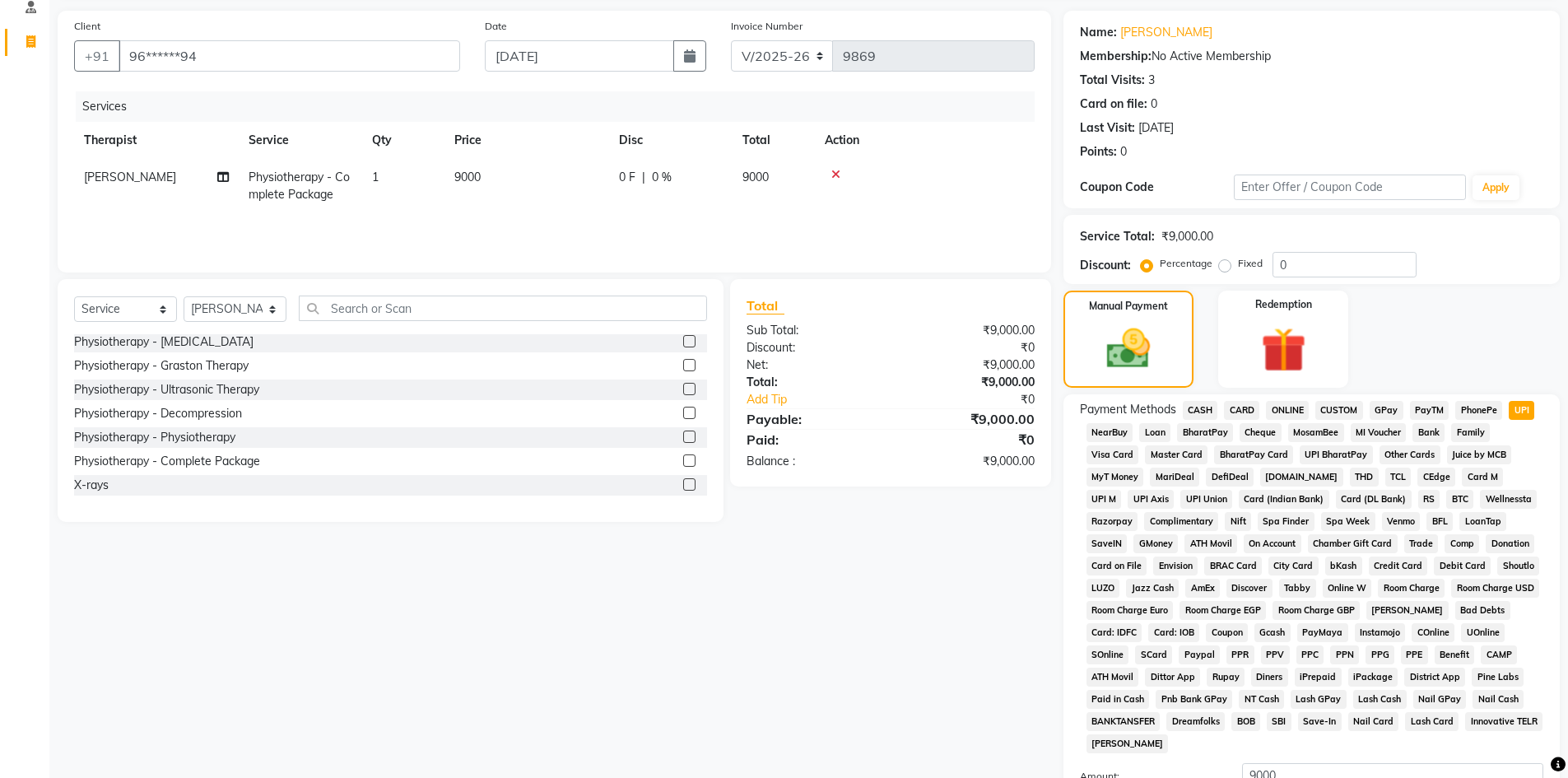
scroll to position [244, 0]
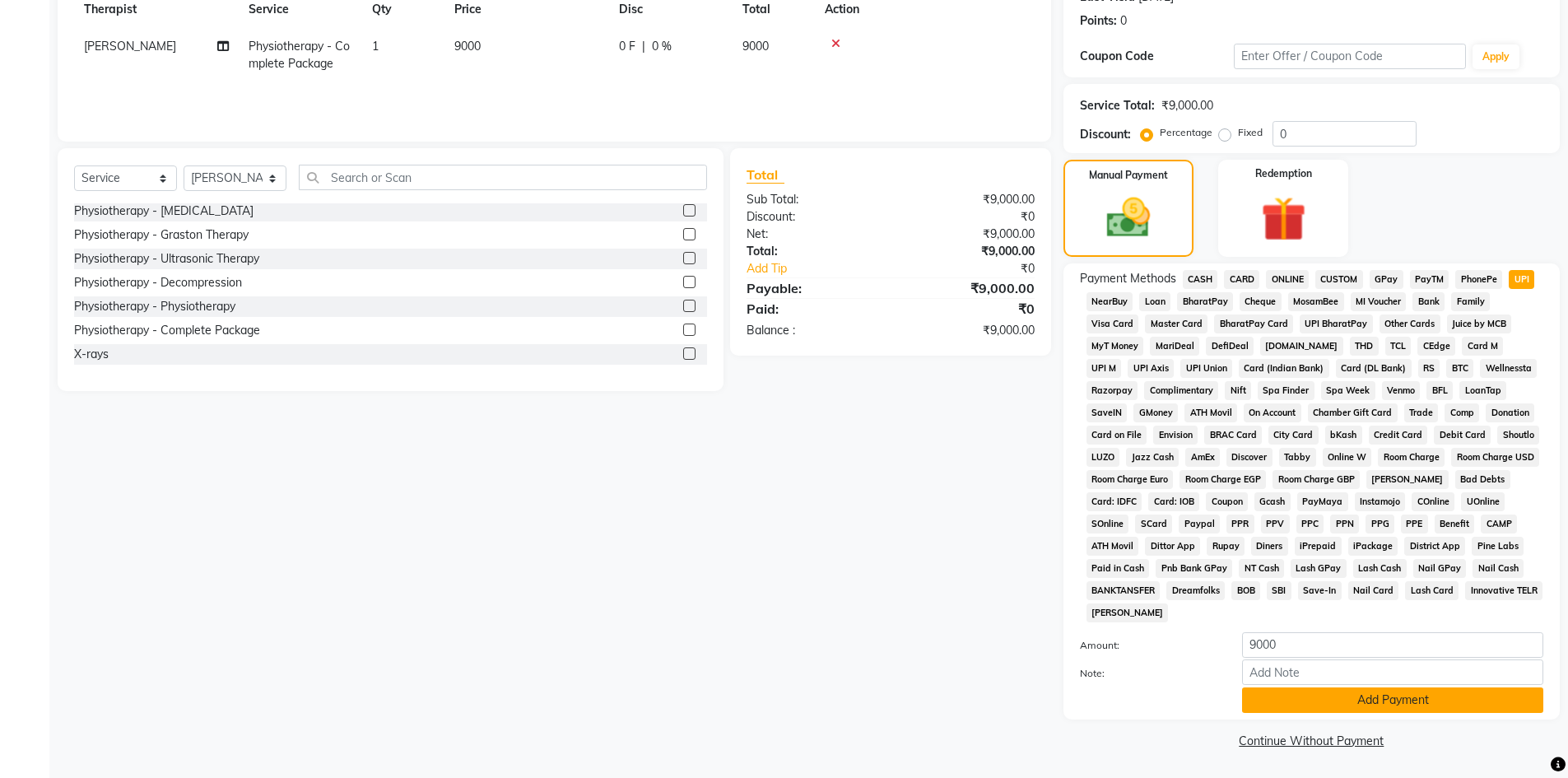
click at [1323, 694] on button "Add Payment" at bounding box center [1392, 700] width 301 height 25
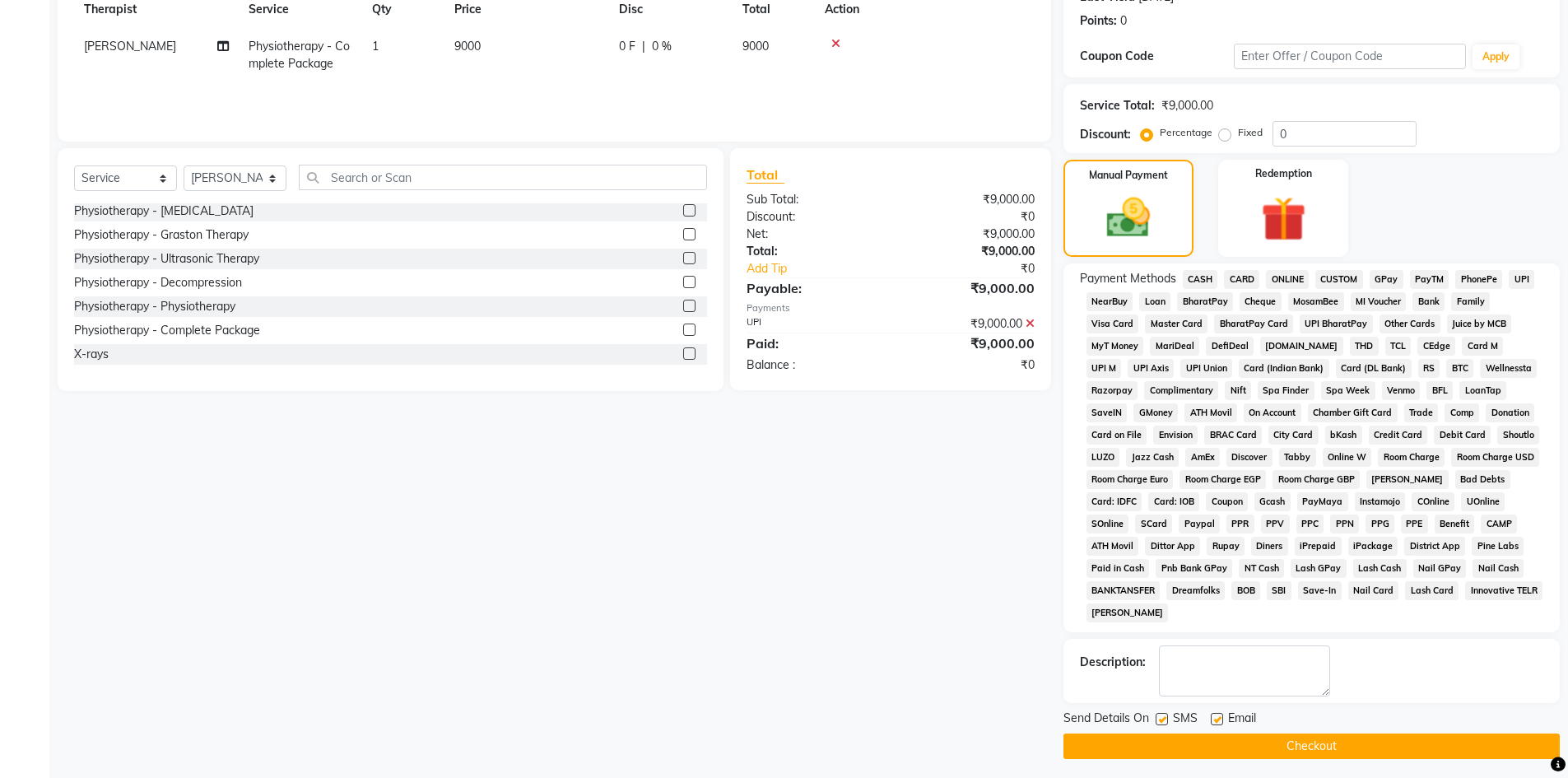
click at [1217, 717] on label at bounding box center [1217, 719] width 13 height 13
click at [1217, 717] on input "checkbox" at bounding box center [1216, 720] width 11 height 11
checkbox input "false"
click at [1158, 720] on label at bounding box center [1162, 719] width 13 height 13
click at [1158, 720] on input "checkbox" at bounding box center [1161, 720] width 11 height 11
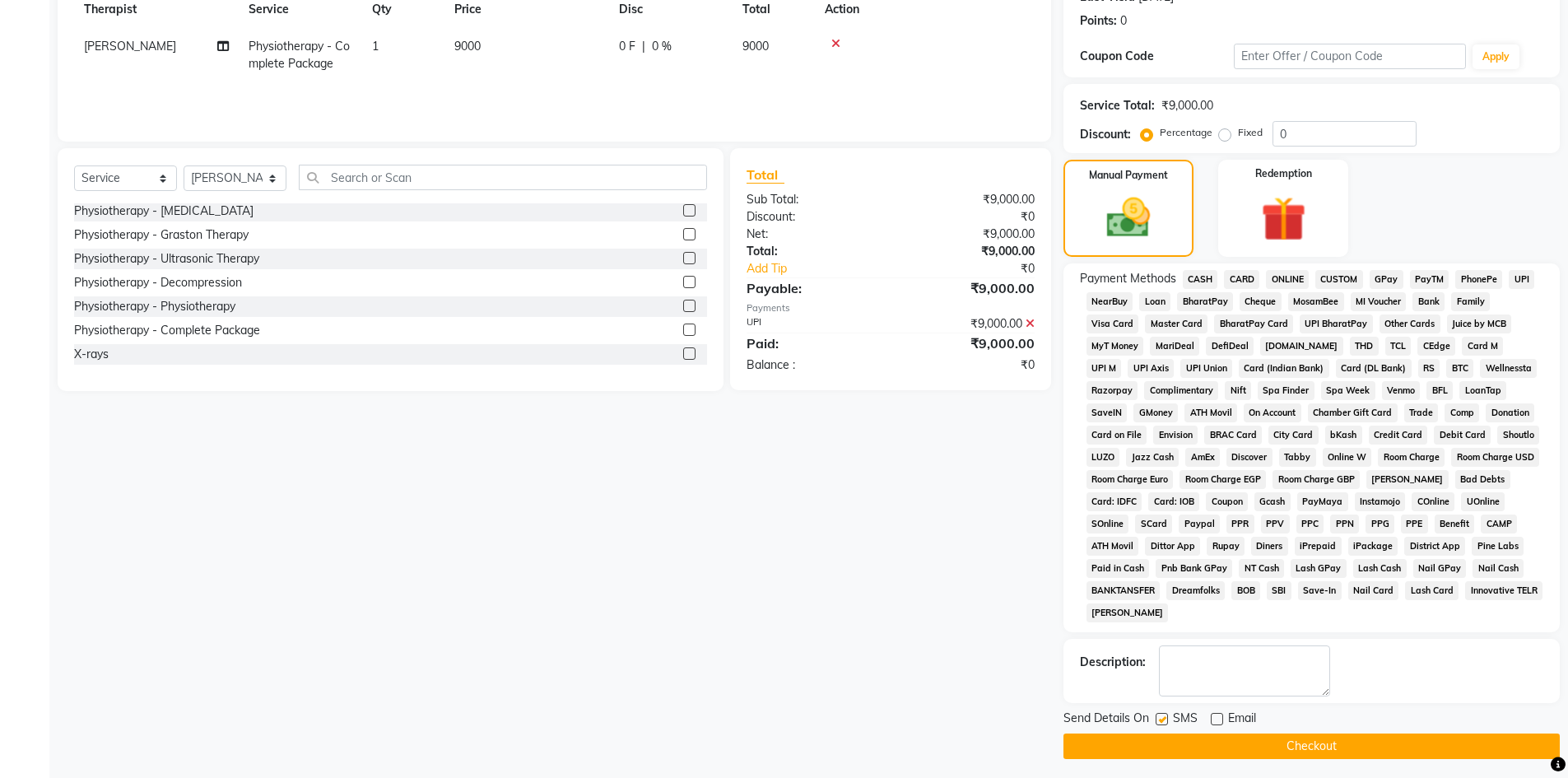
checkbox input "false"
click at [1160, 741] on button "Checkout" at bounding box center [1311, 746] width 496 height 25
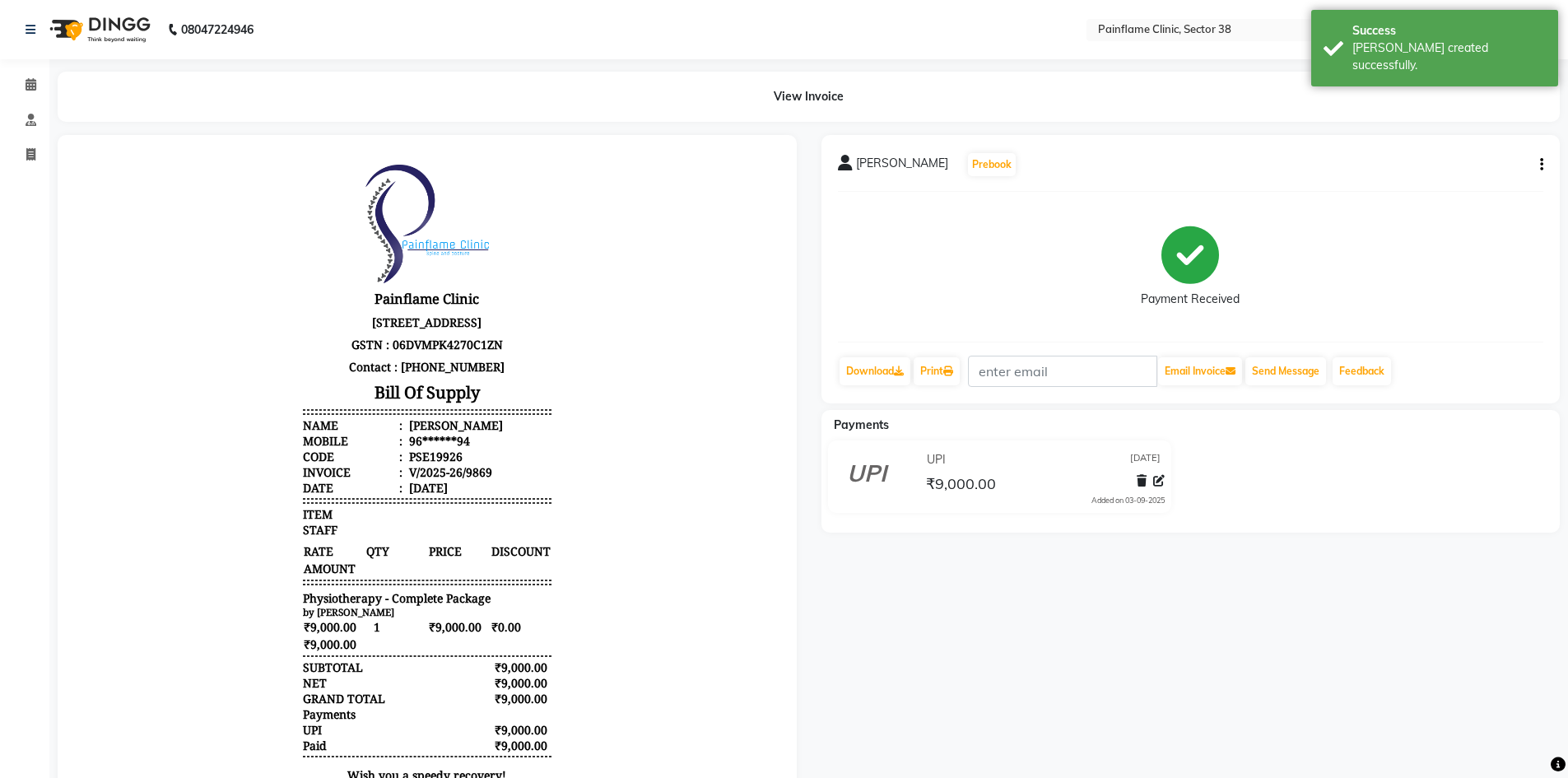
click at [1537, 168] on button "button" at bounding box center [1537, 165] width 10 height 17
click at [1448, 195] on div "Edit Invoice" at bounding box center [1459, 196] width 113 height 21
select select "service"
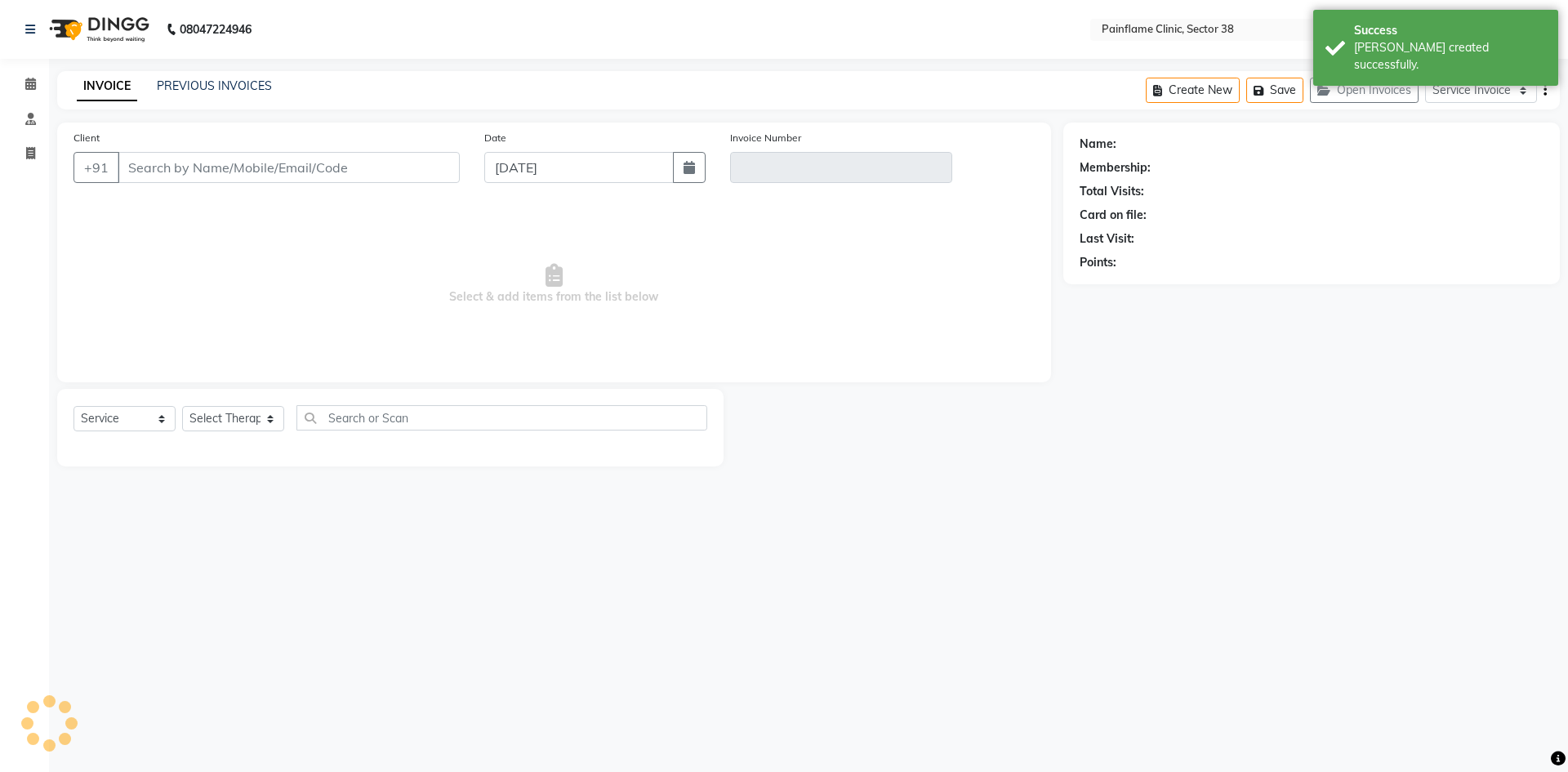
type input "96******94"
type input "V/2025-26/9869"
select select "select"
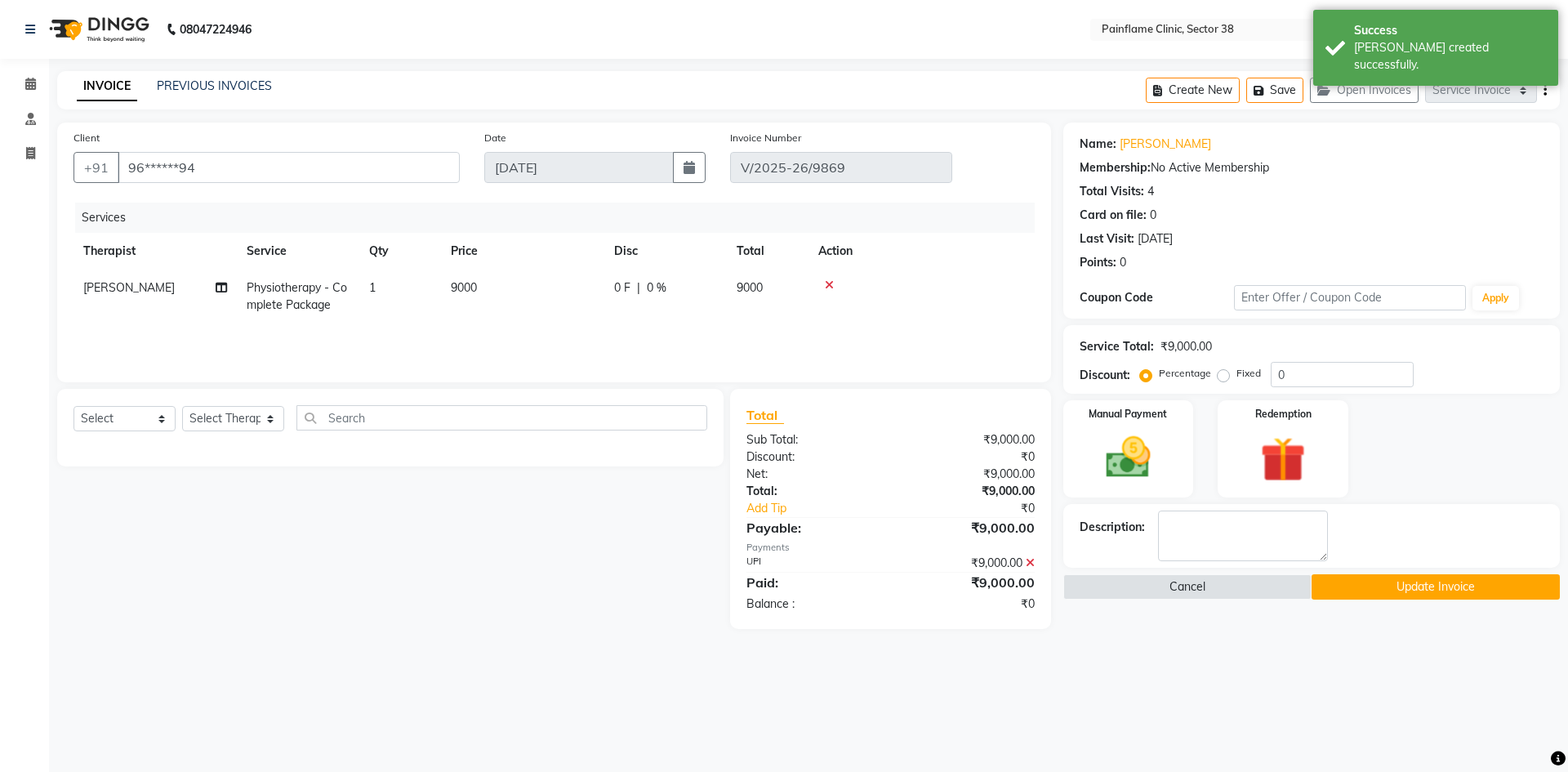
click at [833, 287] on icon at bounding box center [829, 285] width 9 height 12
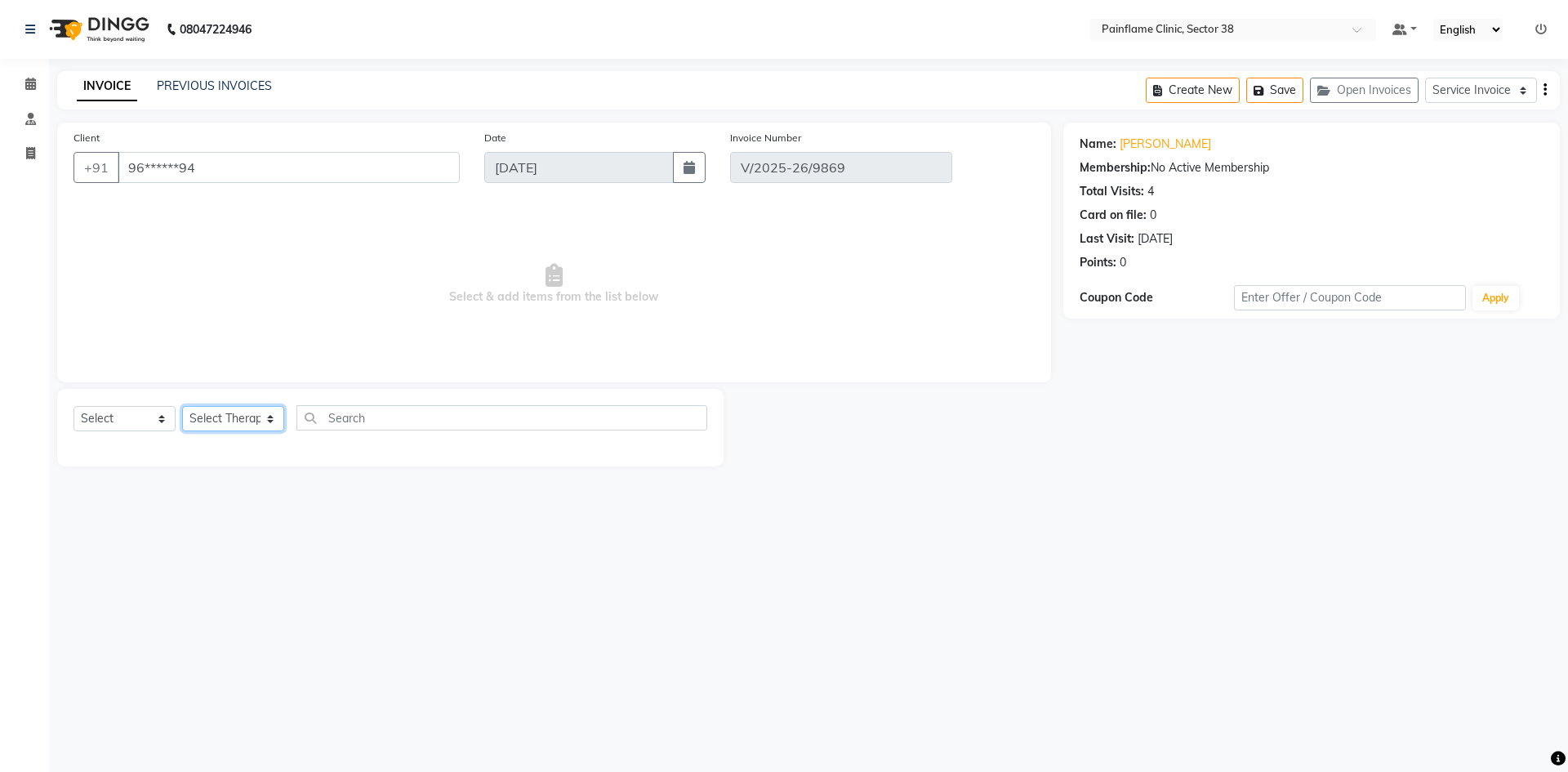
click at [221, 417] on select "Select Therapist [PERSON_NAME] Dr [PERSON_NAME] [PERSON_NAME] Dr [PERSON_NAME] …" at bounding box center [234, 419] width 102 height 25
select select "20216"
click at [182, 406] on select "Select Therapist [PERSON_NAME] Dr [PERSON_NAME] [PERSON_NAME] Dr [PERSON_NAME] …" at bounding box center [234, 419] width 102 height 25
click at [157, 428] on select "Select Service Membership Package Voucher Prepaid Gift Card" at bounding box center [125, 419] width 102 height 25
select select "service"
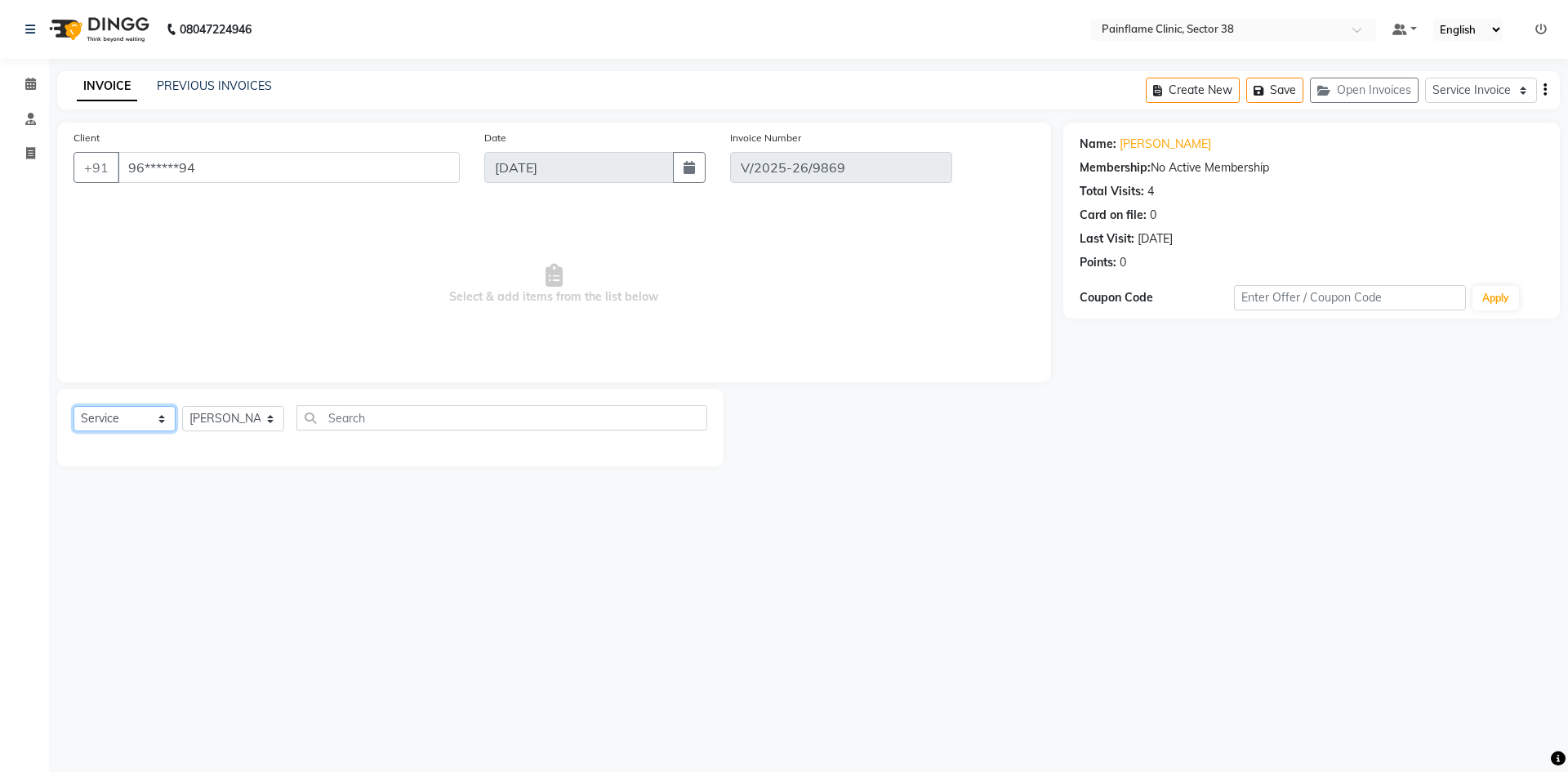
click at [74, 406] on select "Select Service Membership Package Voucher Prepaid Gift Card" at bounding box center [125, 419] width 102 height 25
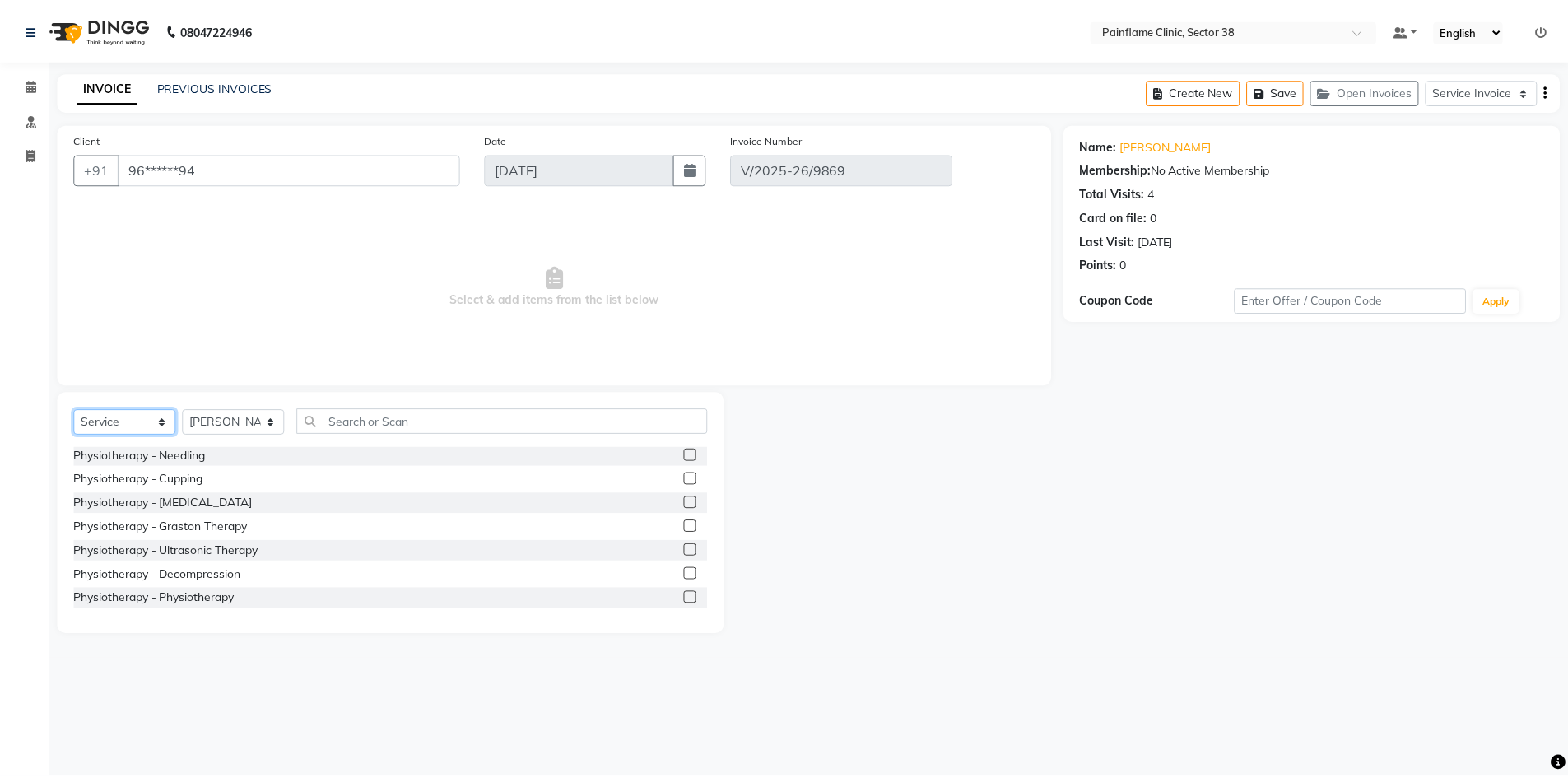
scroll to position [98, 0]
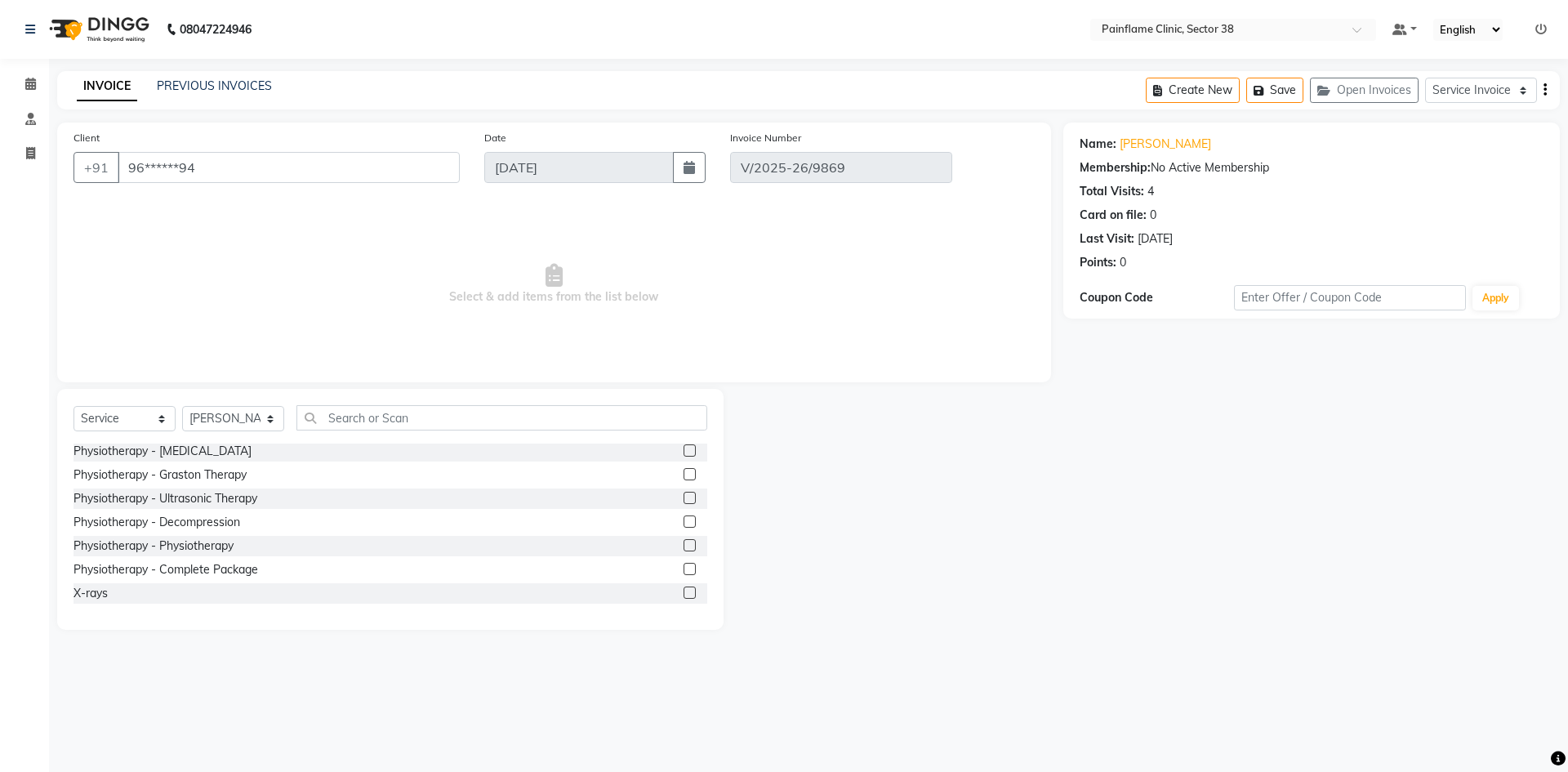
drag, startPoint x: 678, startPoint y: 543, endPoint x: 518, endPoint y: 333, distance: 264.0
click at [684, 540] on label at bounding box center [690, 546] width 13 height 13
click at [684, 541] on input "checkbox" at bounding box center [689, 546] width 11 height 11
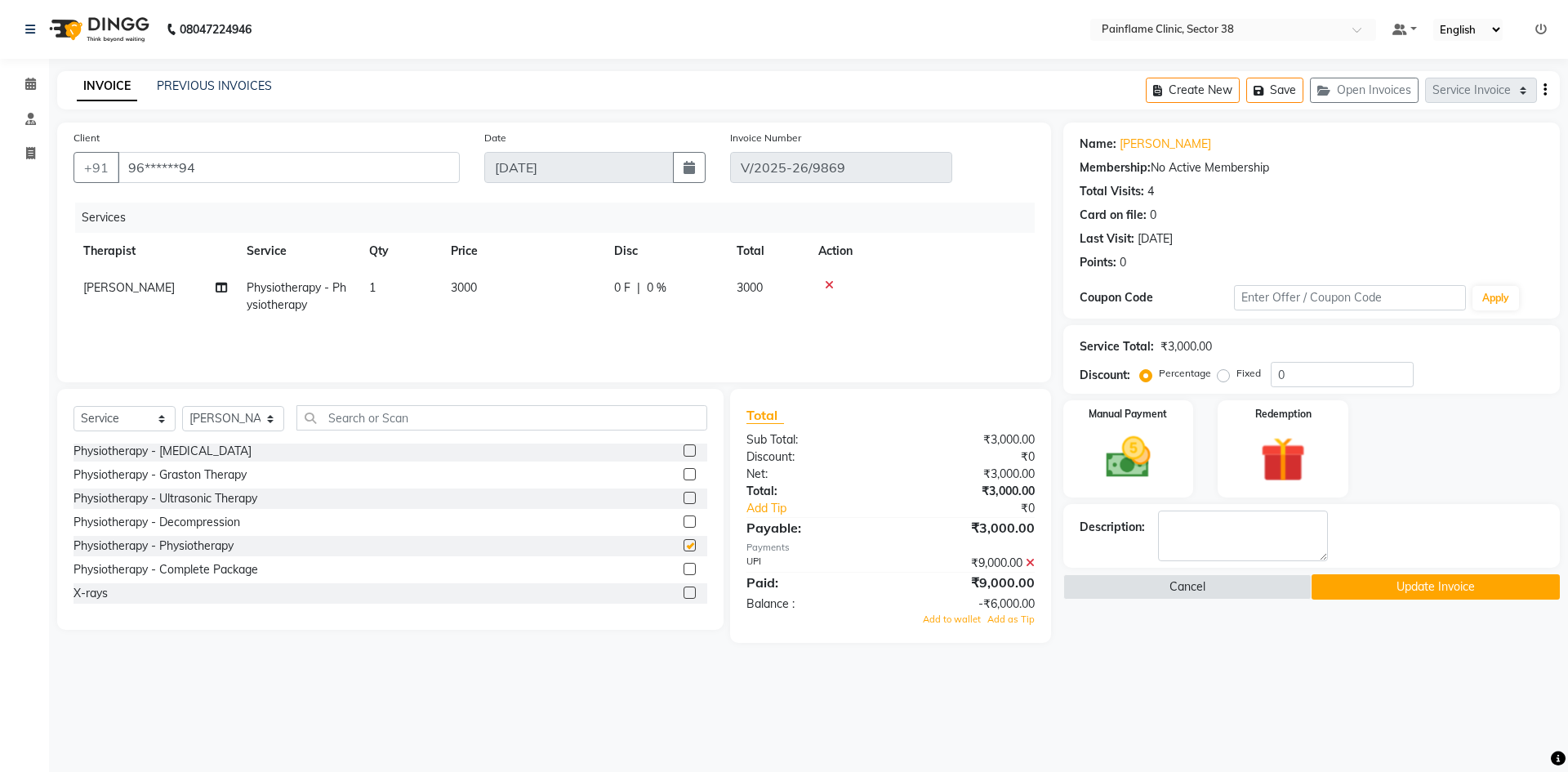
checkbox input "false"
click at [510, 285] on td "3000" at bounding box center [523, 297] width 164 height 54
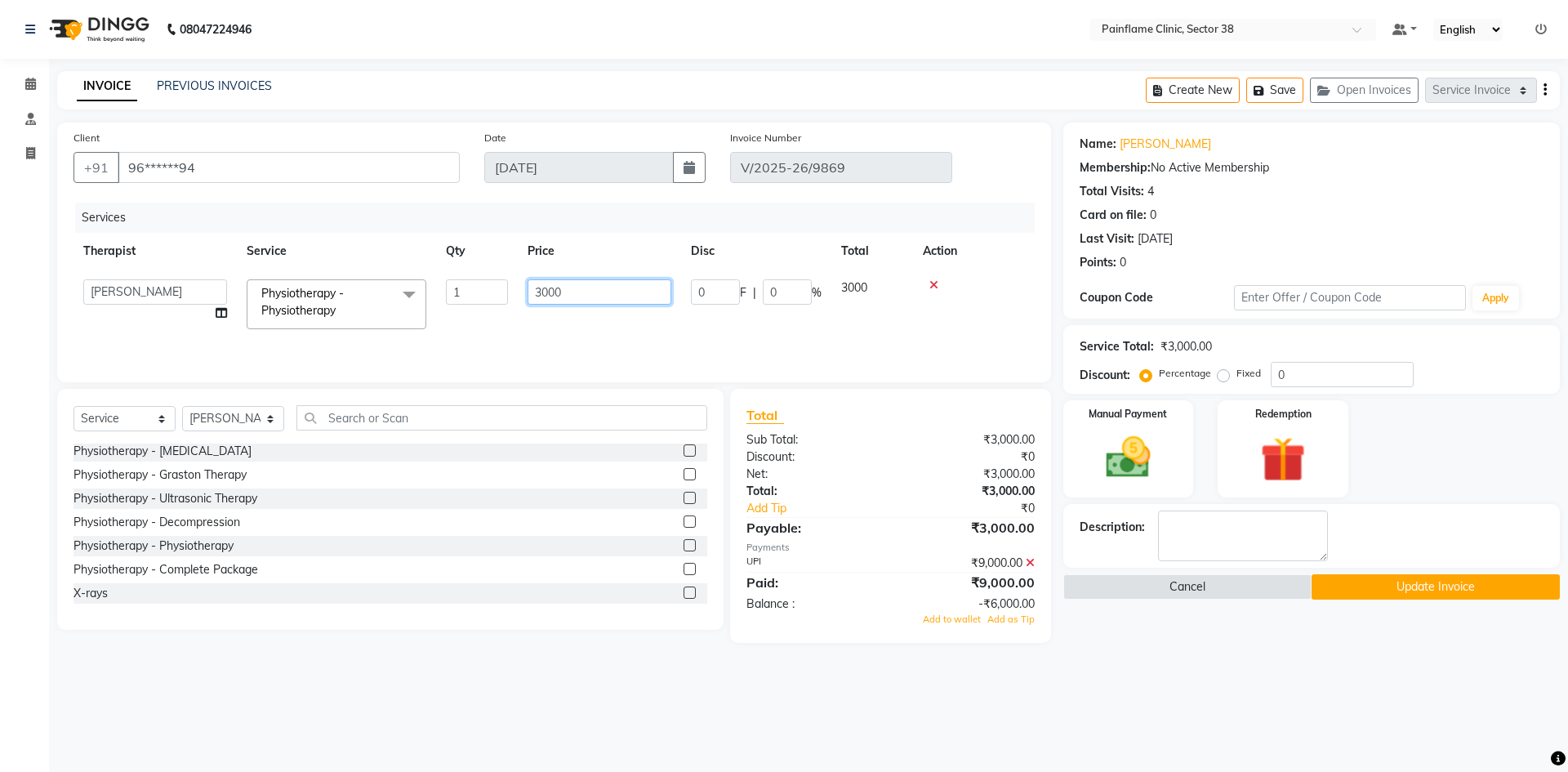
drag, startPoint x: 514, startPoint y: 295, endPoint x: 503, endPoint y: 277, distance: 21.1
click at [513, 295] on tr "[PERSON_NAME] Dr [PERSON_NAME] [PERSON_NAME] Dr [PERSON_NAME] Dr. Suraj [PERSON…" at bounding box center [554, 304] width 961 height 69
type input "2000"
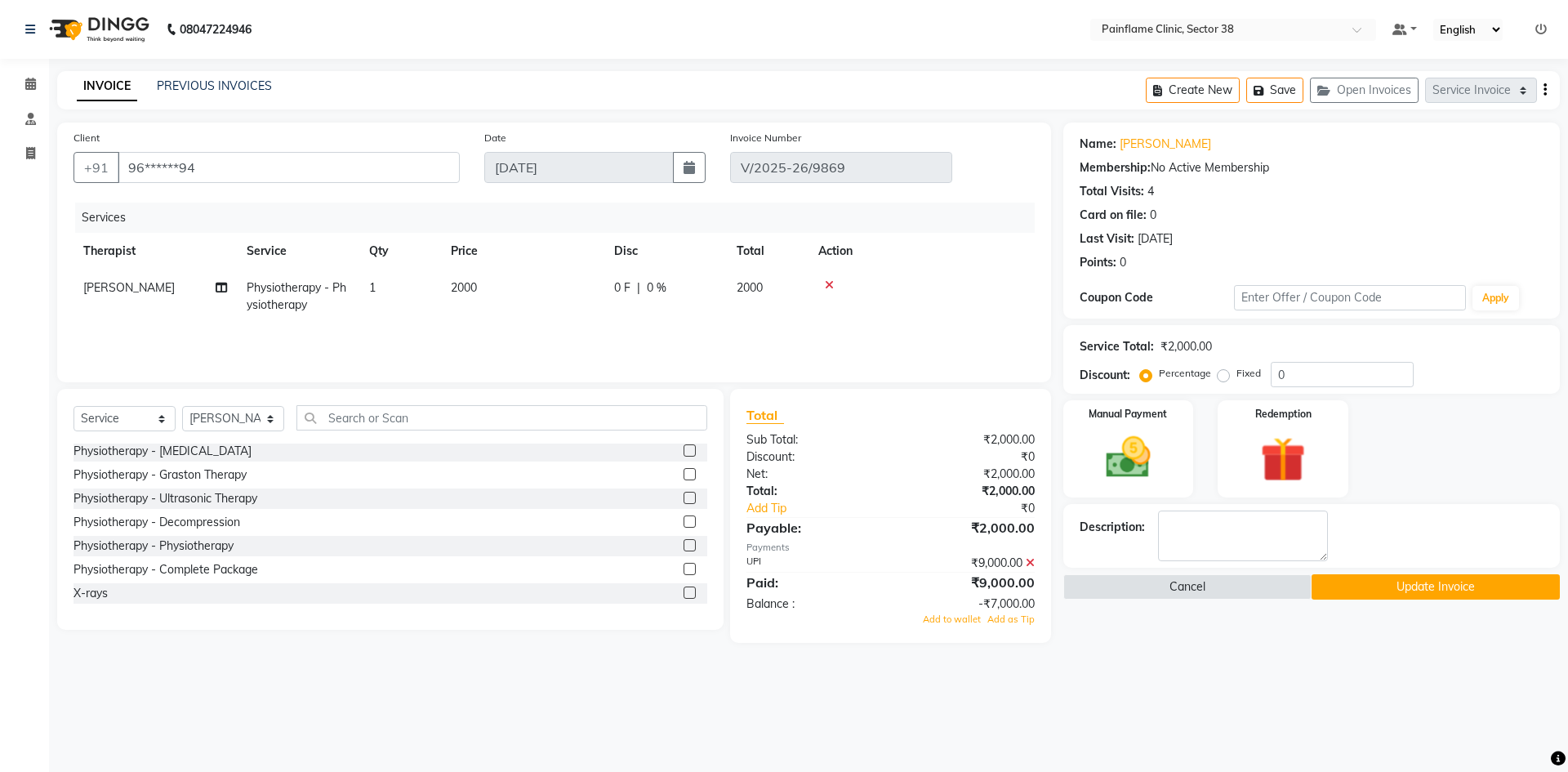
click at [1032, 563] on icon at bounding box center [1031, 563] width 9 height 12
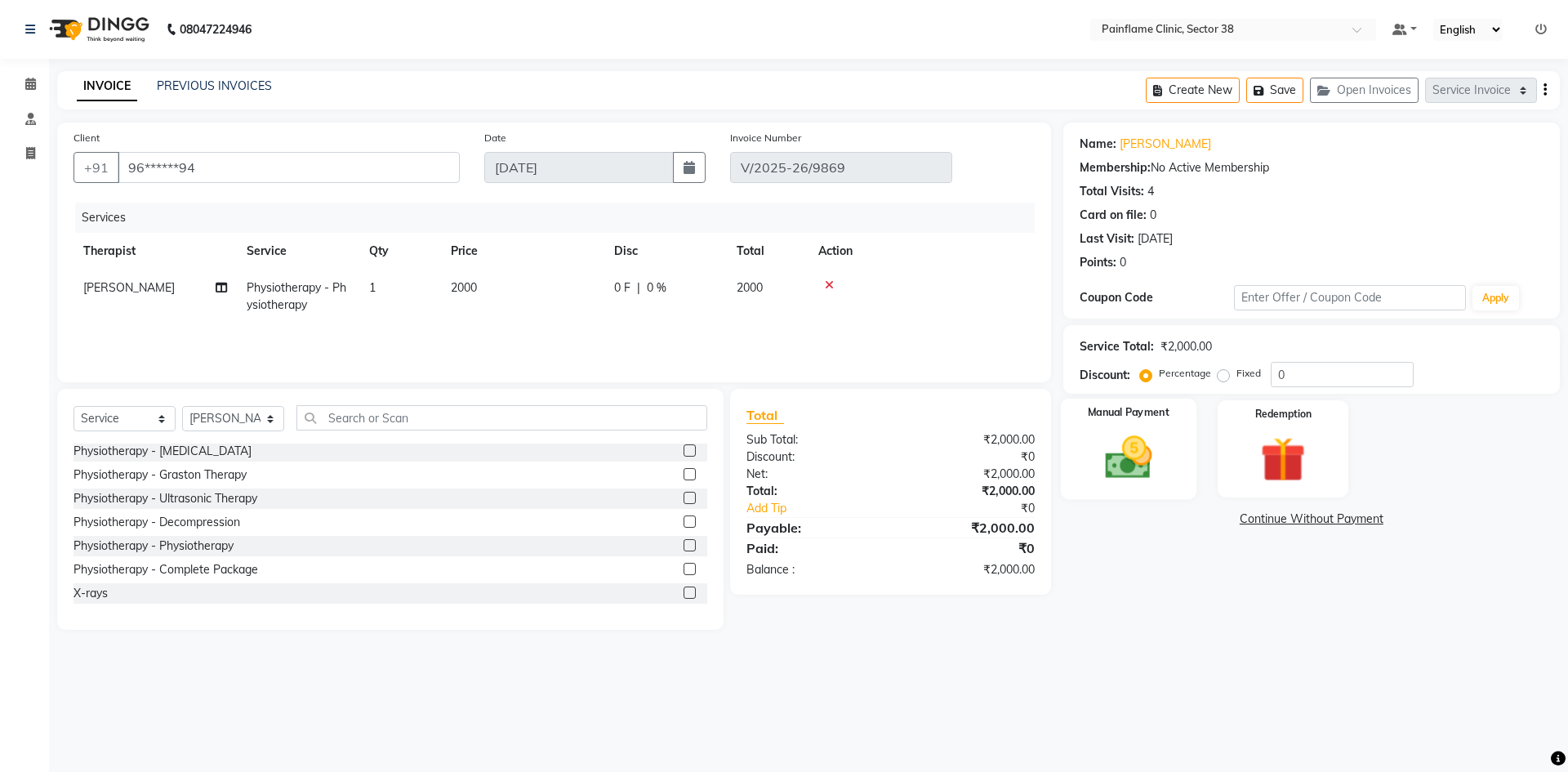
click at [1116, 471] on img at bounding box center [1128, 457] width 76 height 54
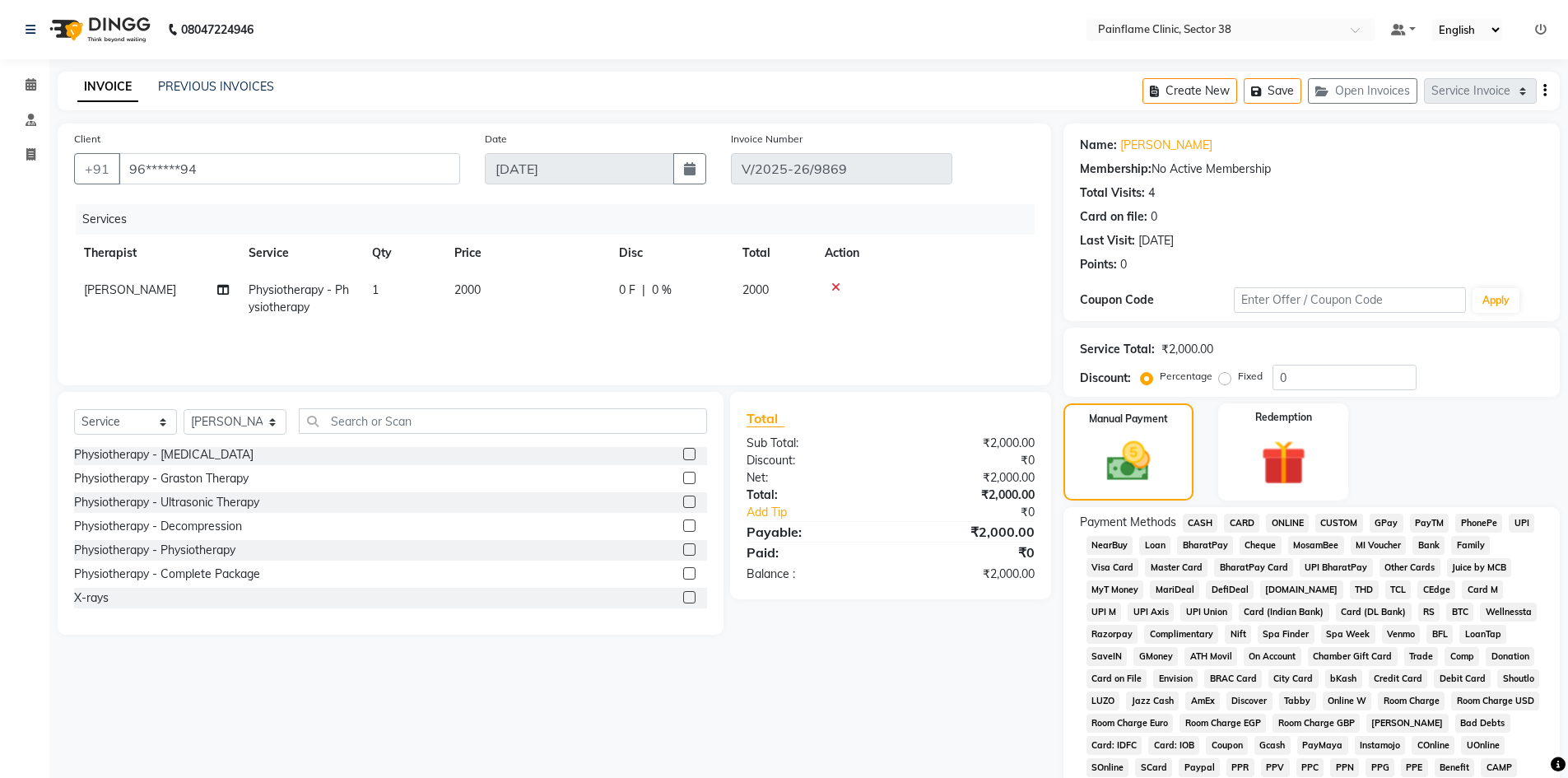
click at [1525, 525] on span "UPI" at bounding box center [1521, 523] width 25 height 19
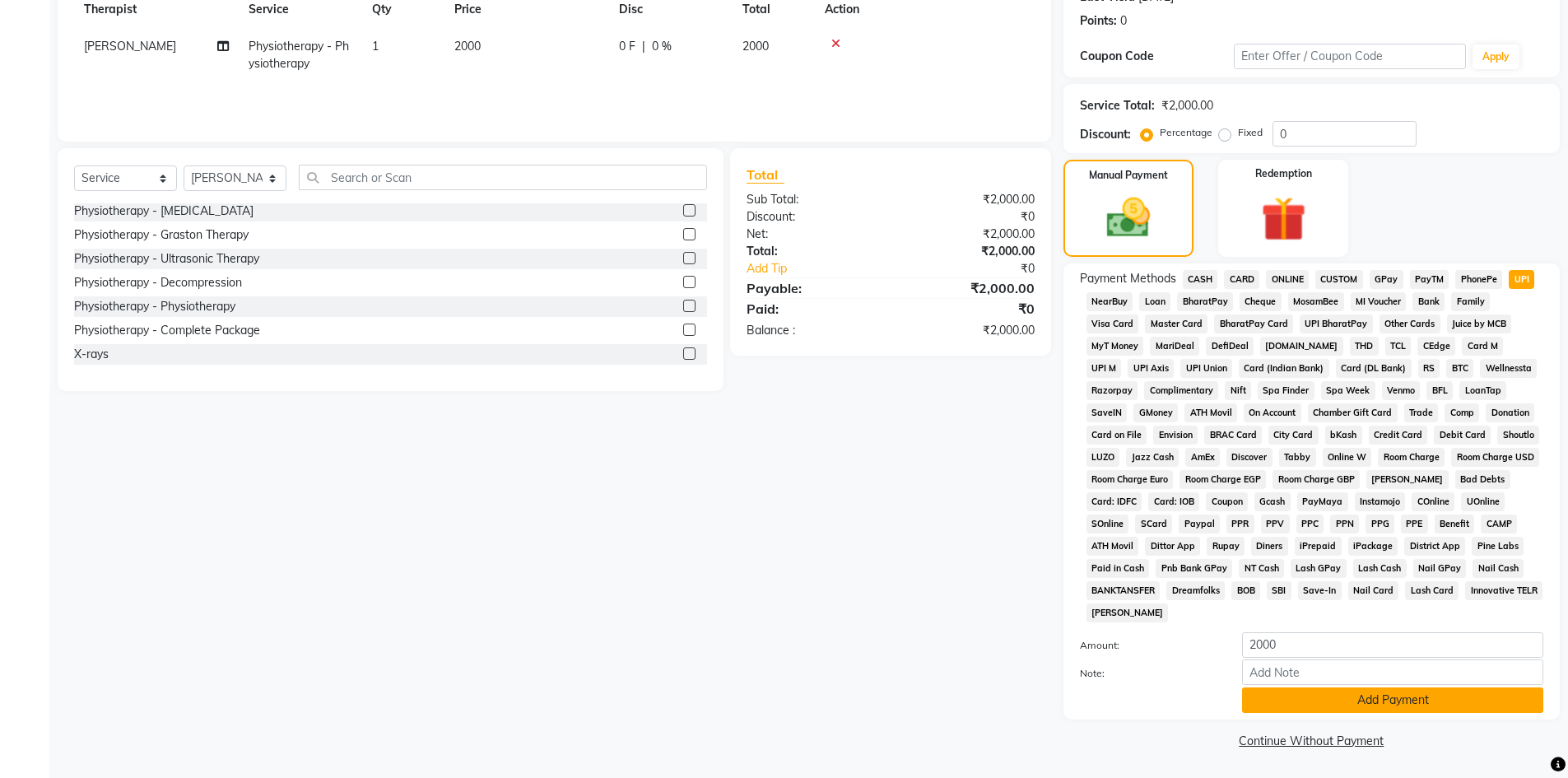
click at [1294, 696] on button "Add Payment" at bounding box center [1392, 700] width 301 height 25
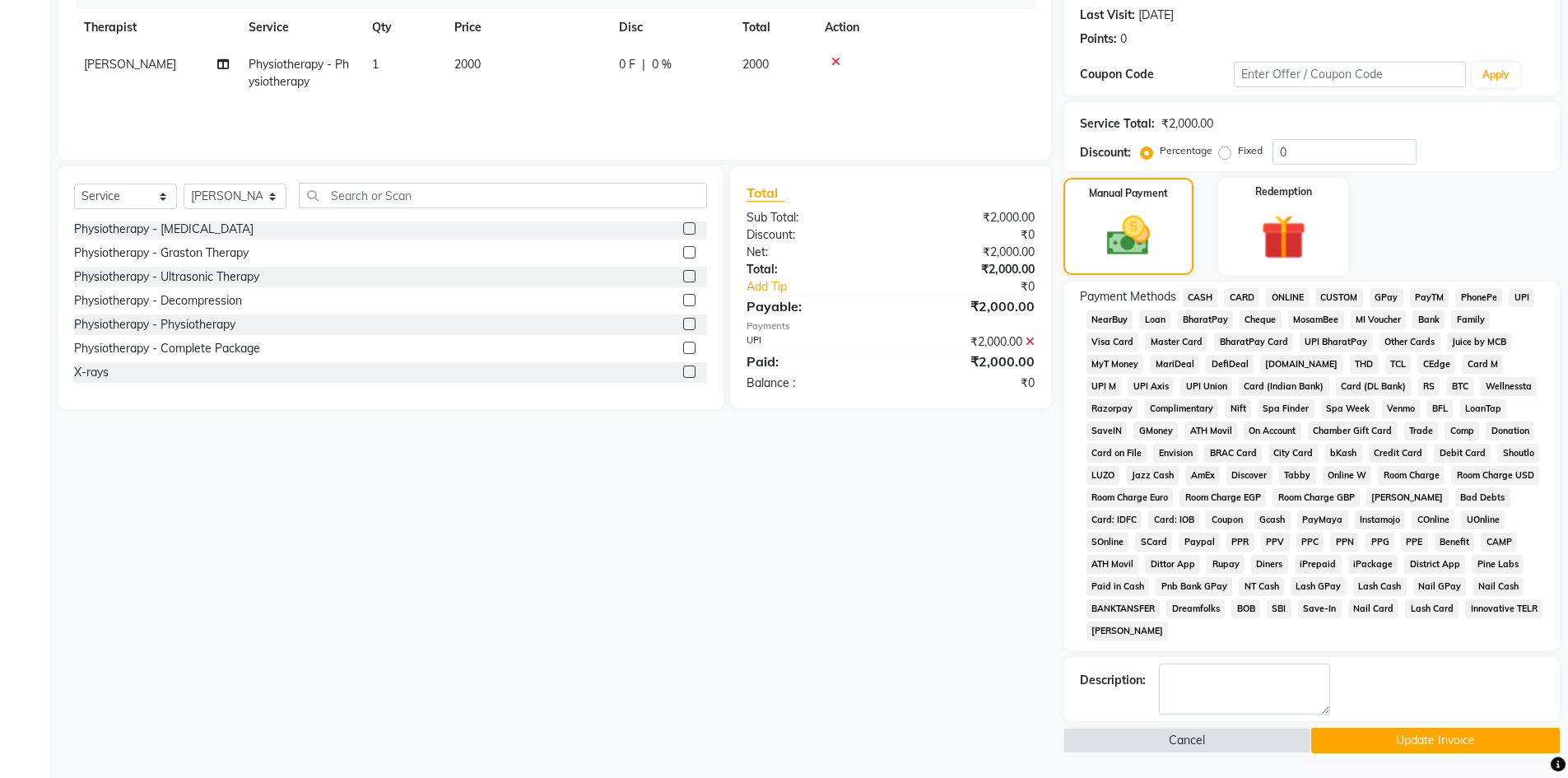
click at [1429, 729] on button "Update Invoice" at bounding box center [1435, 741] width 249 height 25
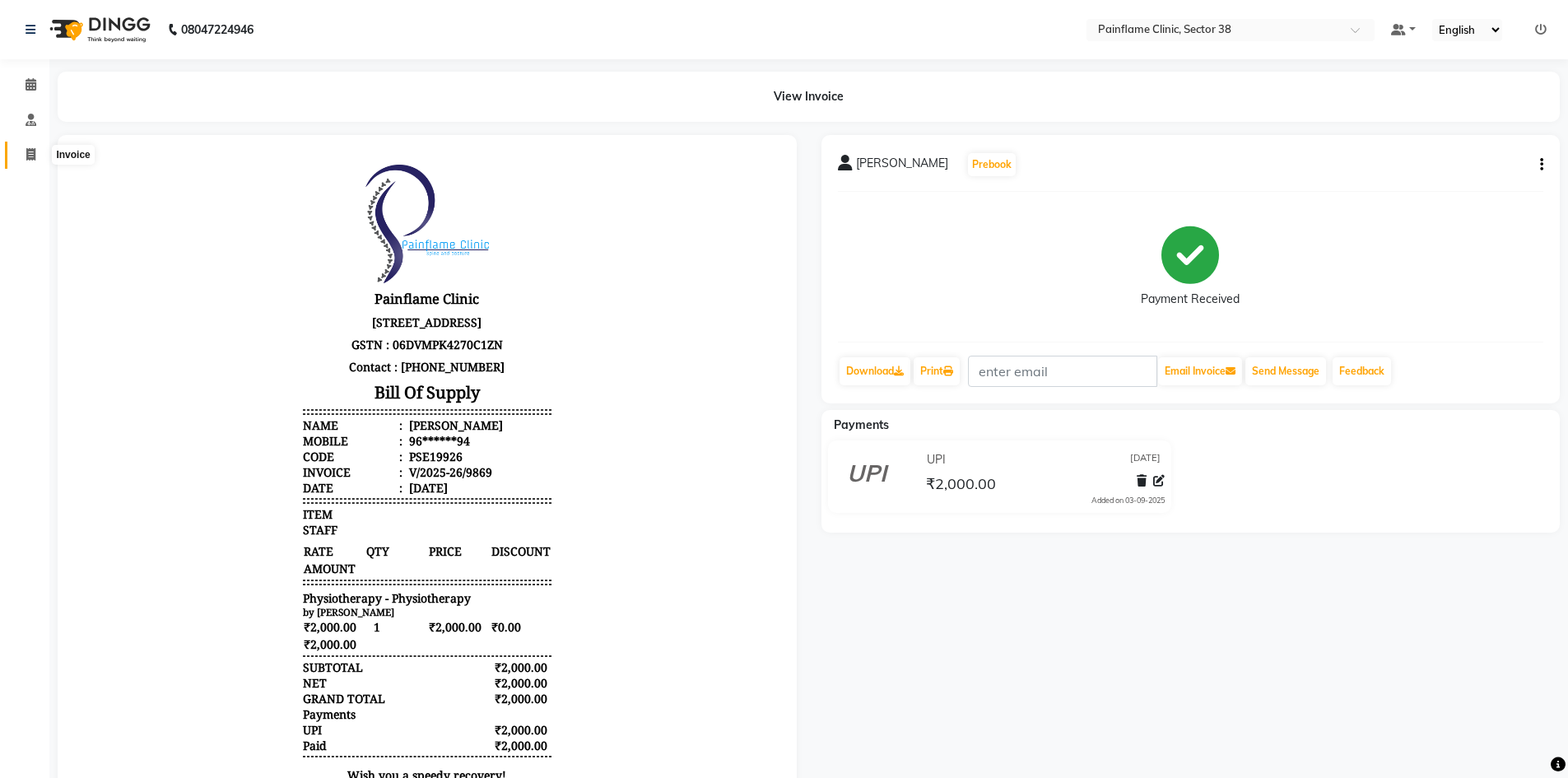
click at [20, 157] on span at bounding box center [31, 155] width 29 height 19
select select "service"
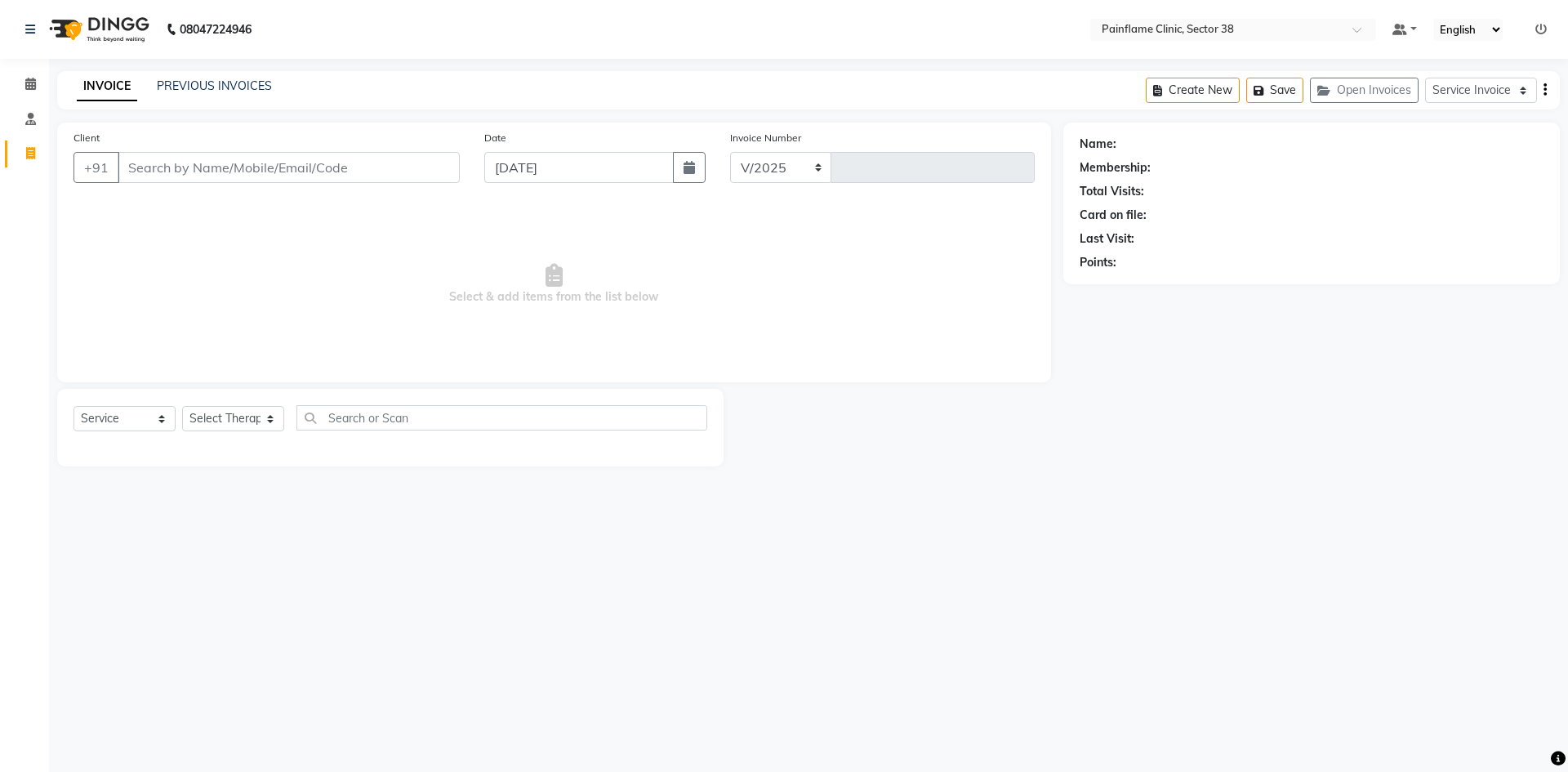
select select "3964"
type input "9870"
click at [146, 163] on input "Client" at bounding box center [288, 167] width 342 height 31
type input "9639890194"
click at [238, 435] on select "Select Therapist [PERSON_NAME] Dr [PERSON_NAME] [PERSON_NAME] Dr [PERSON_NAME] …" at bounding box center [234, 424] width 102 height 25
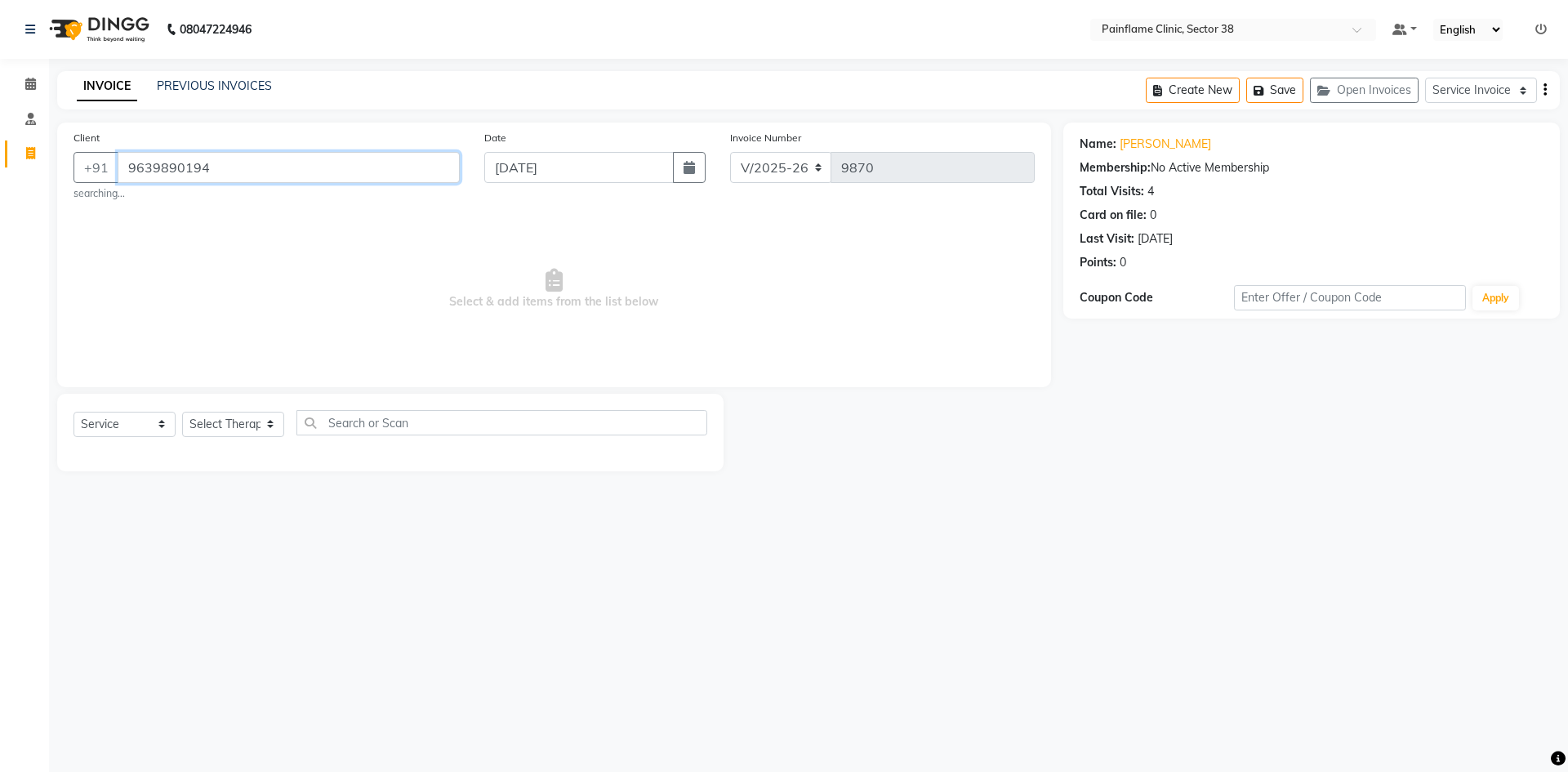
click at [152, 171] on input "9639890194" at bounding box center [288, 167] width 342 height 31
click at [197, 84] on link "PREVIOUS INVOICES" at bounding box center [215, 85] width 115 height 14
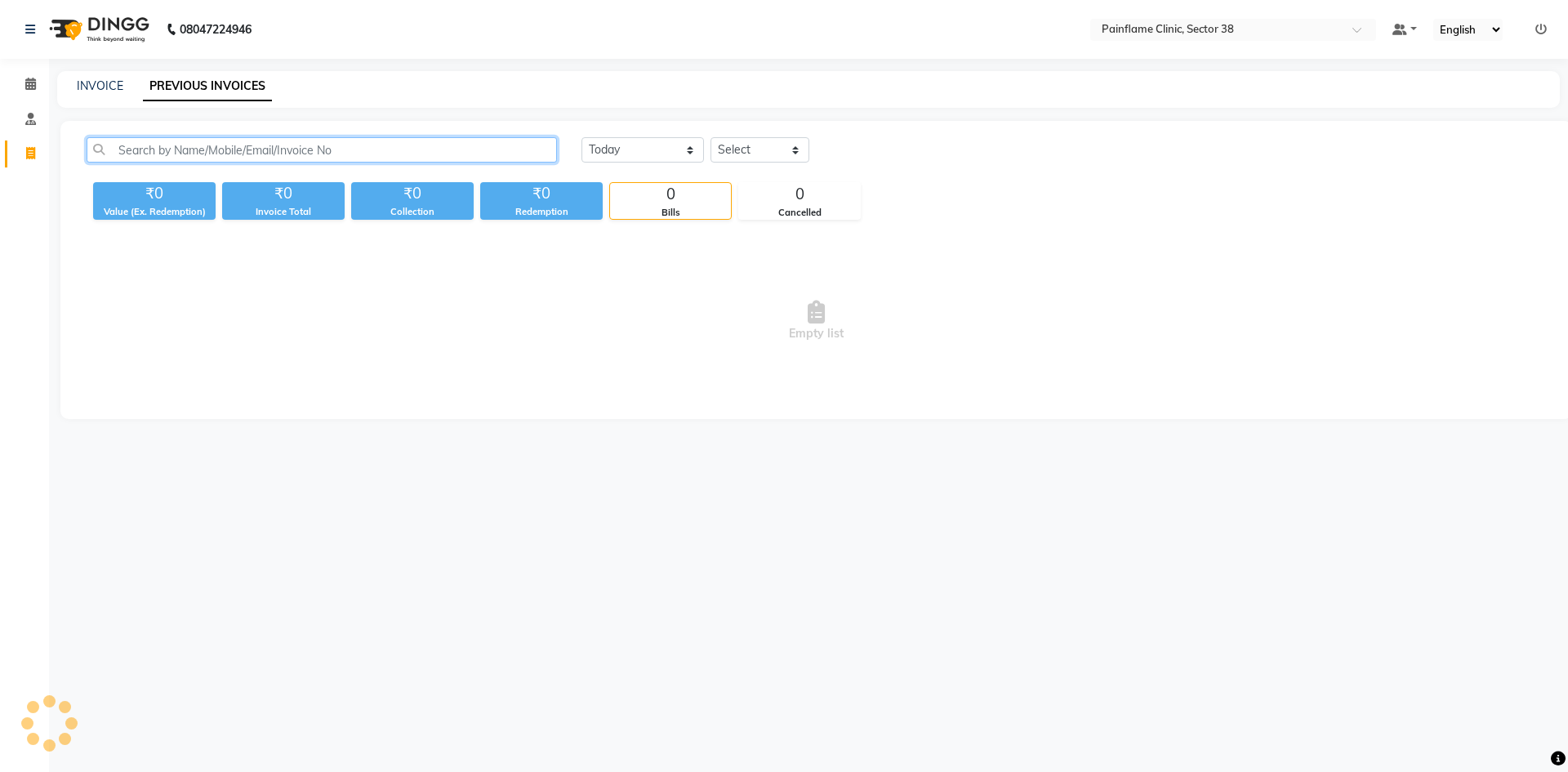
click at [297, 148] on input "text" at bounding box center [322, 150] width 471 height 25
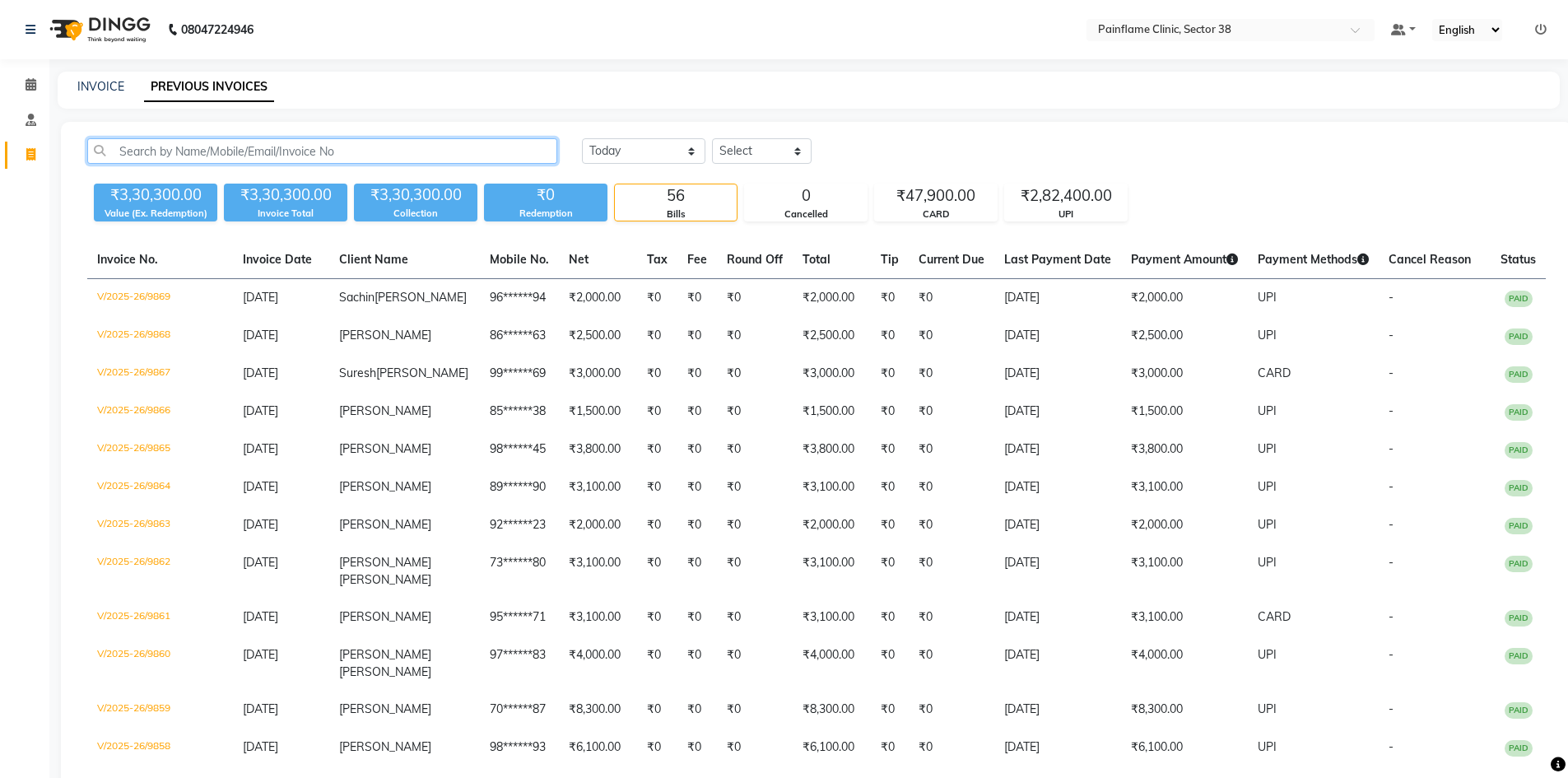
paste input "9639890194"
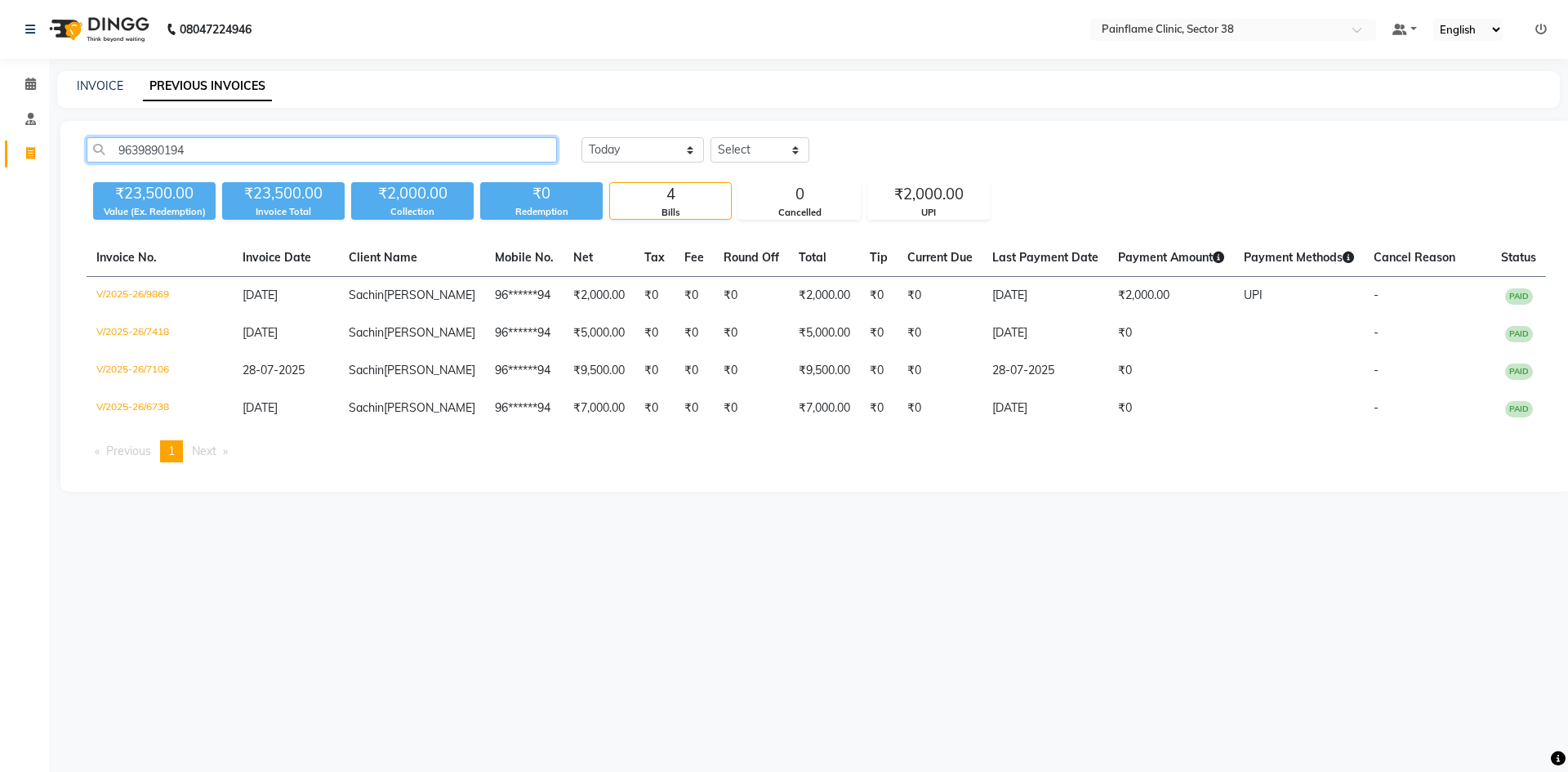
type input "9639890194"
